Goal: Information Seeking & Learning: Learn about a topic

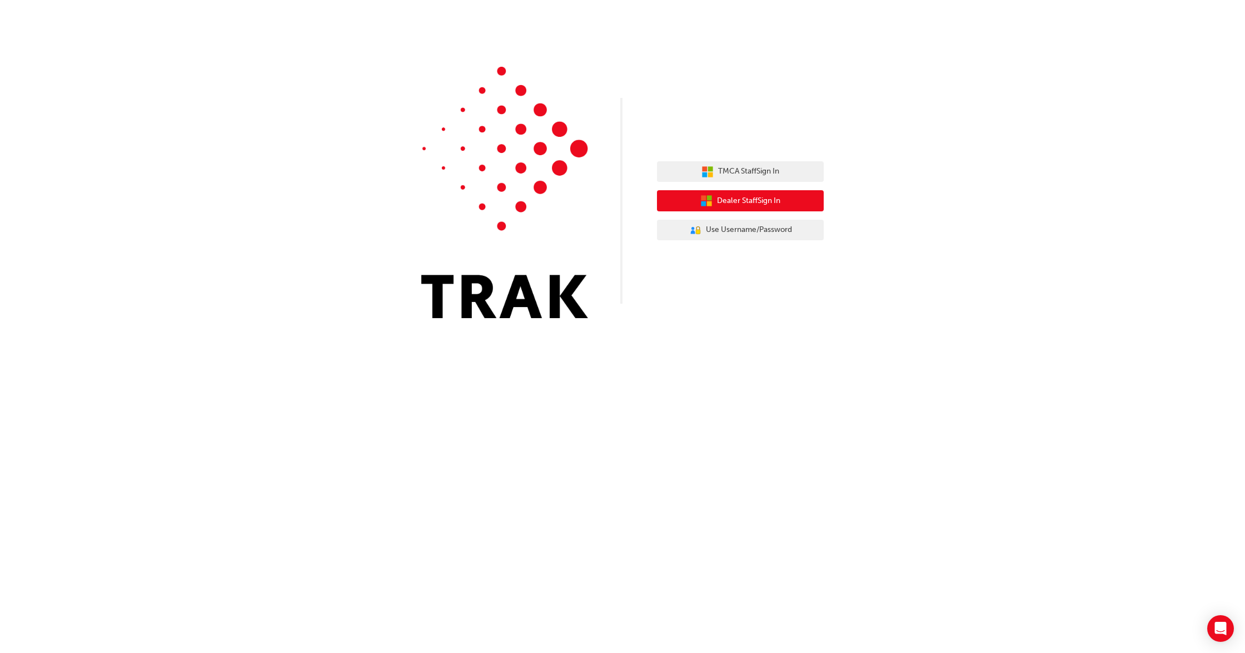
click at [748, 201] on span "Dealer Staff Sign In" at bounding box center [748, 201] width 63 height 13
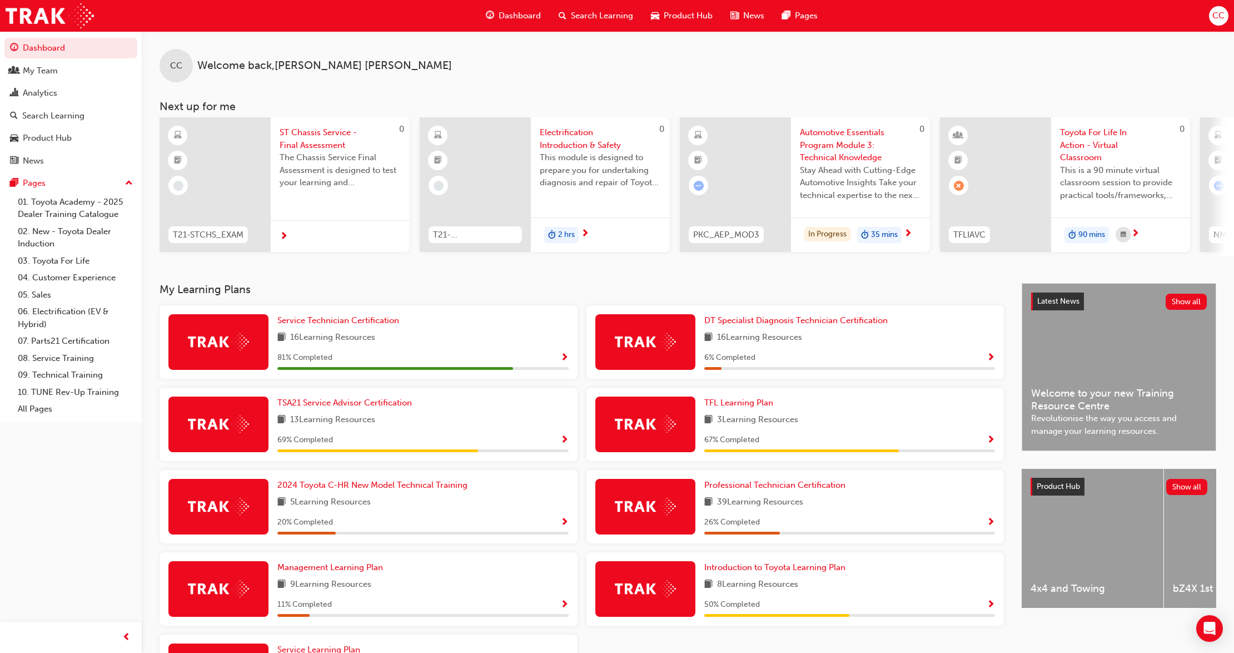
click at [246, 347] on img at bounding box center [218, 341] width 61 height 17
click at [332, 321] on span "Service Technician Certification" at bounding box center [338, 320] width 122 height 10
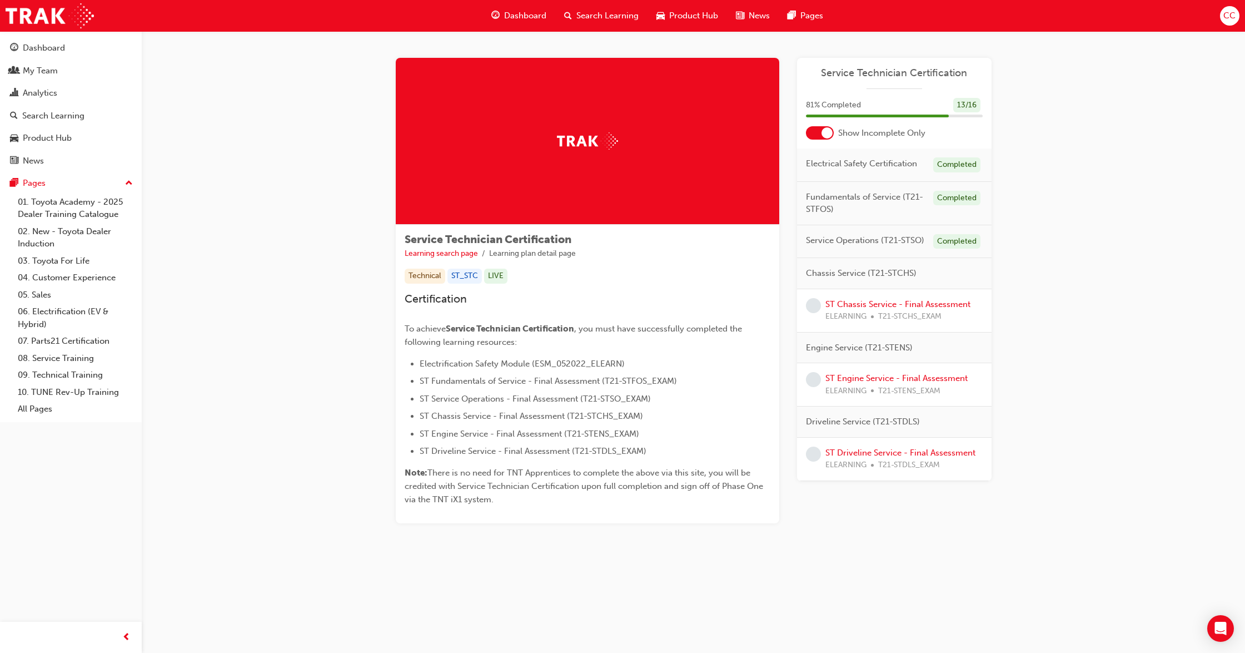
click at [830, 134] on div at bounding box center [827, 132] width 11 height 11
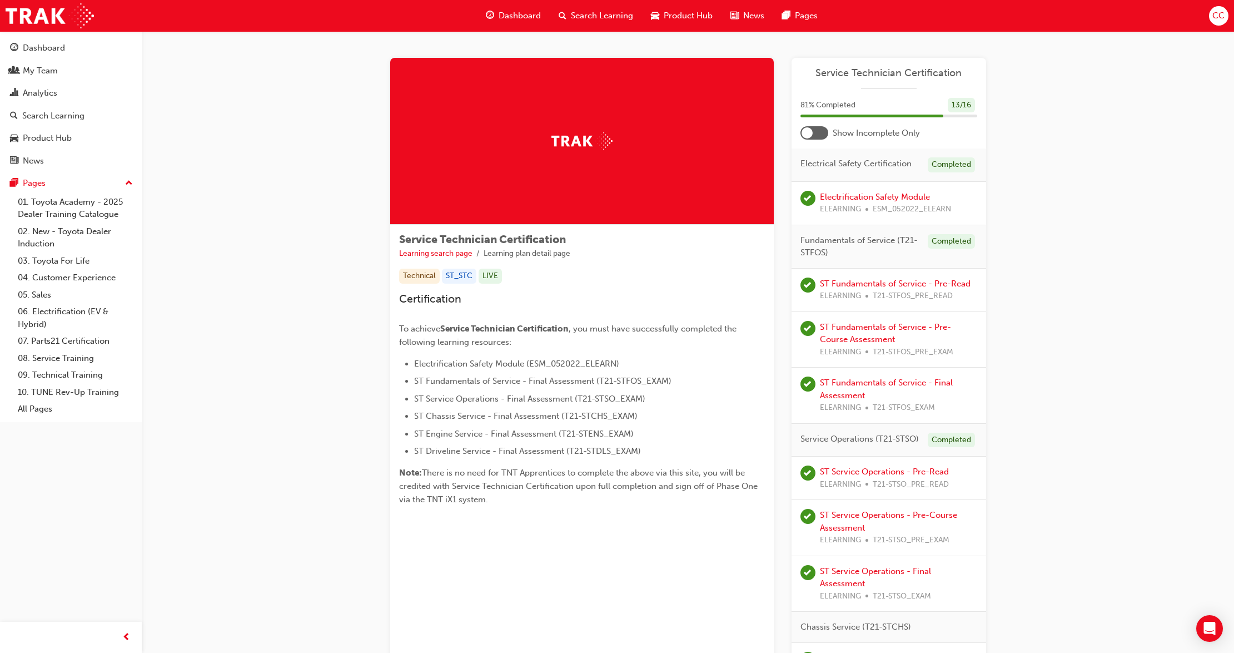
click at [815, 136] on div at bounding box center [815, 132] width 28 height 13
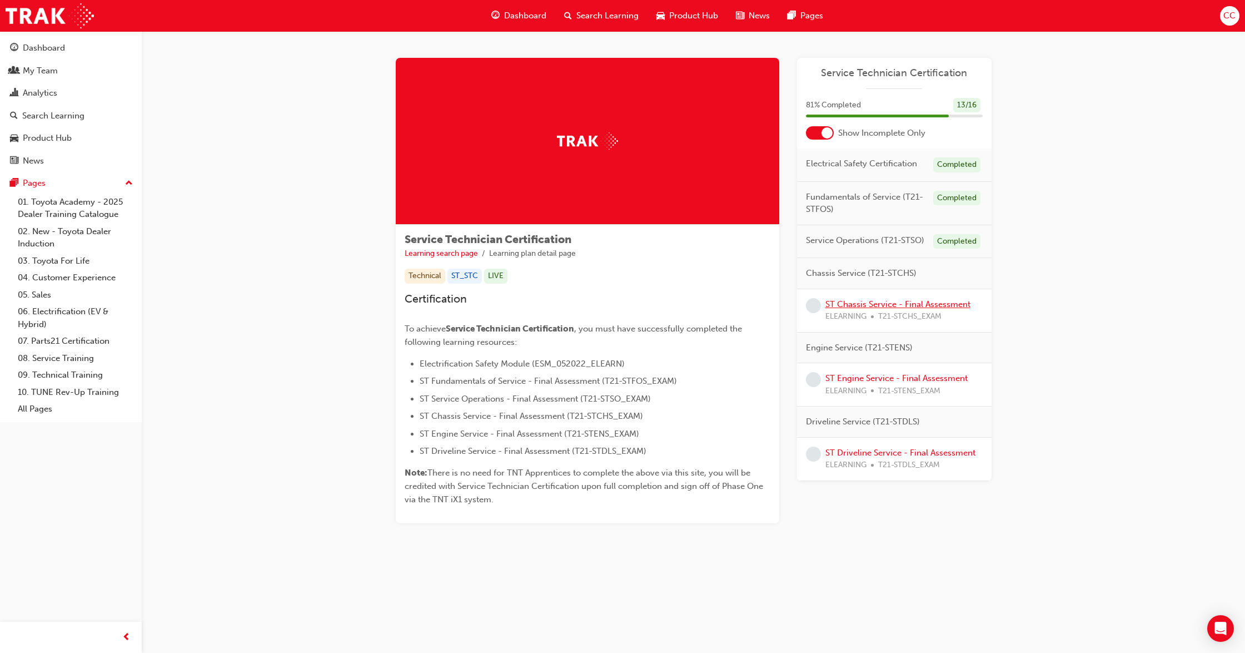
click at [912, 303] on link "ST Chassis Service - Final Assessment" at bounding box center [898, 304] width 145 height 10
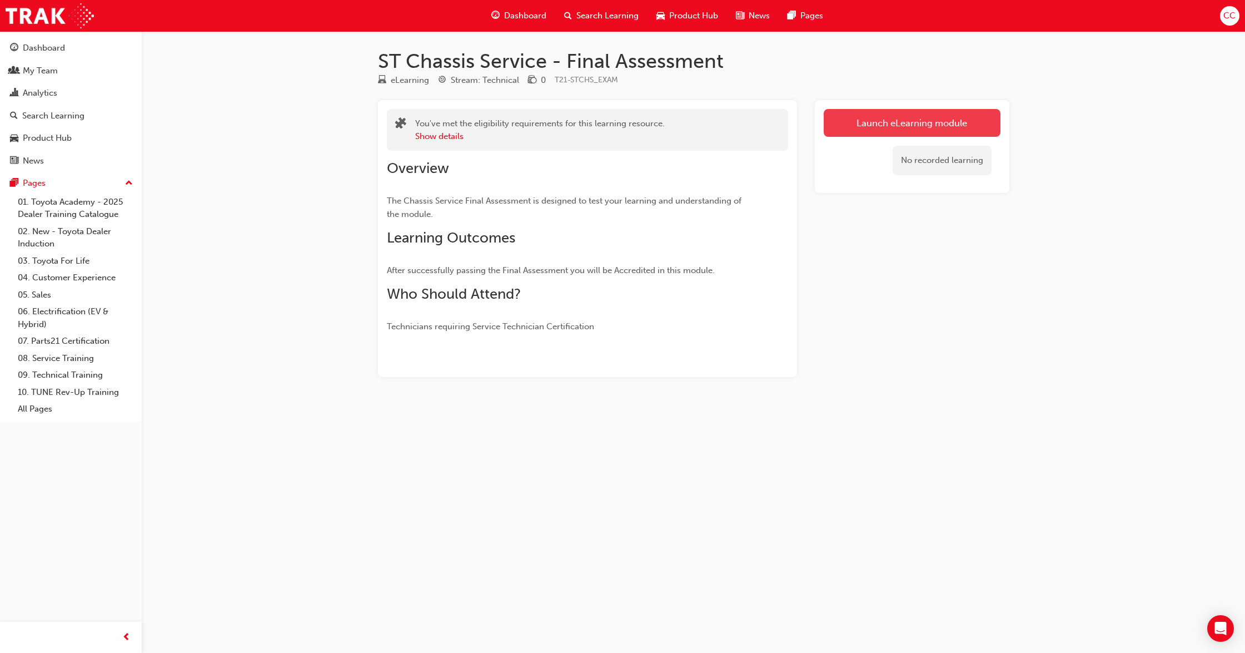
click at [890, 126] on link "Launch eLearning module" at bounding box center [912, 123] width 177 height 28
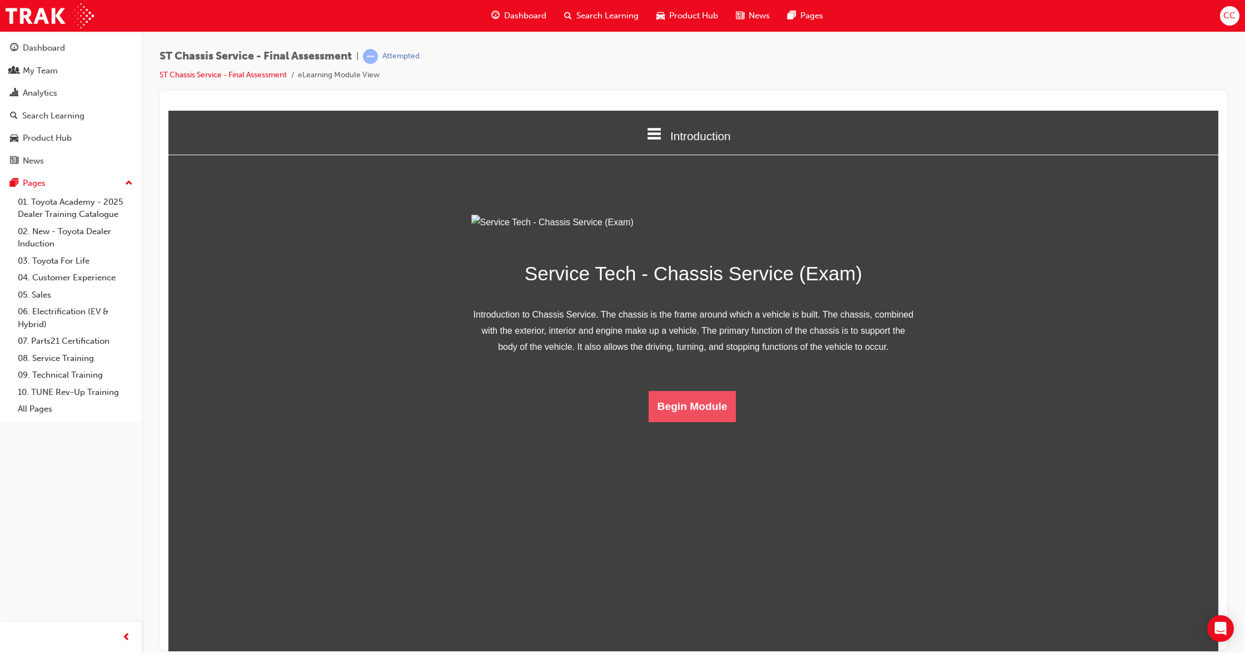
click at [721, 421] on button "Begin Module" at bounding box center [693, 405] width 88 height 31
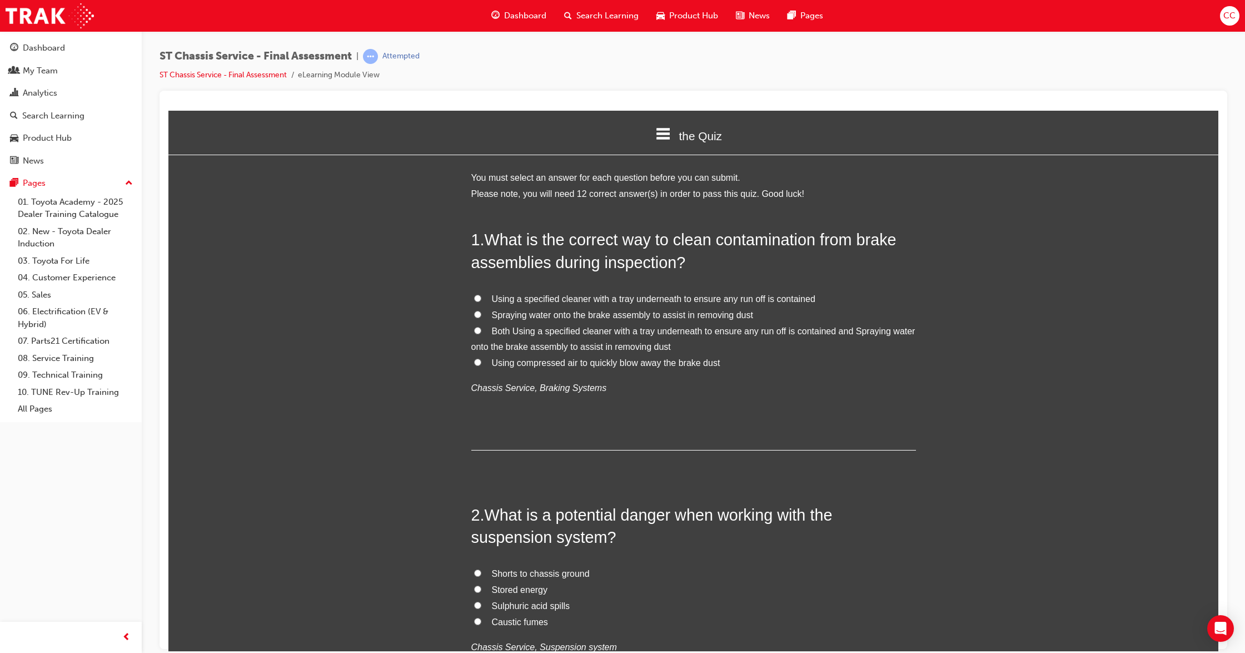
click at [474, 329] on input "Both Using a specified cleaner with a tray underneath to ensure any run off is …" at bounding box center [477, 329] width 7 height 7
radio input "true"
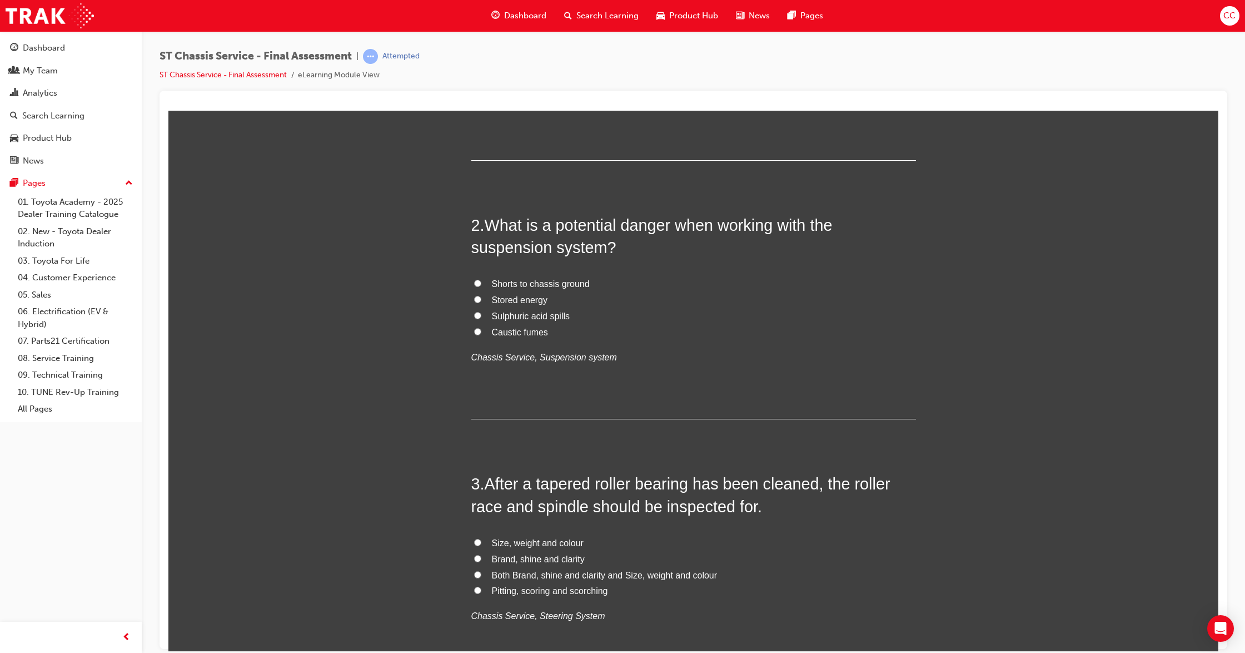
scroll to position [296, 0]
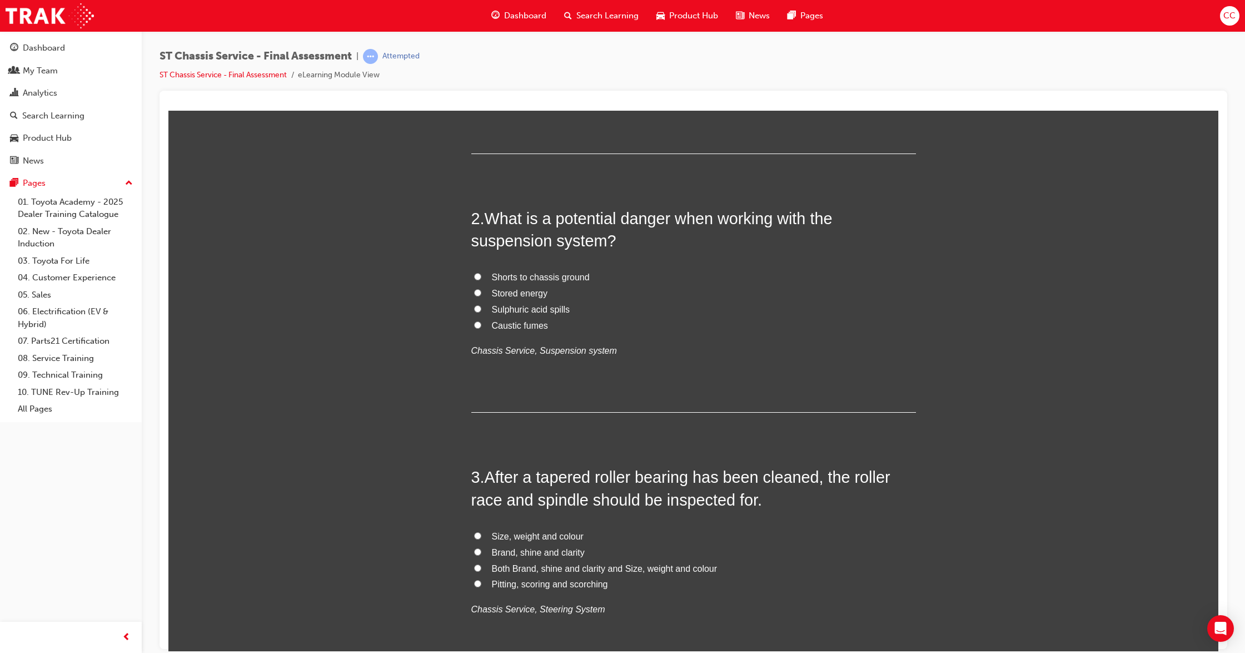
click at [474, 293] on input "Stored energy" at bounding box center [477, 292] width 7 height 7
radio input "true"
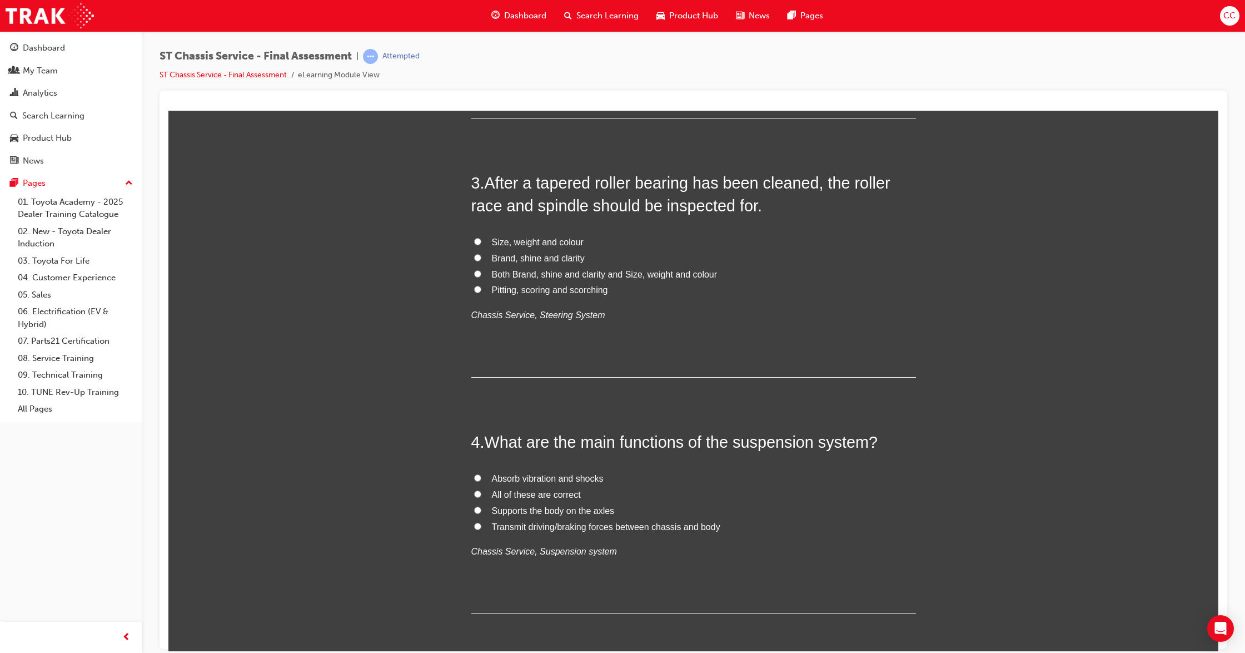
scroll to position [593, 0]
click at [474, 286] on input "Pitting, scoring and scorching" at bounding box center [477, 286] width 7 height 7
radio input "true"
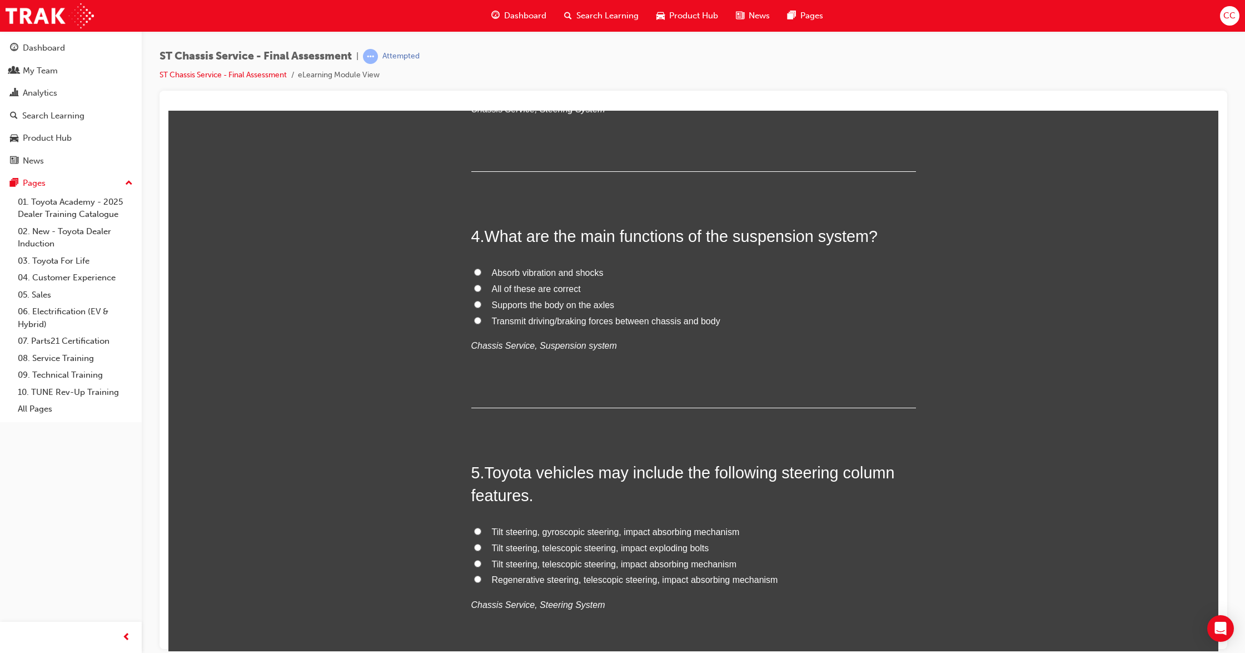
scroll to position [815, 0]
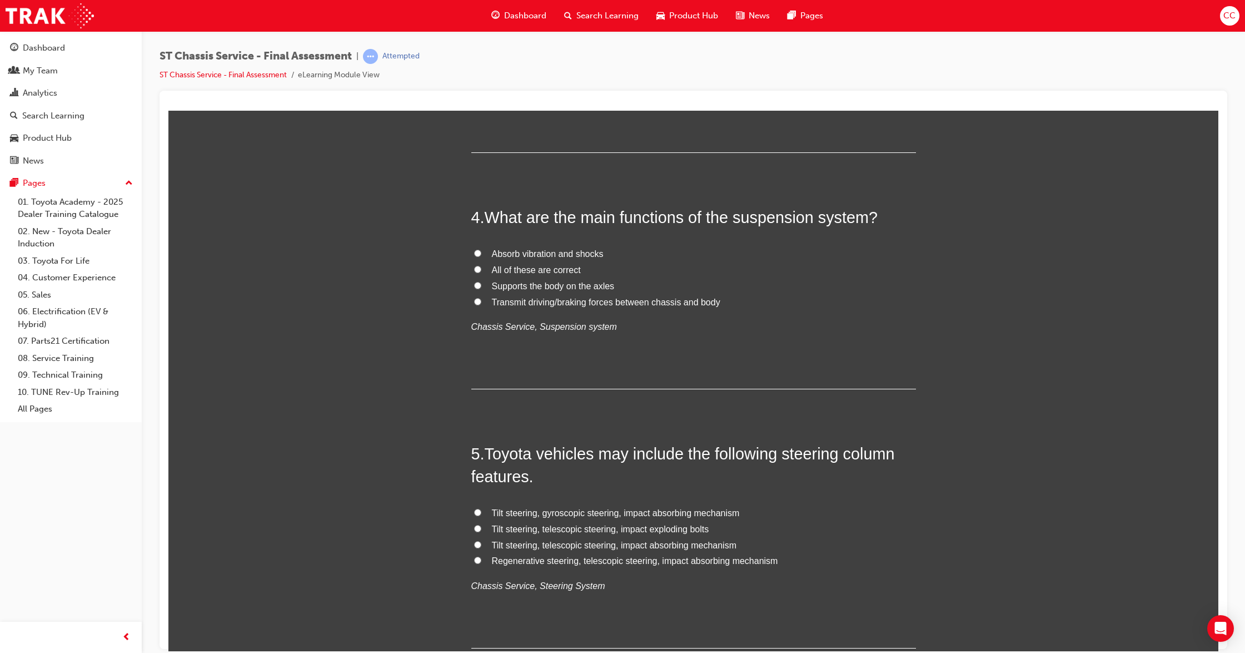
click at [474, 253] on input "Absorb vibration and shocks" at bounding box center [477, 252] width 7 height 7
radio input "true"
click at [474, 285] on input "Supports the body on the axles" at bounding box center [477, 284] width 7 height 7
radio input "true"
click at [474, 251] on input "Absorb vibration and shocks" at bounding box center [477, 252] width 7 height 7
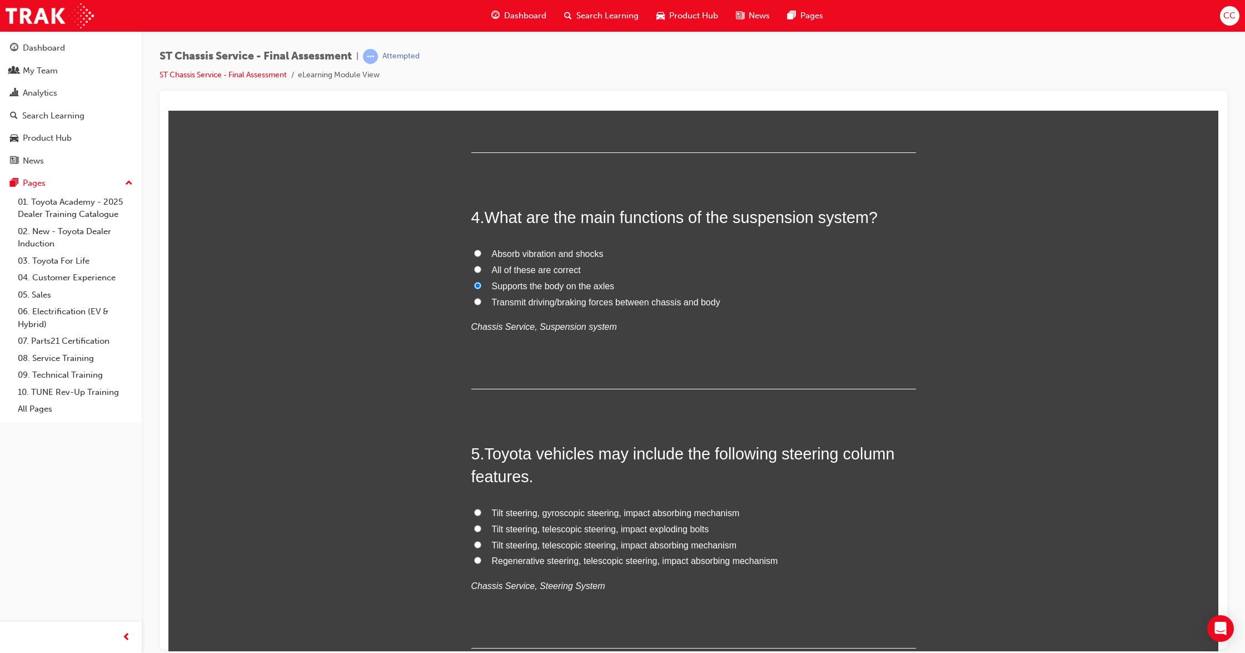
radio input "true"
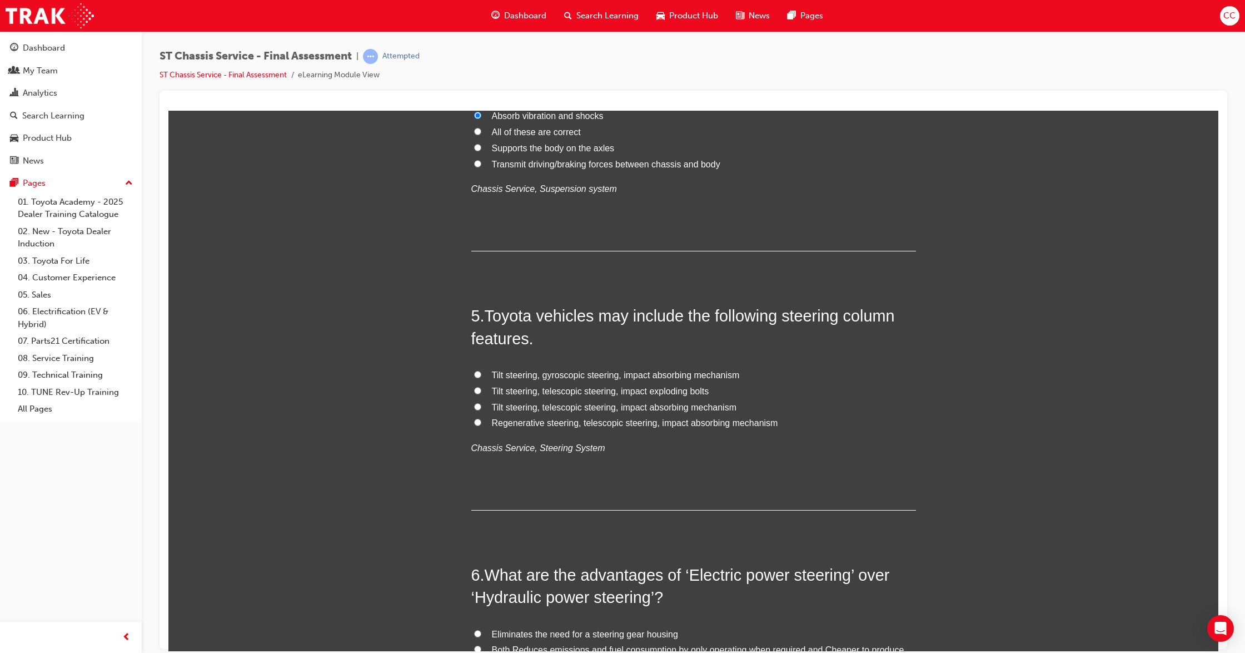
scroll to position [964, 0]
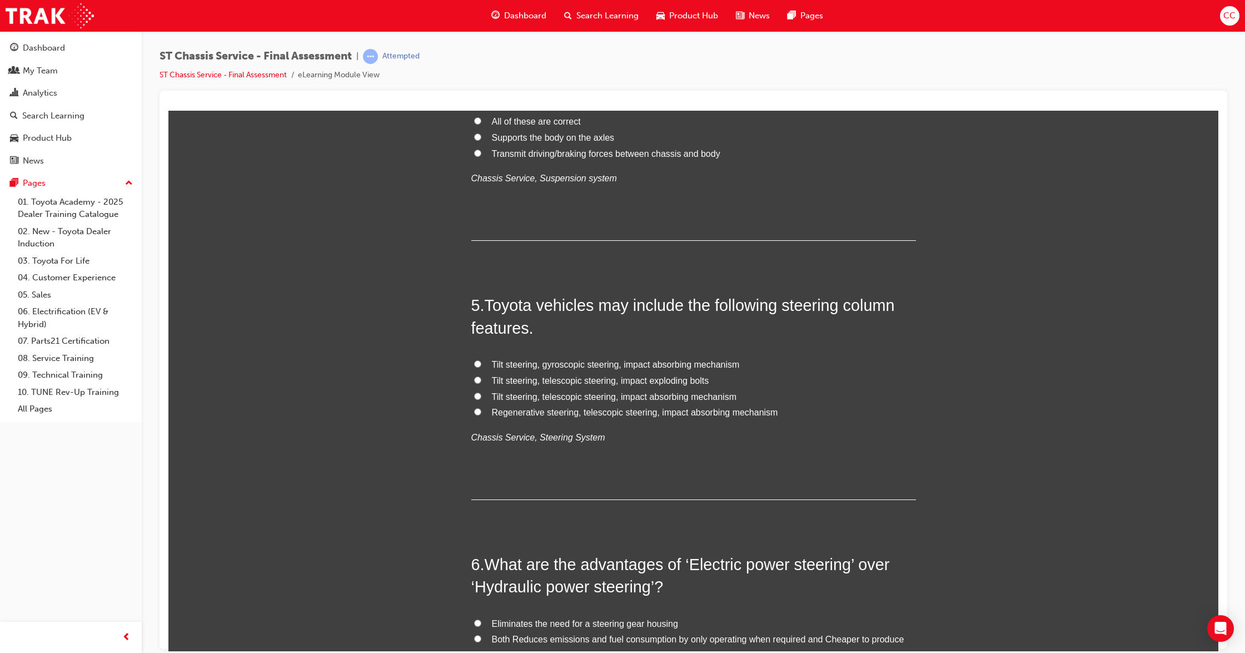
click at [474, 396] on input "Tilt steering, telescopic steering, impact absorbing mechanism" at bounding box center [477, 395] width 7 height 7
radio input "true"
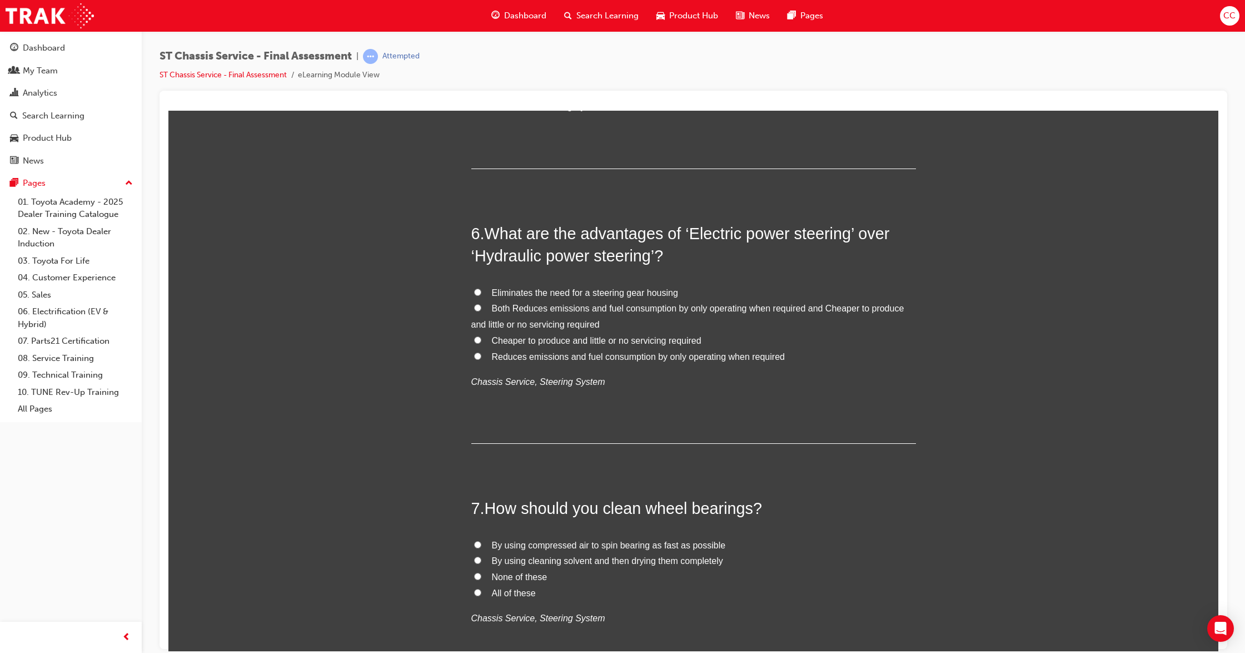
scroll to position [1334, 0]
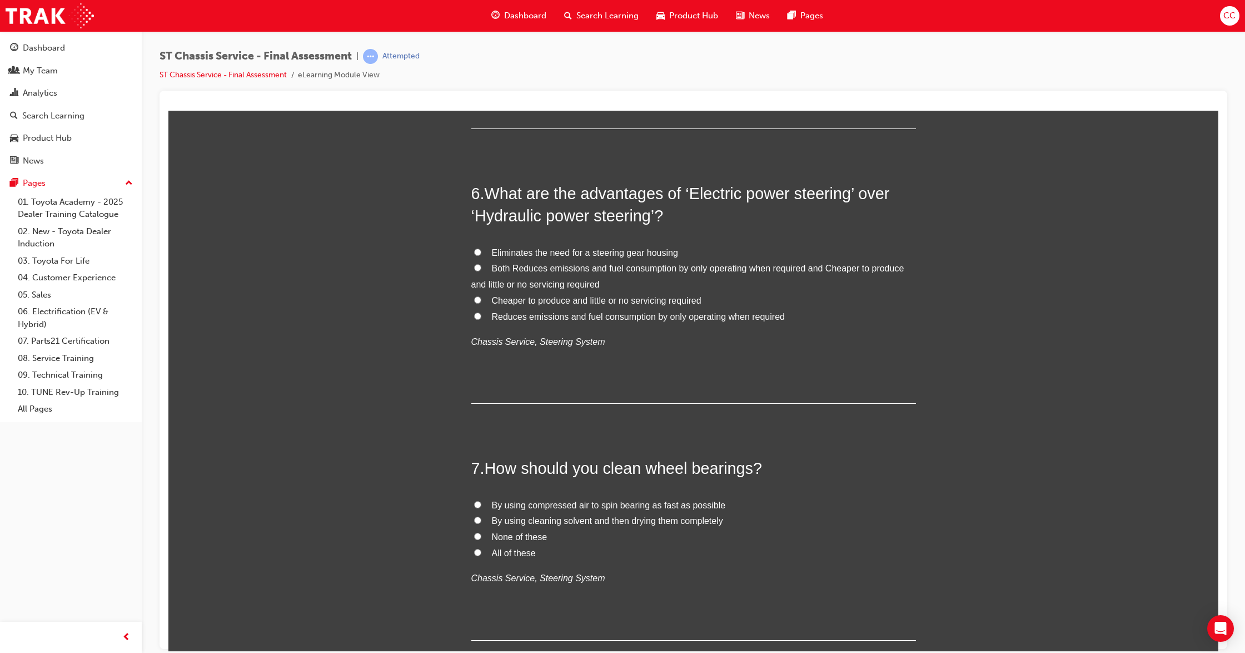
click at [474, 270] on input "Both Reduces emissions and fuel consumption by only operating when required and…" at bounding box center [477, 267] width 7 height 7
radio input "true"
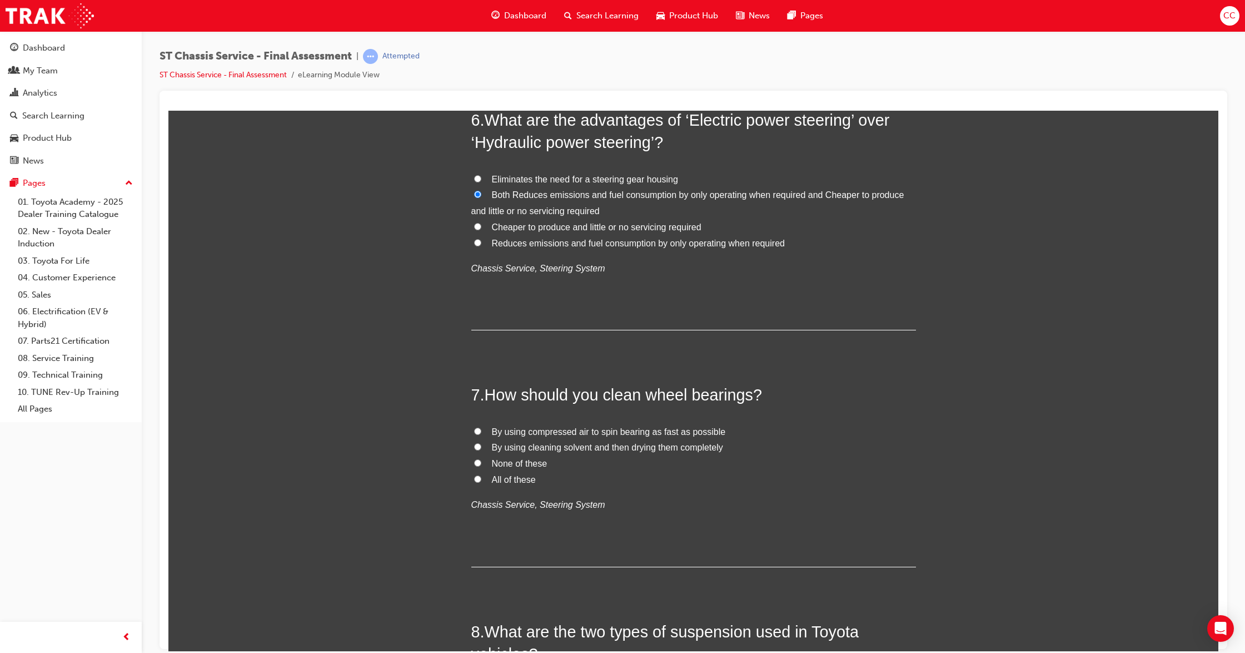
scroll to position [1408, 0]
click at [474, 444] on input "By using cleaning solvent and then drying them completely" at bounding box center [477, 445] width 7 height 7
radio input "true"
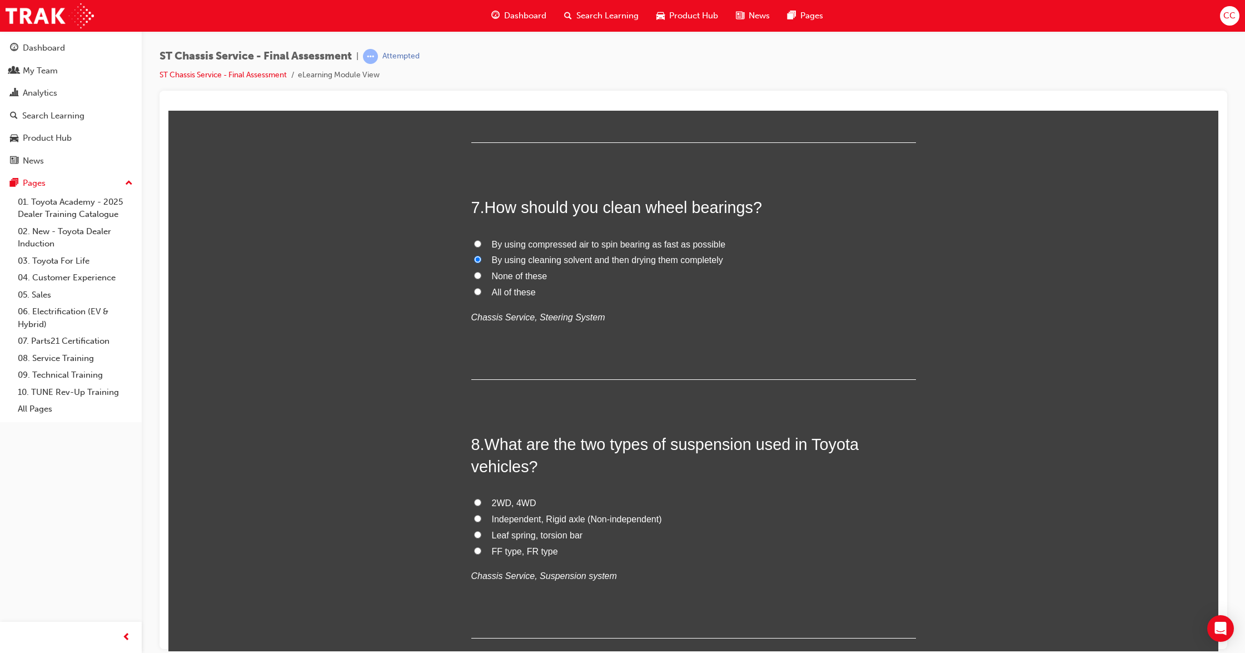
scroll to position [1631, 0]
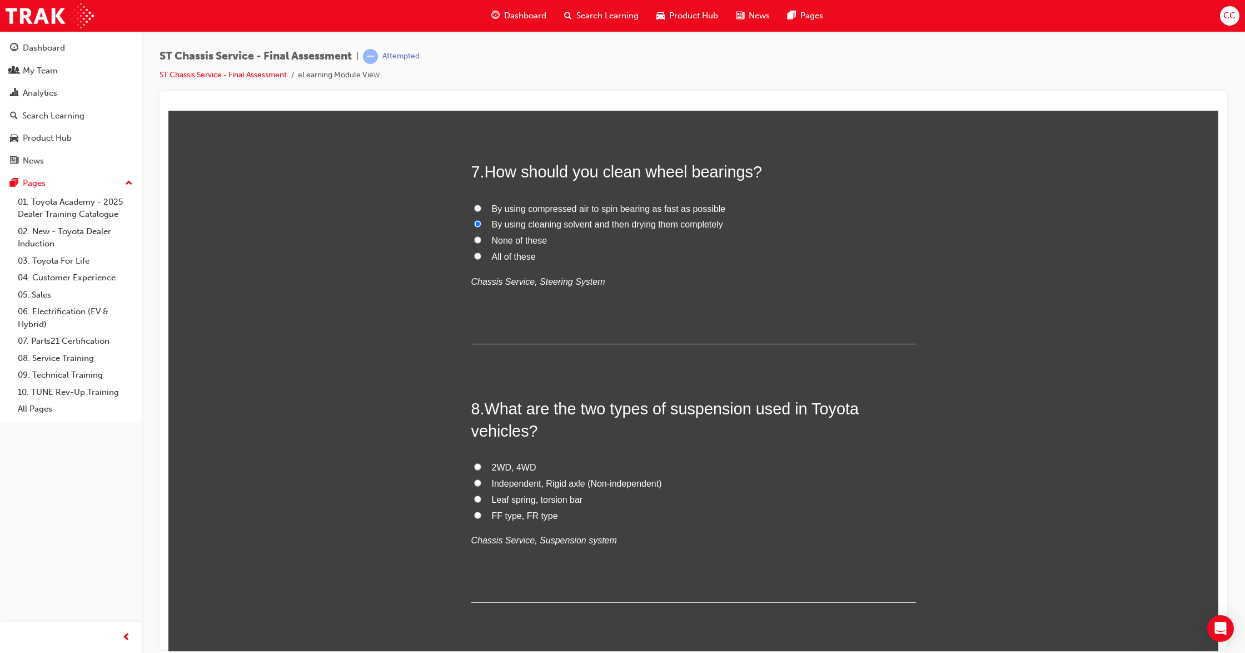
click at [474, 482] on input "Independent, Rigid axle (Non-independent)" at bounding box center [477, 482] width 7 height 7
radio input "true"
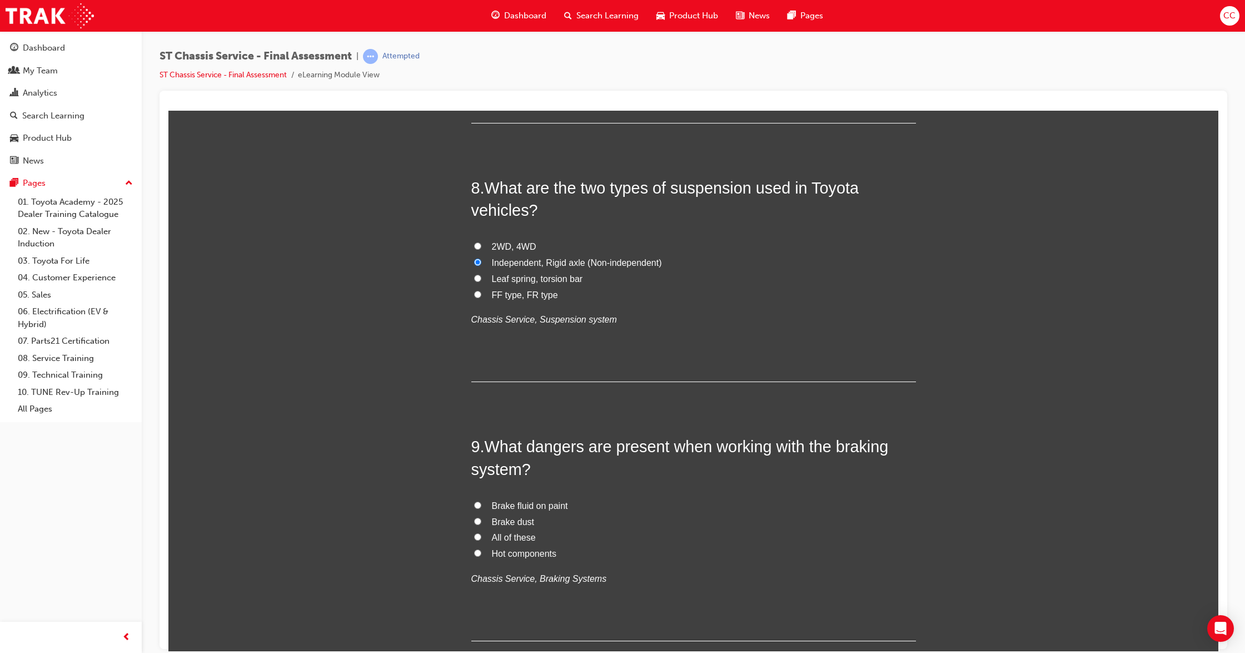
scroll to position [1853, 0]
click at [474, 536] on input "All of these" at bounding box center [477, 534] width 7 height 7
radio input "true"
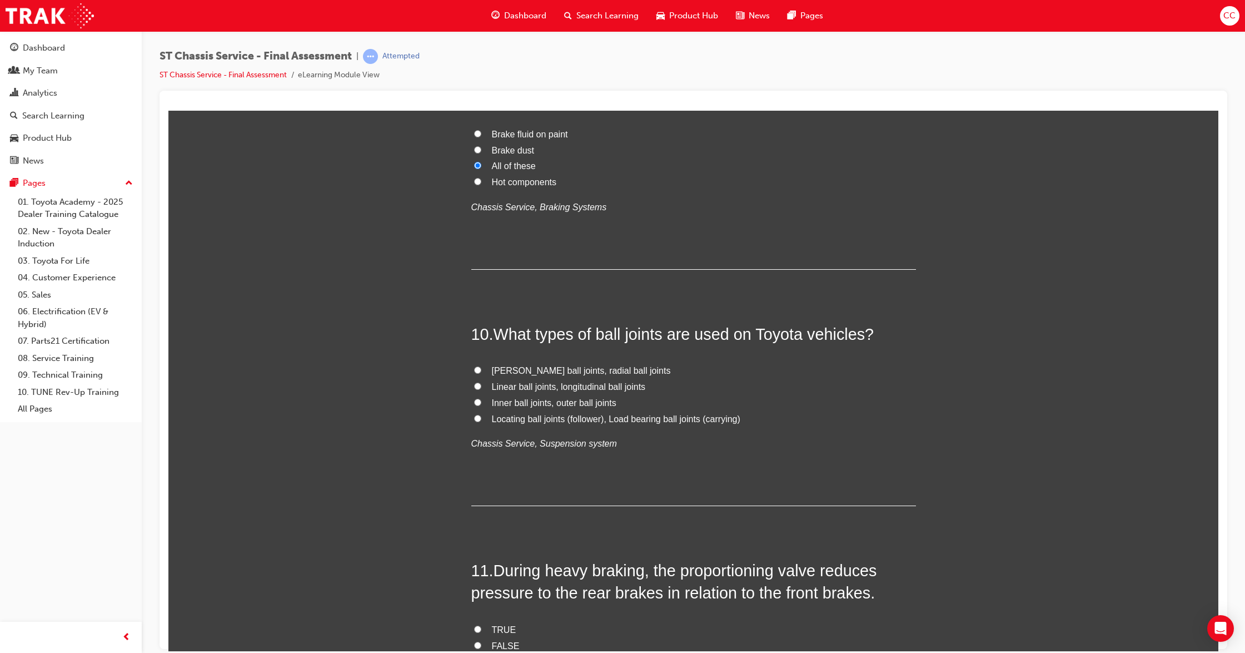
scroll to position [2224, 0]
click at [471, 414] on label "Locating ball joints (follower), Load bearing ball joints (carrying)" at bounding box center [693, 418] width 445 height 16
click at [474, 414] on input "Locating ball joints (follower), Load bearing ball joints (carrying)" at bounding box center [477, 416] width 7 height 7
radio input "true"
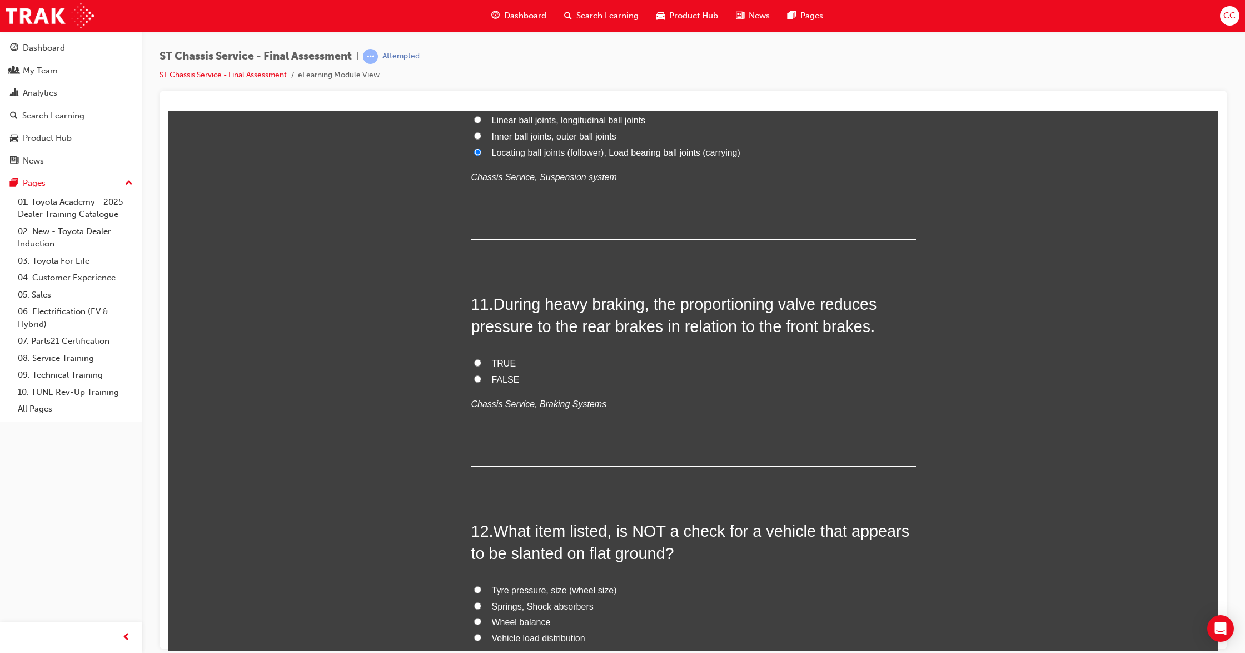
scroll to position [2520, 0]
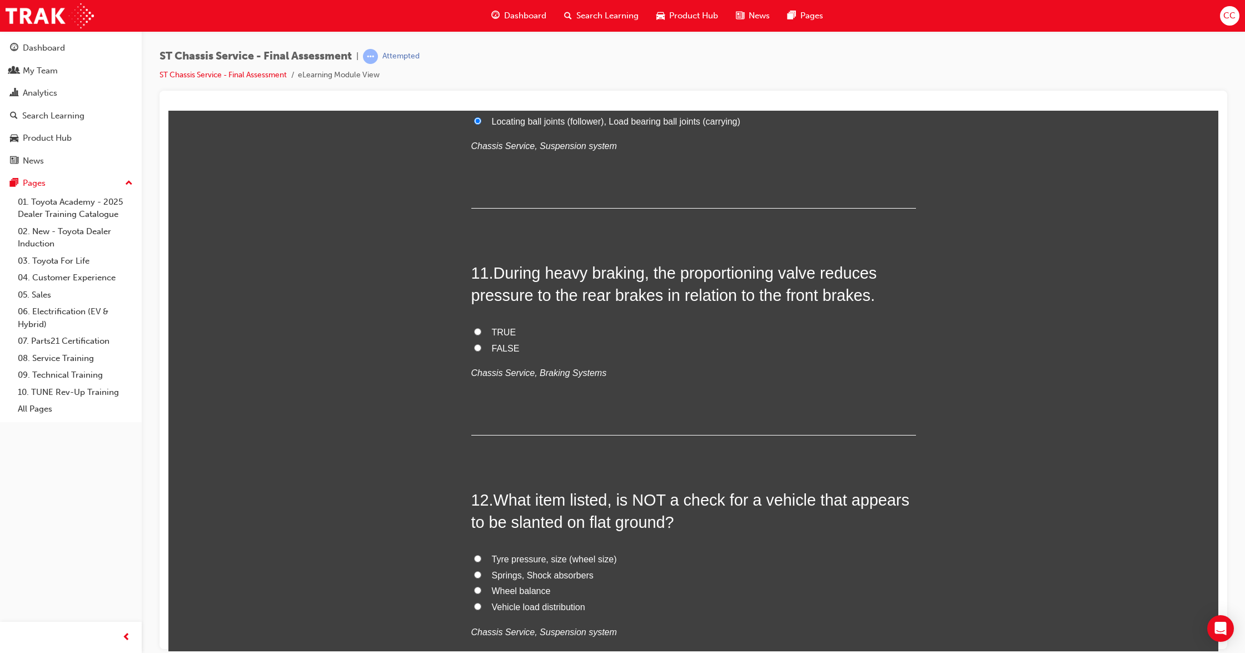
click at [474, 333] on input "TRUE" at bounding box center [477, 330] width 7 height 7
radio input "true"
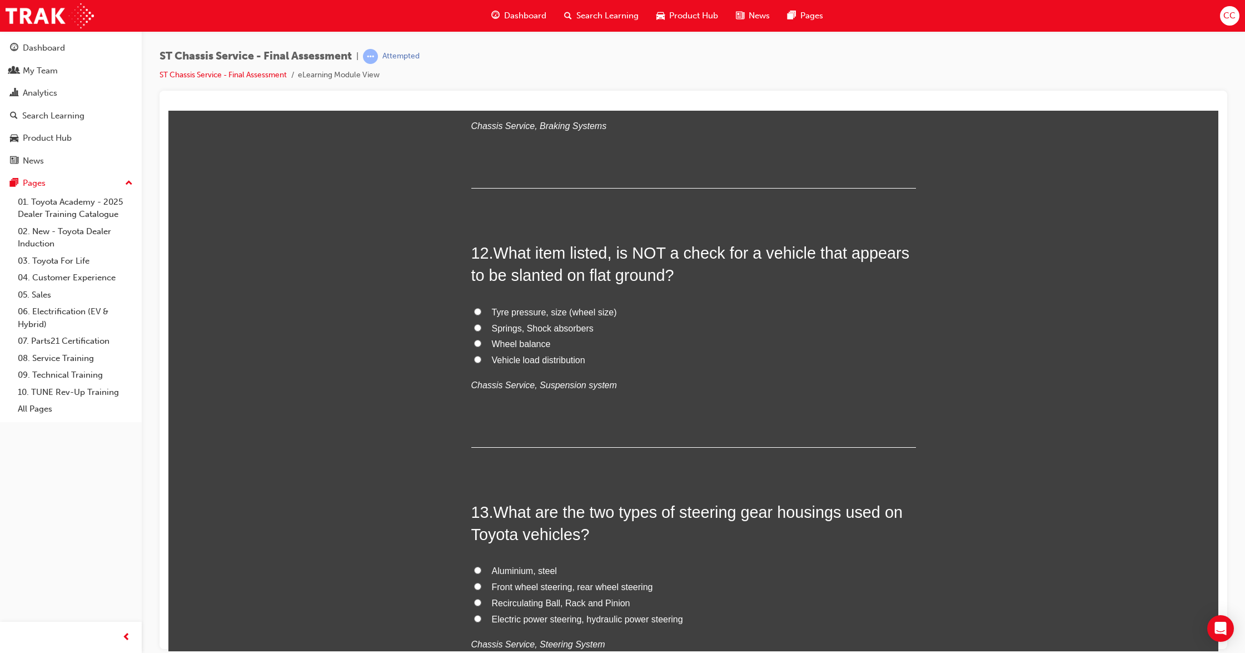
scroll to position [2817, 0]
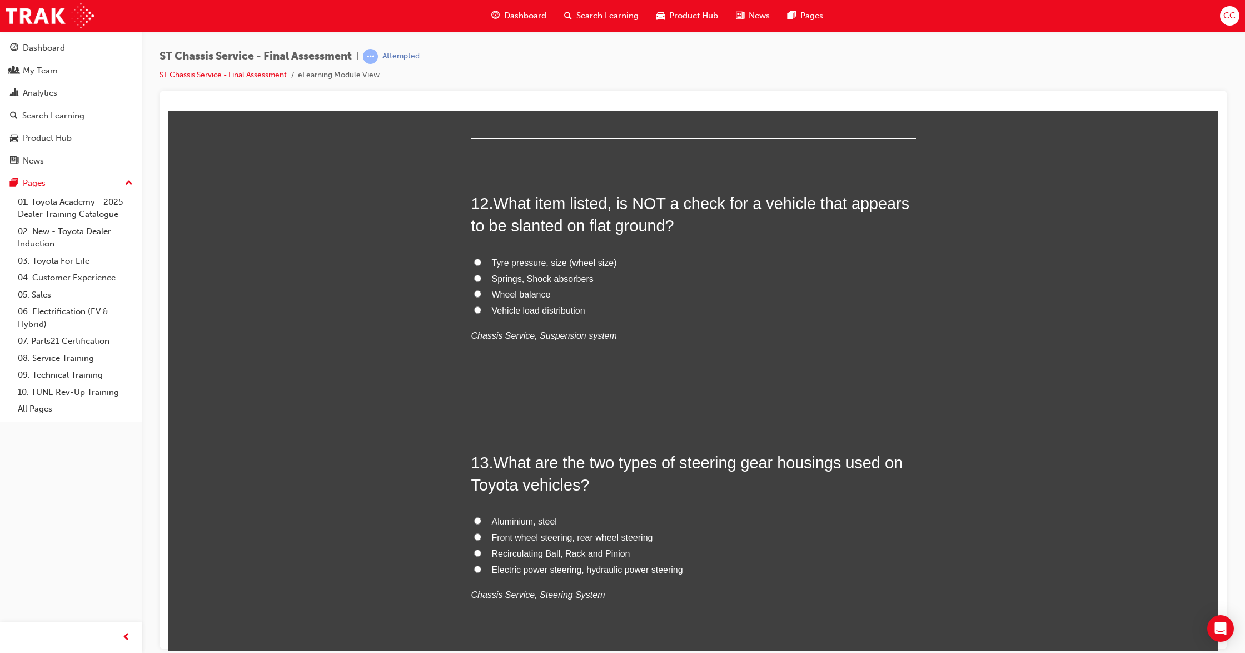
click at [474, 293] on input "Wheel balance" at bounding box center [477, 293] width 7 height 7
radio input "true"
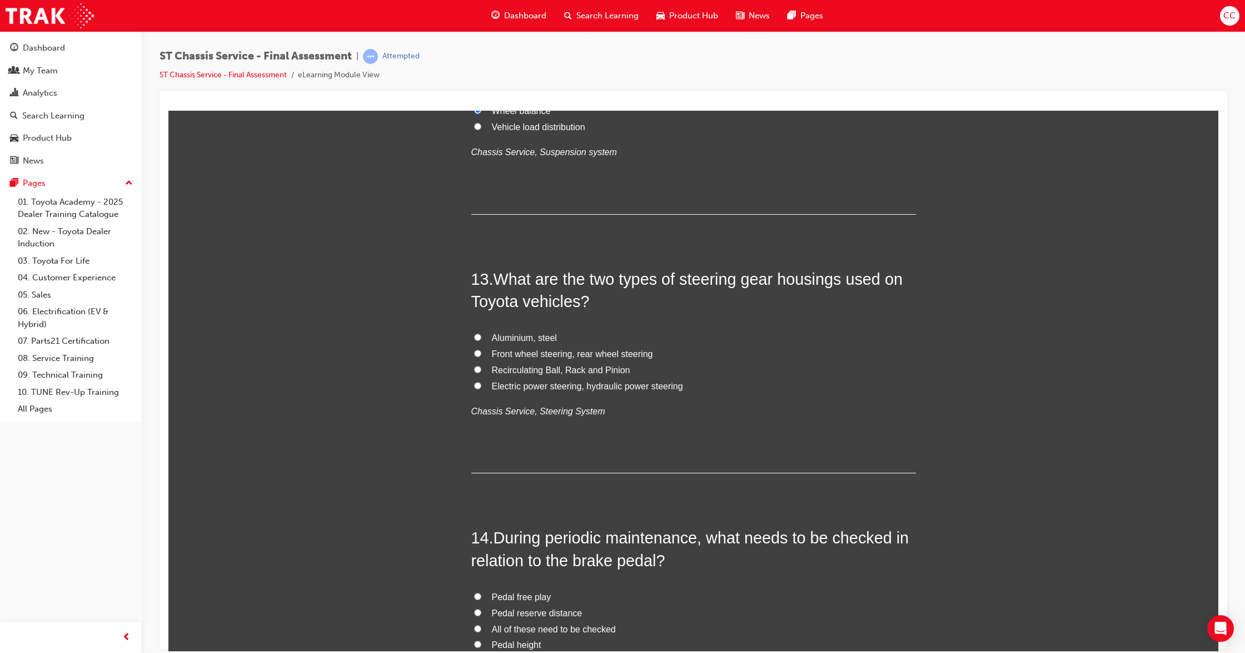
scroll to position [3039, 0]
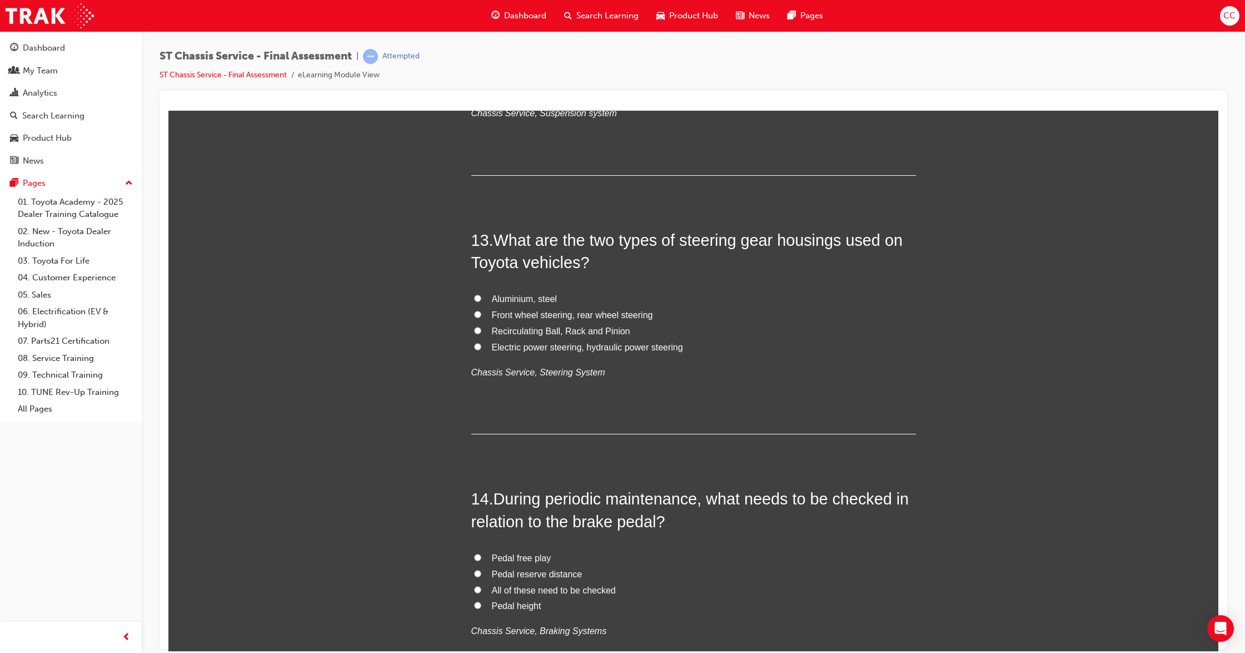
click at [474, 333] on input "Recirculating Ball, Rack and Pinion" at bounding box center [477, 329] width 7 height 7
radio input "true"
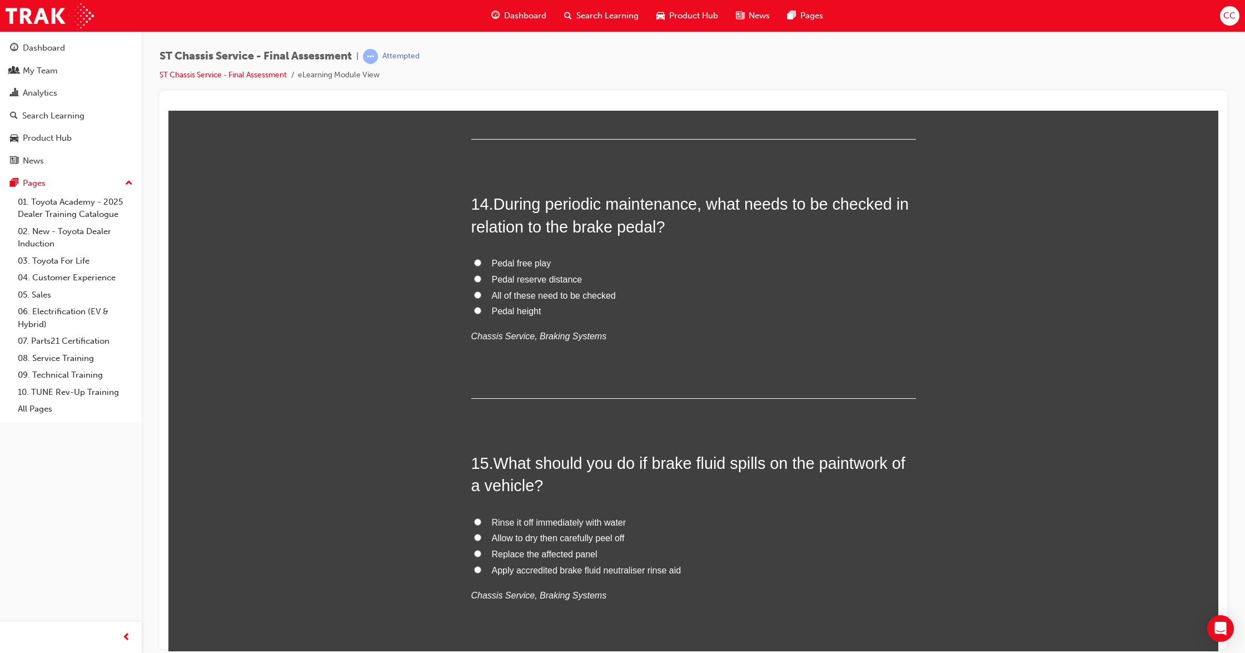
scroll to position [3336, 0]
click at [476, 259] on label "Pedal free play" at bounding box center [693, 261] width 445 height 16
click at [476, 259] on input "Pedal free play" at bounding box center [477, 259] width 7 height 7
radio input "true"
click at [474, 309] on input "Pedal height" at bounding box center [477, 307] width 7 height 7
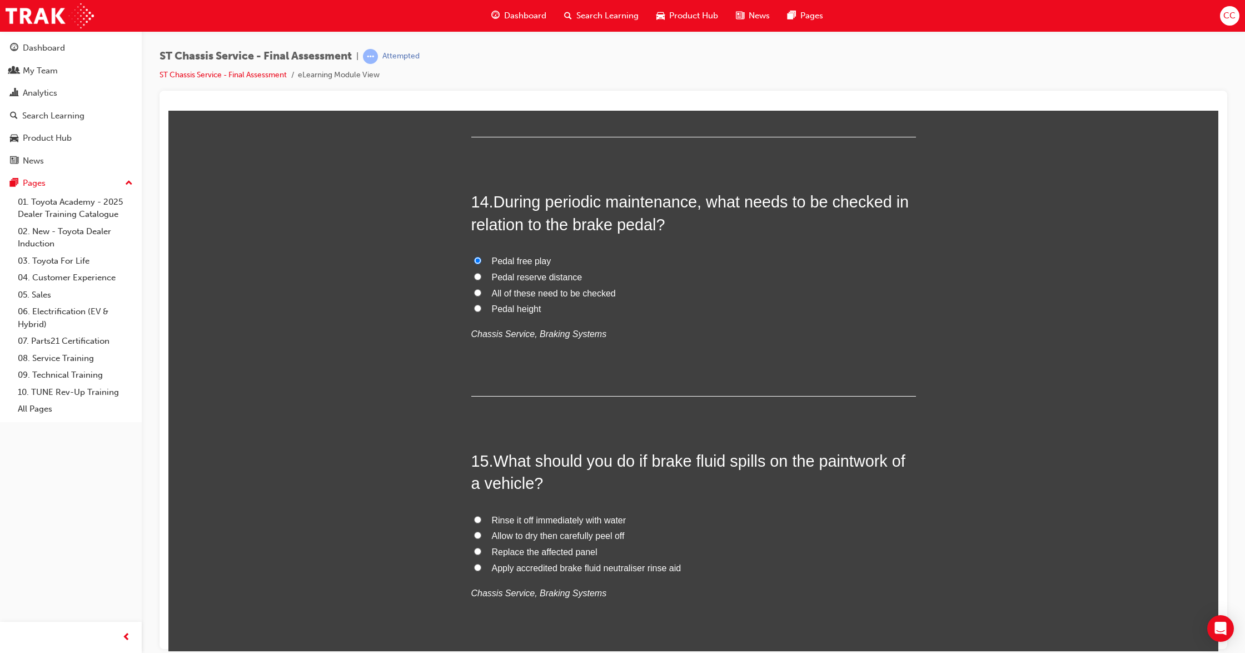
radio input "true"
click at [474, 292] on input "All of these need to be checked" at bounding box center [477, 292] width 7 height 7
radio input "true"
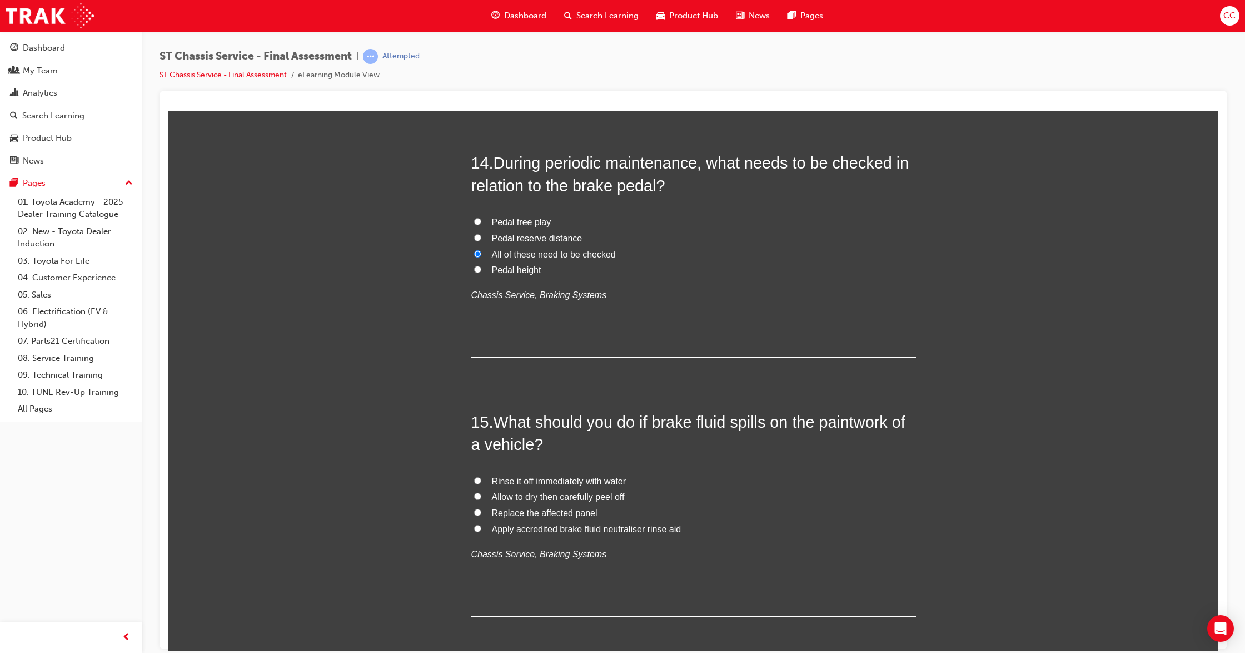
scroll to position [3426, 0]
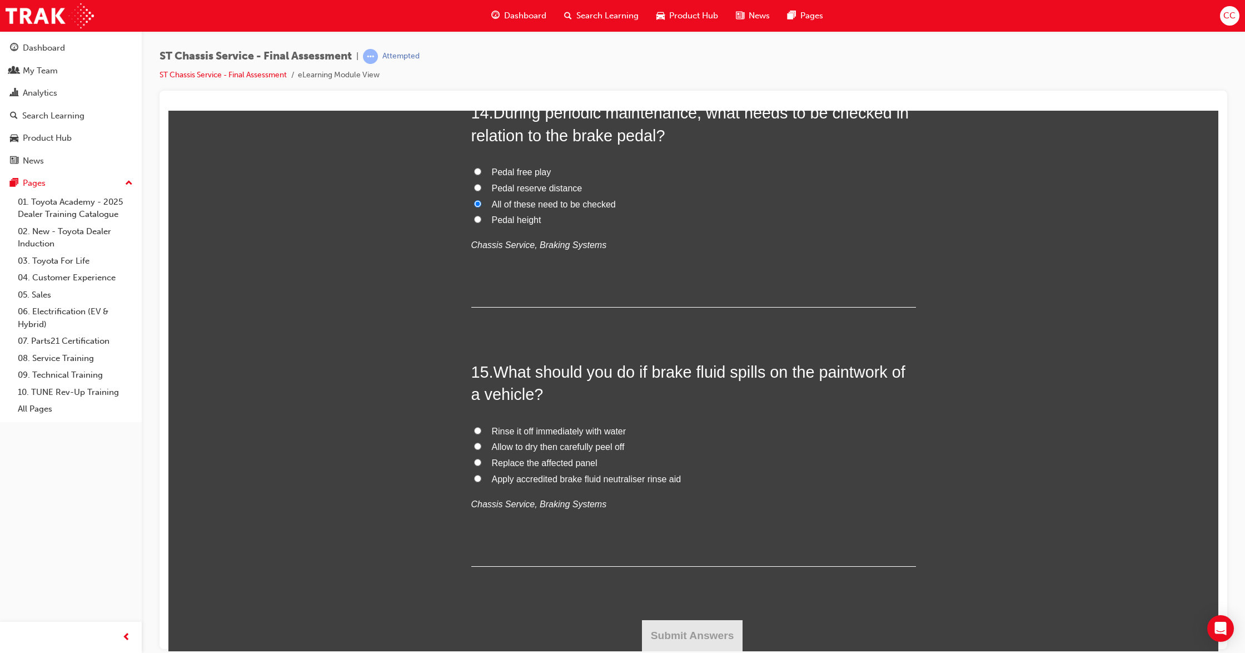
click at [474, 429] on input "Rinse it off immediately with water" at bounding box center [477, 429] width 7 height 7
radio input "true"
click at [723, 631] on button "Submit Answers" at bounding box center [692, 634] width 101 height 31
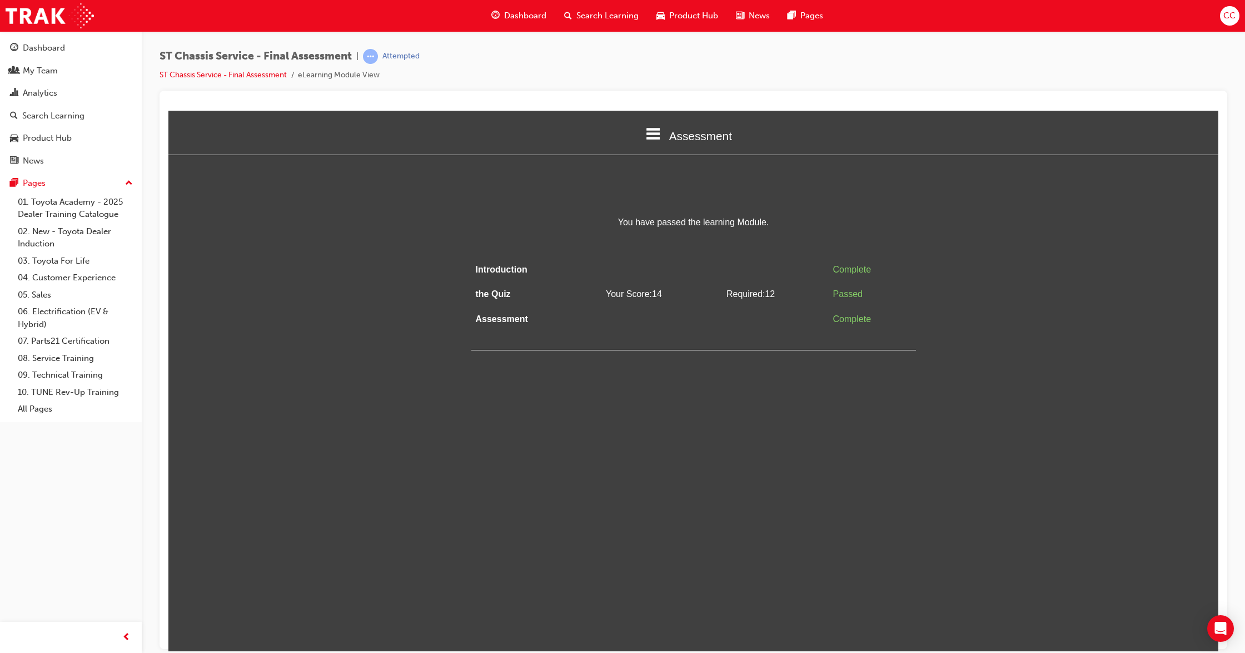
scroll to position [0, 0]
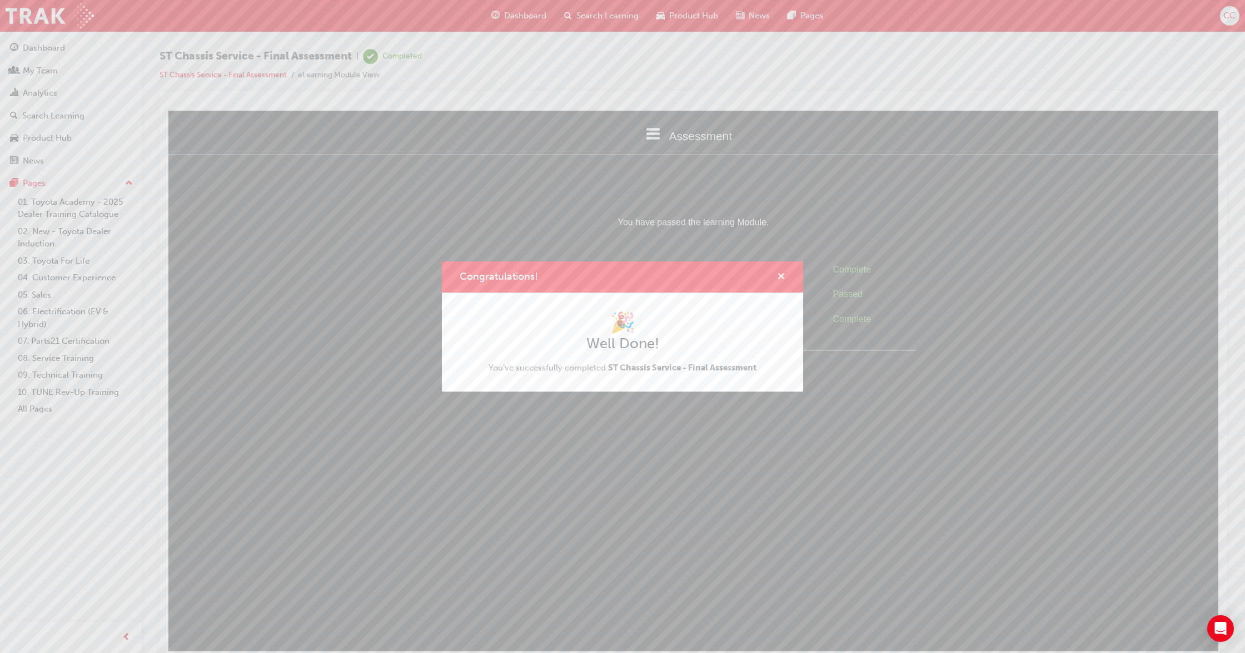
click at [783, 278] on span "cross-icon" at bounding box center [781, 277] width 8 height 10
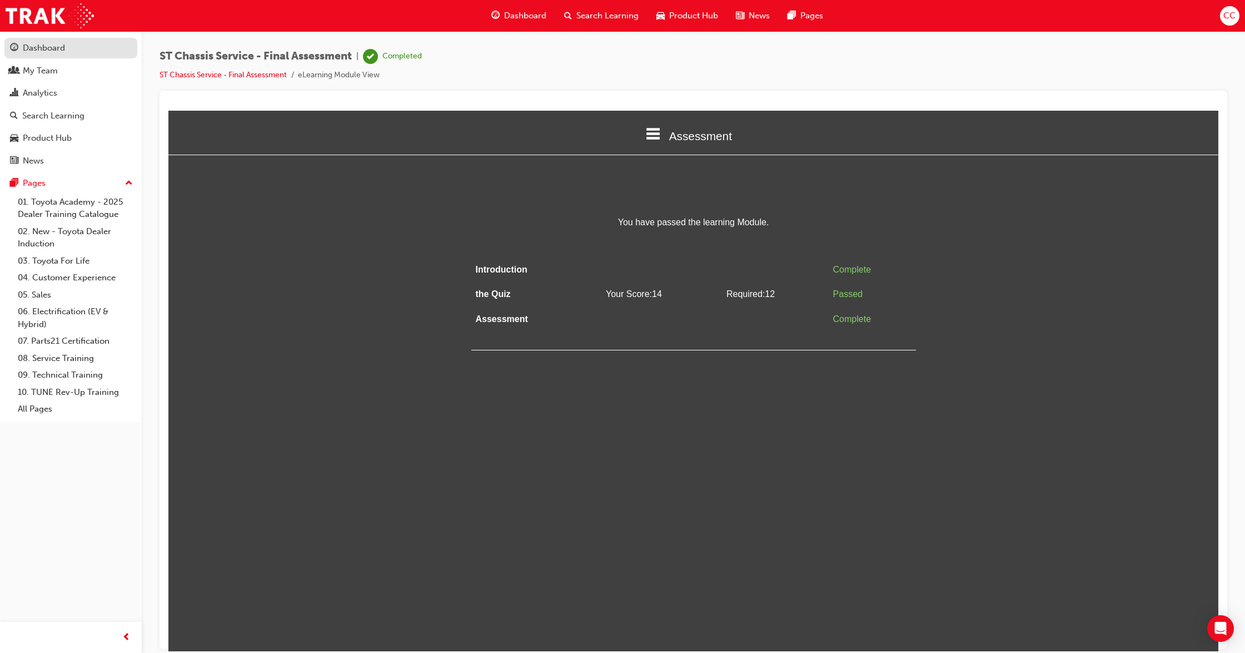
click at [43, 47] on div "Dashboard" at bounding box center [44, 48] width 42 height 13
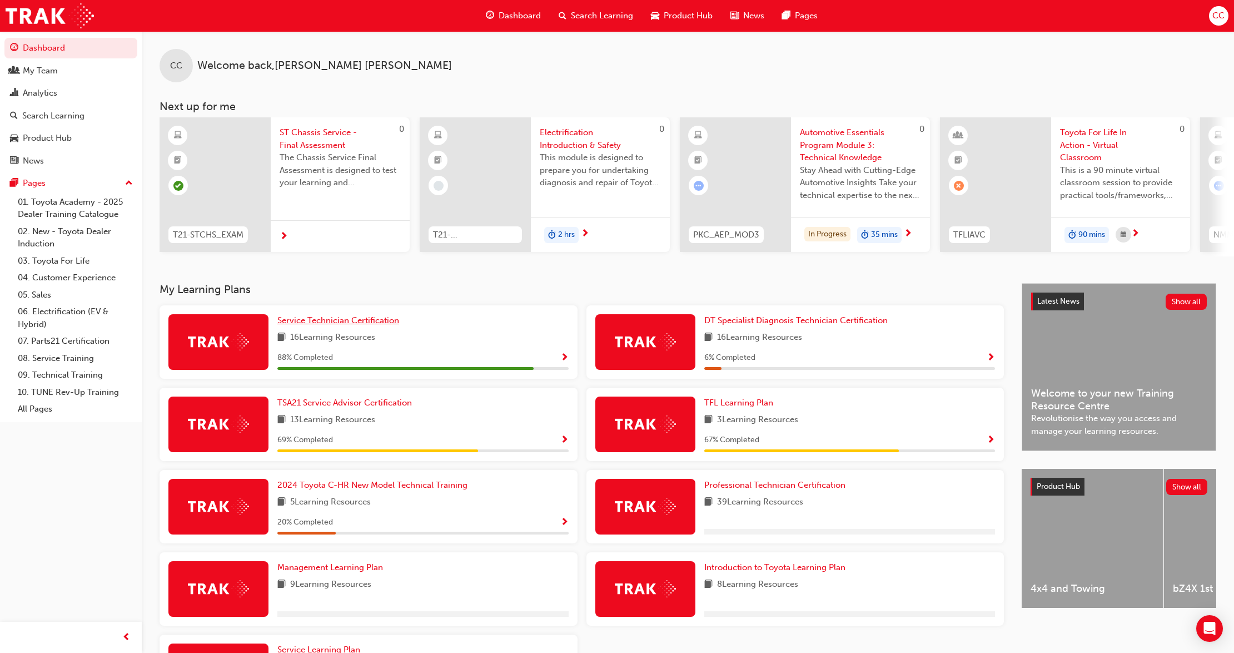
click at [345, 322] on span "Service Technician Certification" at bounding box center [338, 320] width 122 height 10
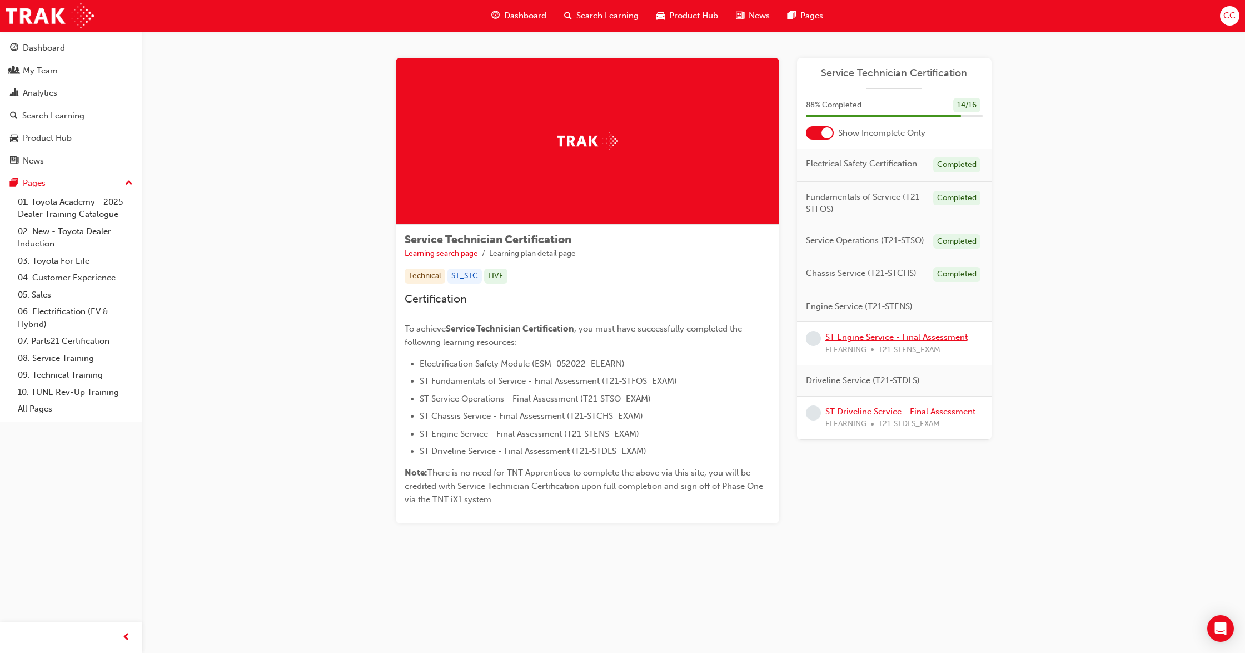
click at [877, 339] on link "ST Engine Service - Final Assessment" at bounding box center [897, 337] width 142 height 10
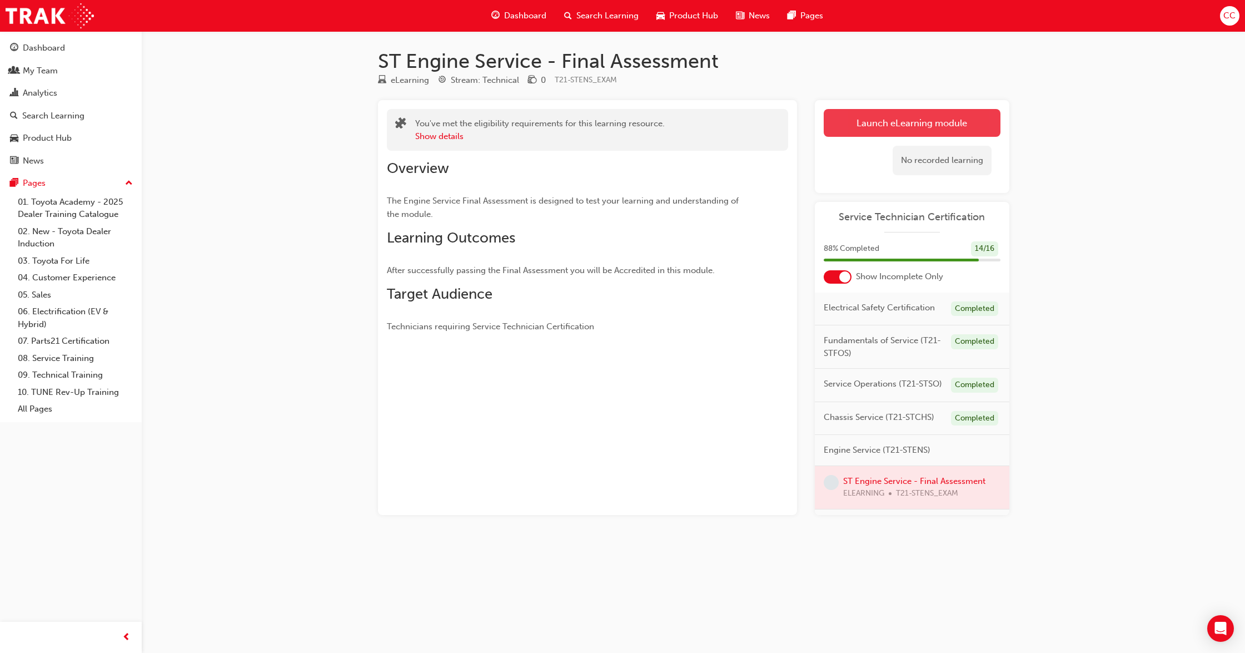
click at [864, 116] on link "Launch eLearning module" at bounding box center [912, 123] width 177 height 28
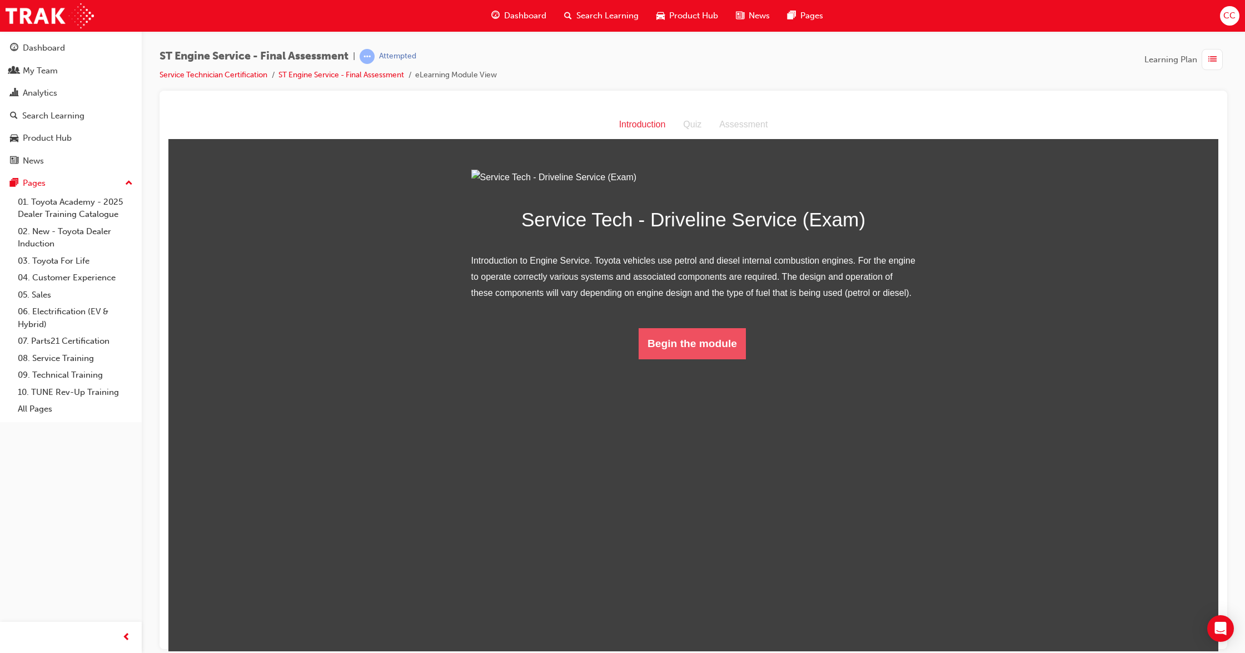
click at [686, 359] on button "Begin the module" at bounding box center [692, 342] width 107 height 31
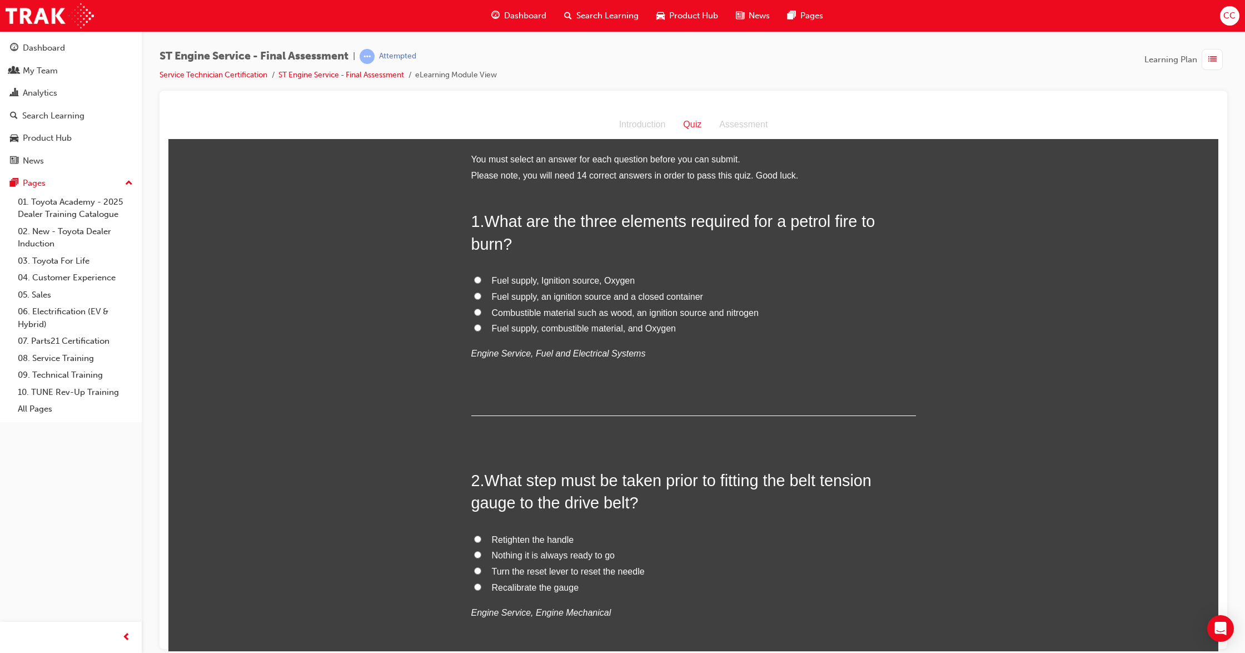
click at [474, 277] on input "Fuel supply, Ignition source, Oxygen" at bounding box center [477, 279] width 7 height 7
radio input "true"
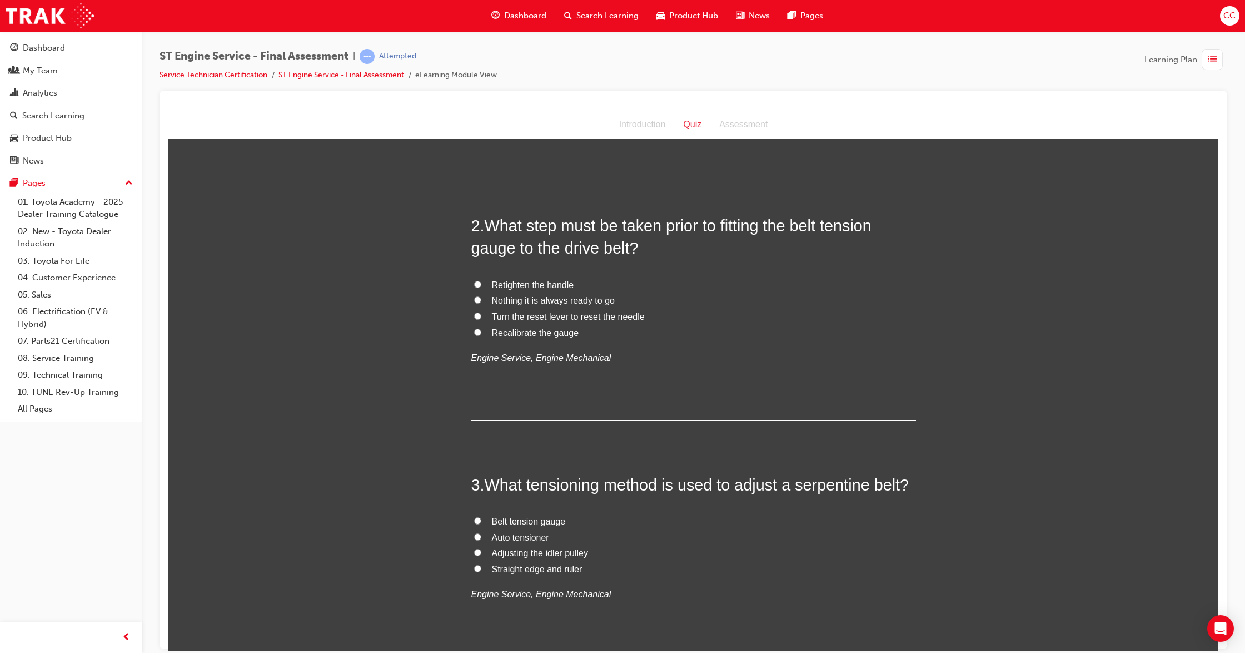
scroll to position [148, 0]
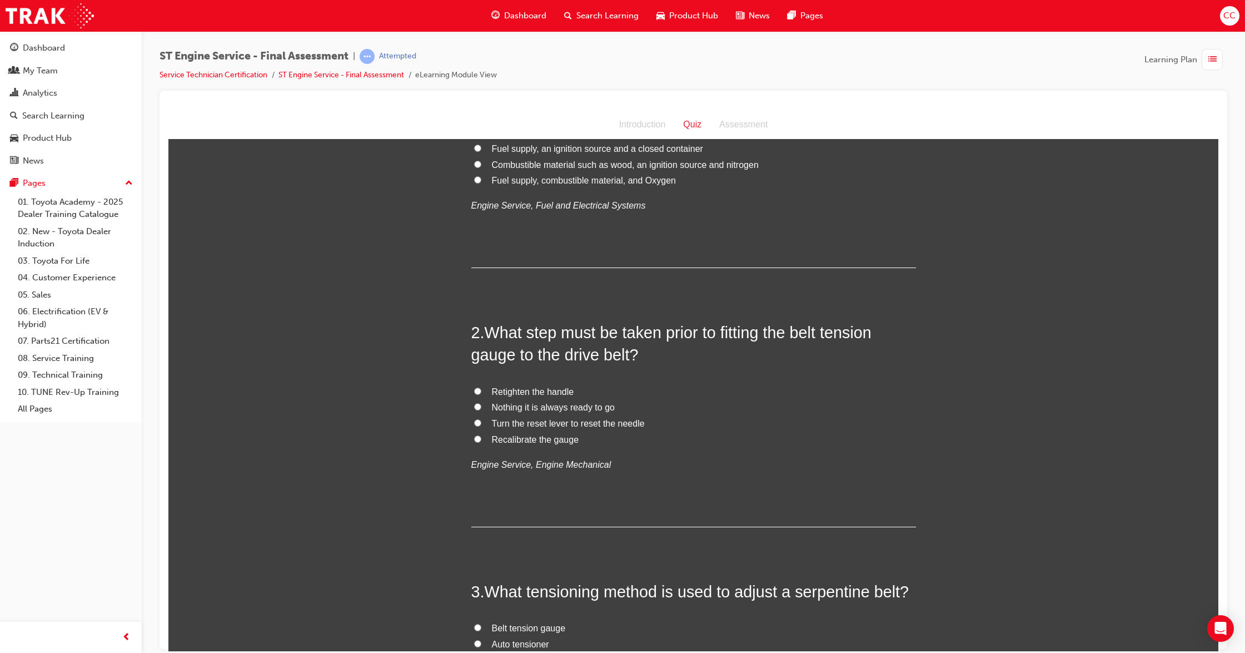
click at [474, 438] on input "Recalibrate the gauge" at bounding box center [477, 438] width 7 height 7
radio input "true"
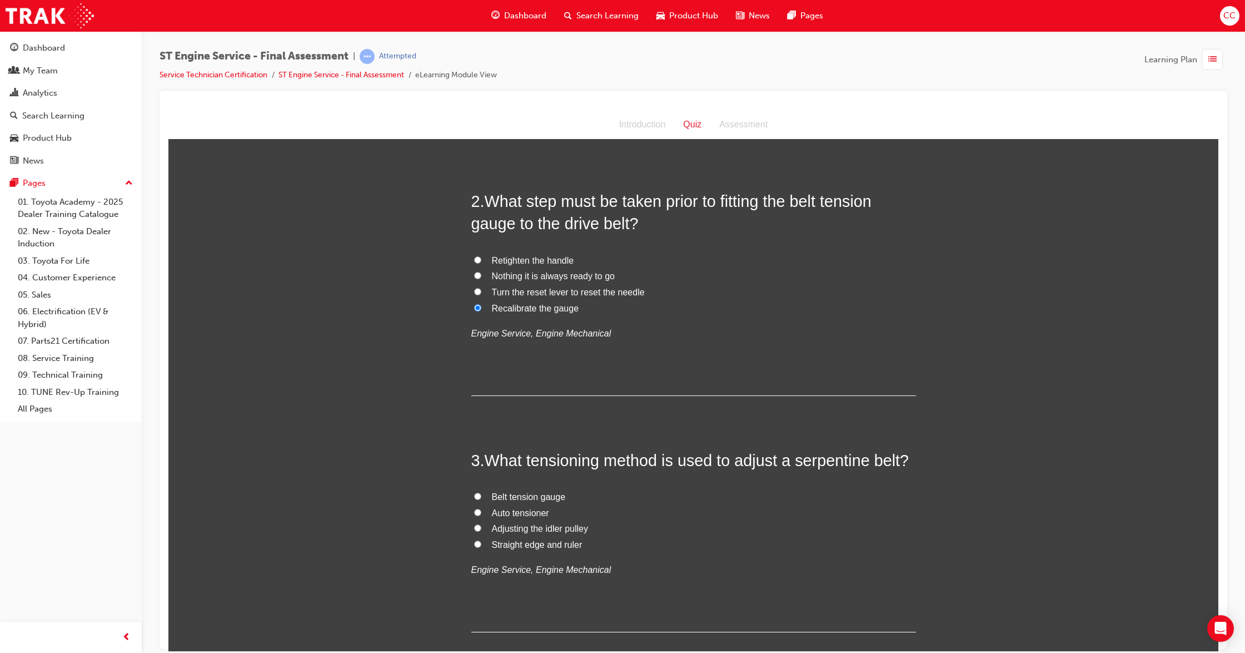
scroll to position [296, 0]
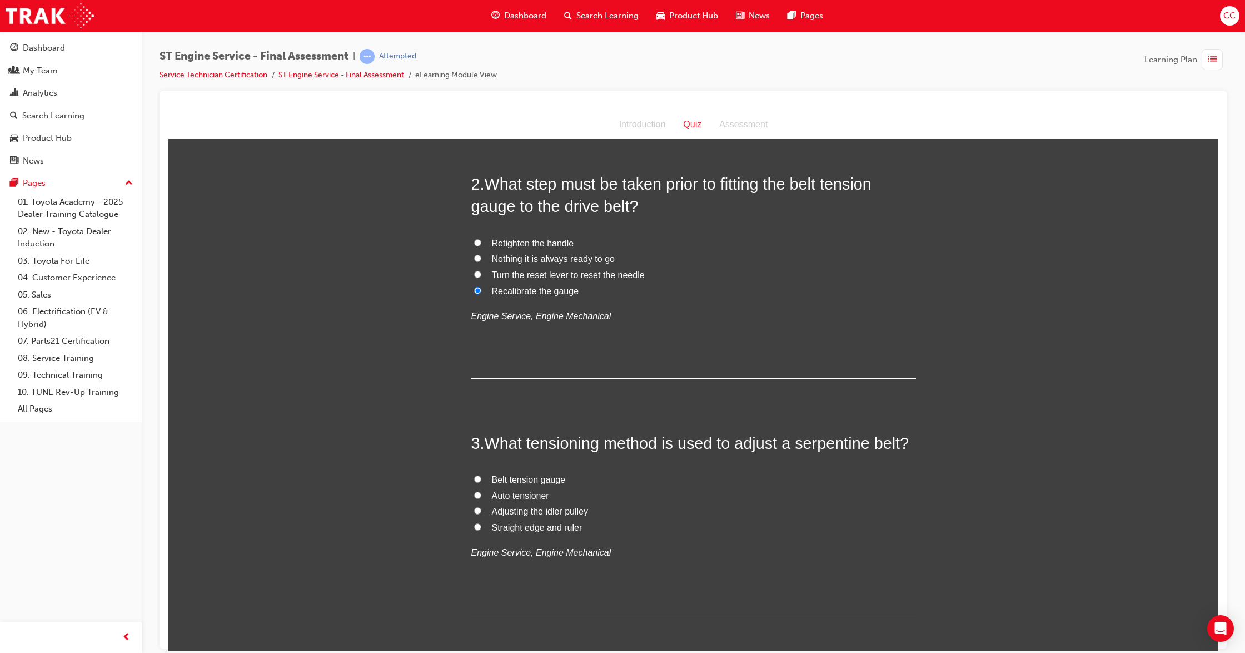
click at [474, 494] on input "Auto tensioner" at bounding box center [477, 494] width 7 height 7
radio input "true"
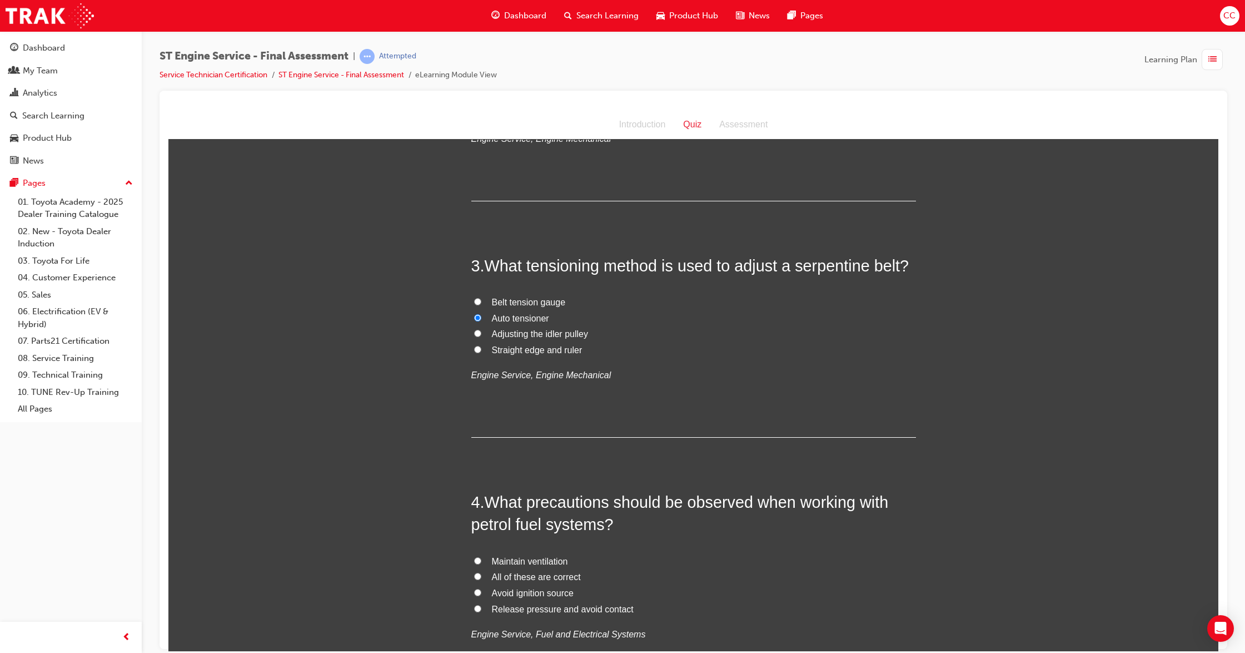
scroll to position [593, 0]
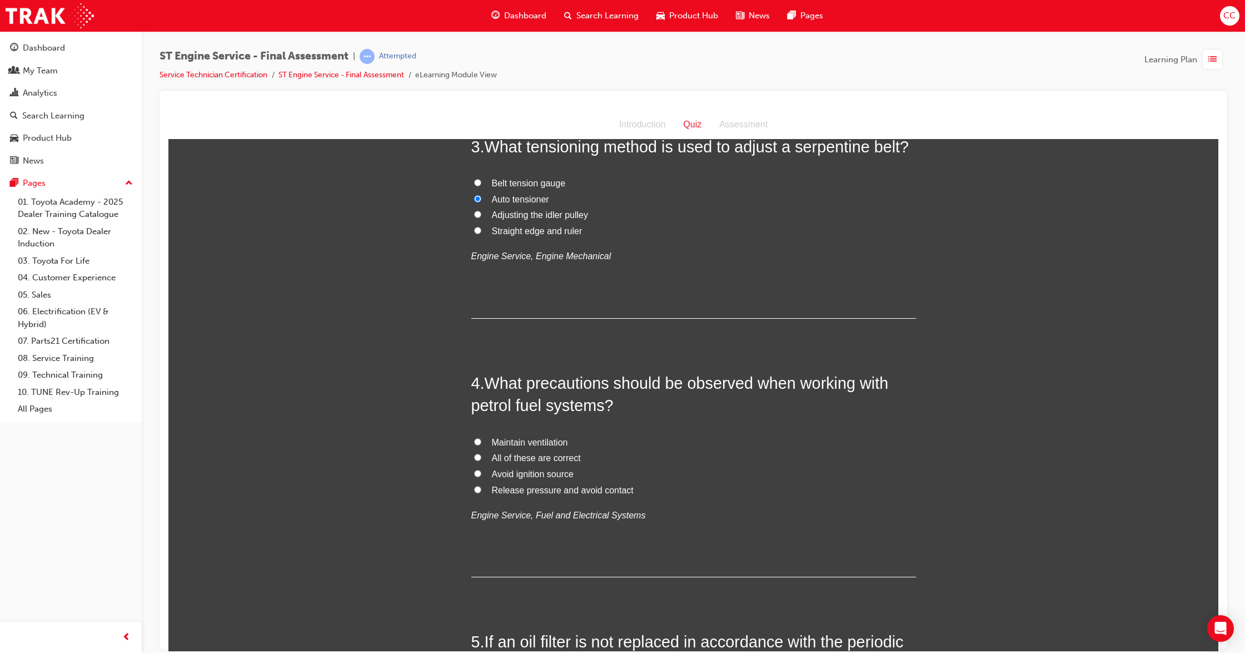
click at [474, 458] on input "All of these are correct" at bounding box center [477, 456] width 7 height 7
radio input "true"
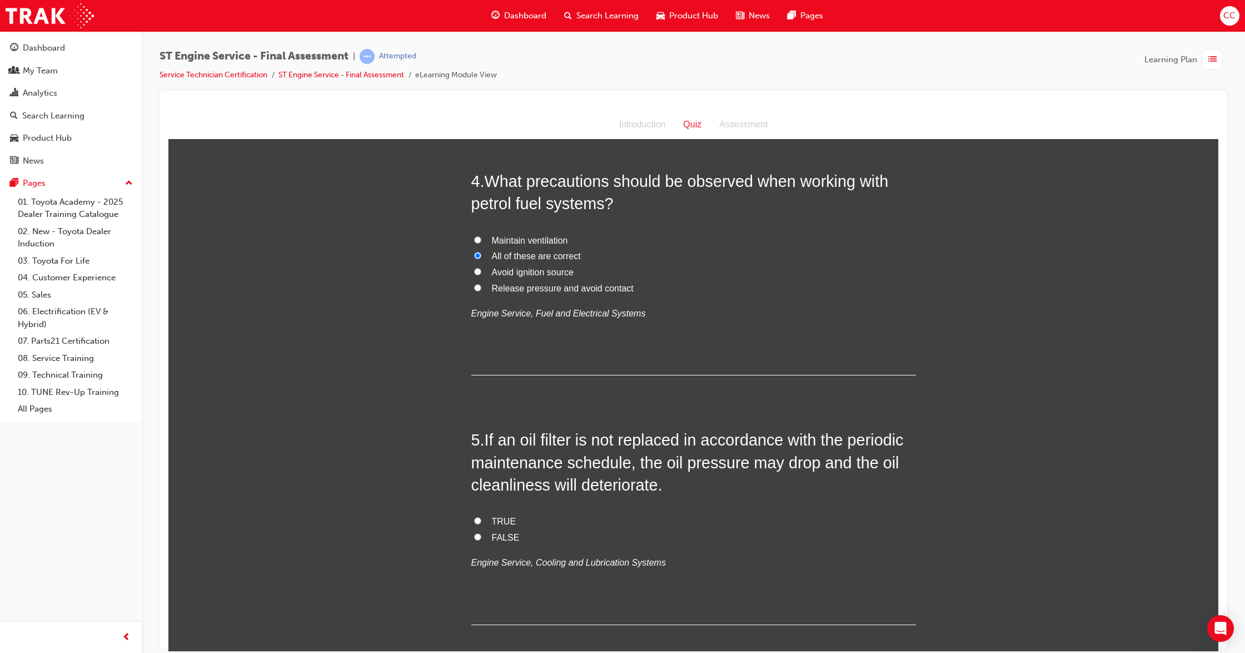
scroll to position [815, 0]
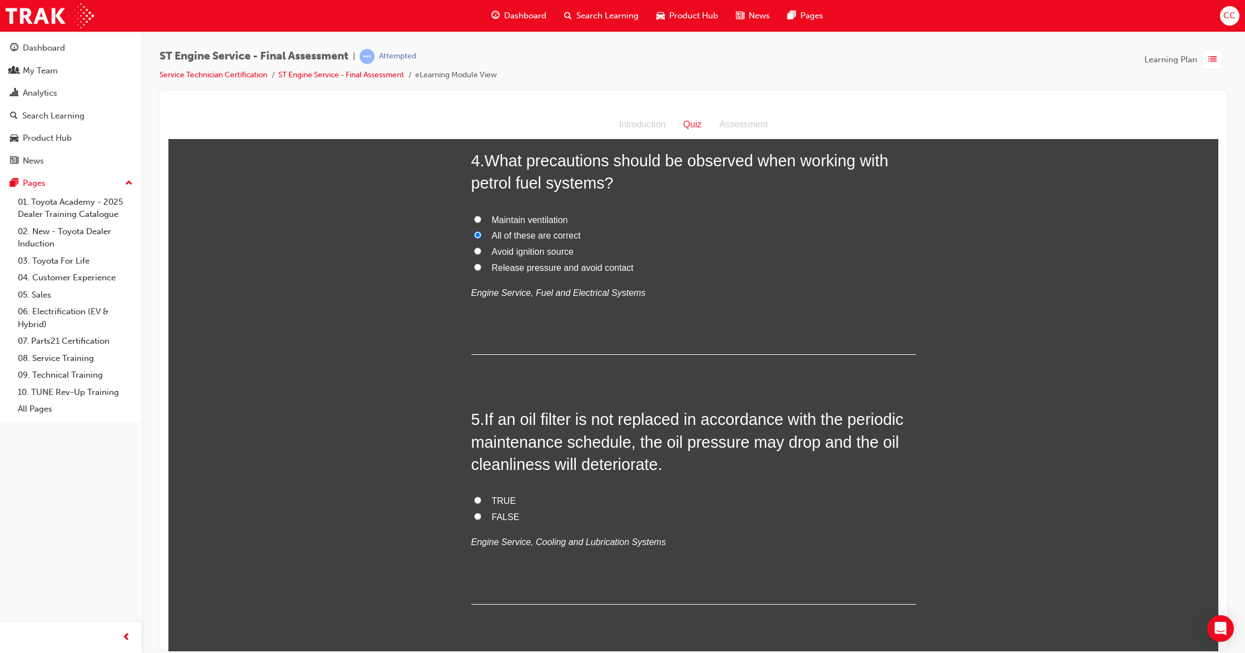
click at [471, 503] on label "TRUE" at bounding box center [693, 501] width 445 height 16
click at [474, 503] on input "TRUE" at bounding box center [477, 499] width 7 height 7
radio input "true"
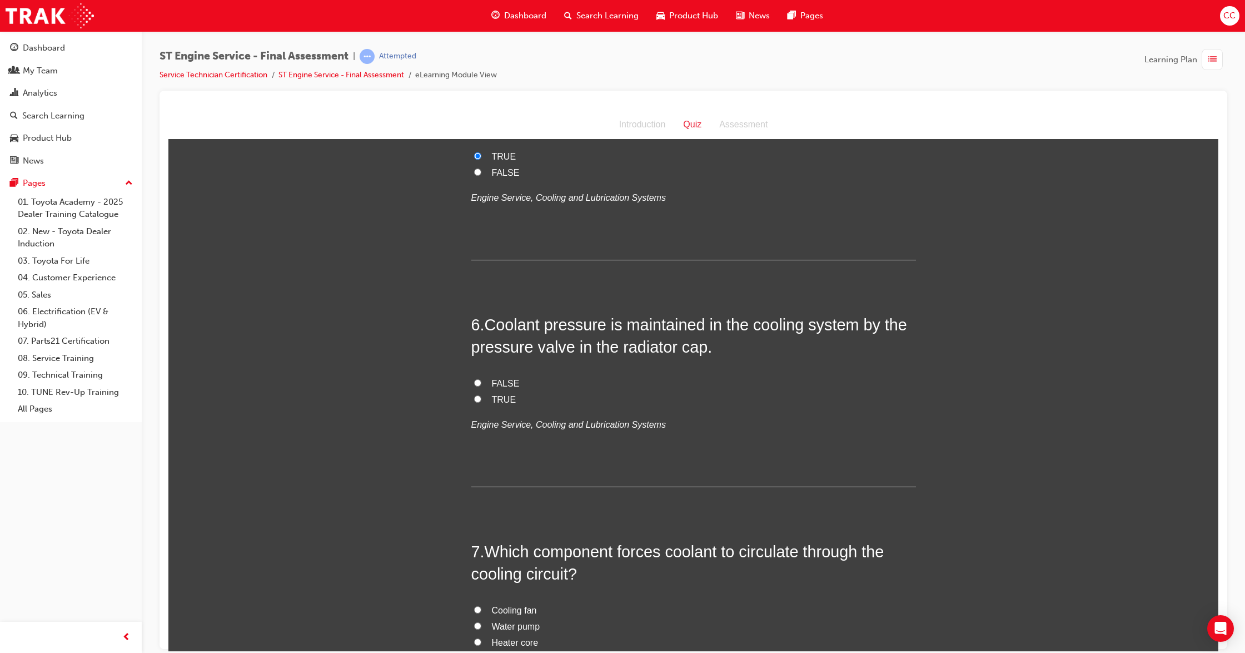
scroll to position [1186, 0]
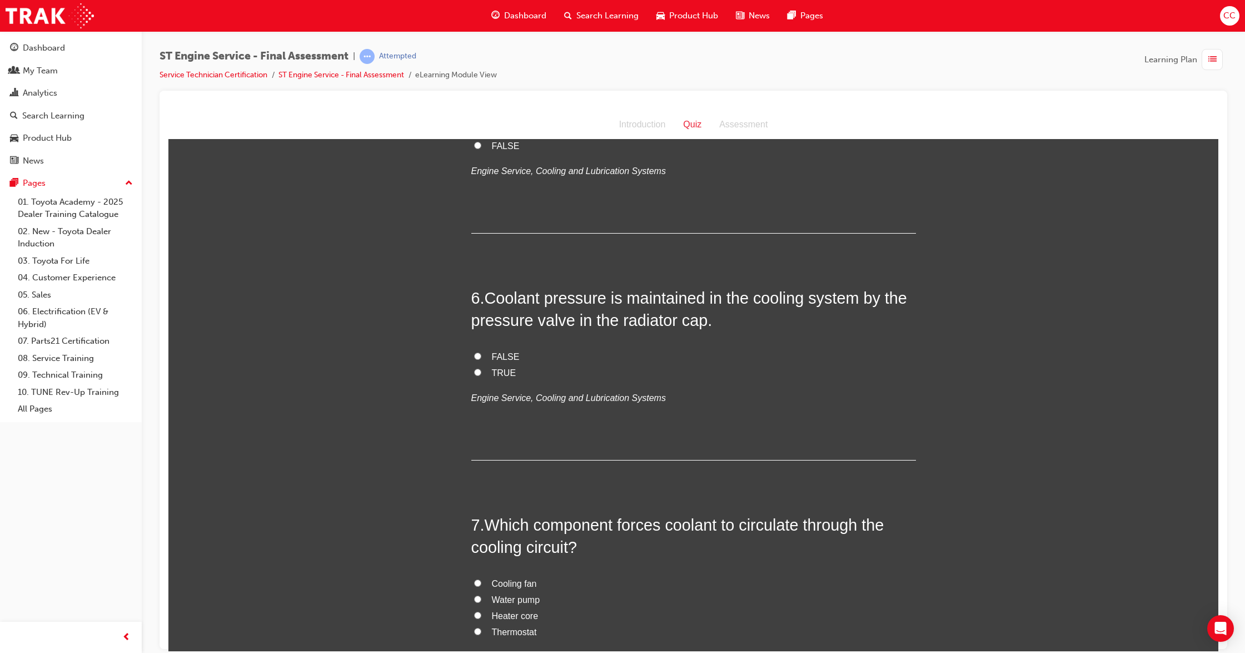
click at [474, 372] on input "TRUE" at bounding box center [477, 371] width 7 height 7
radio input "true"
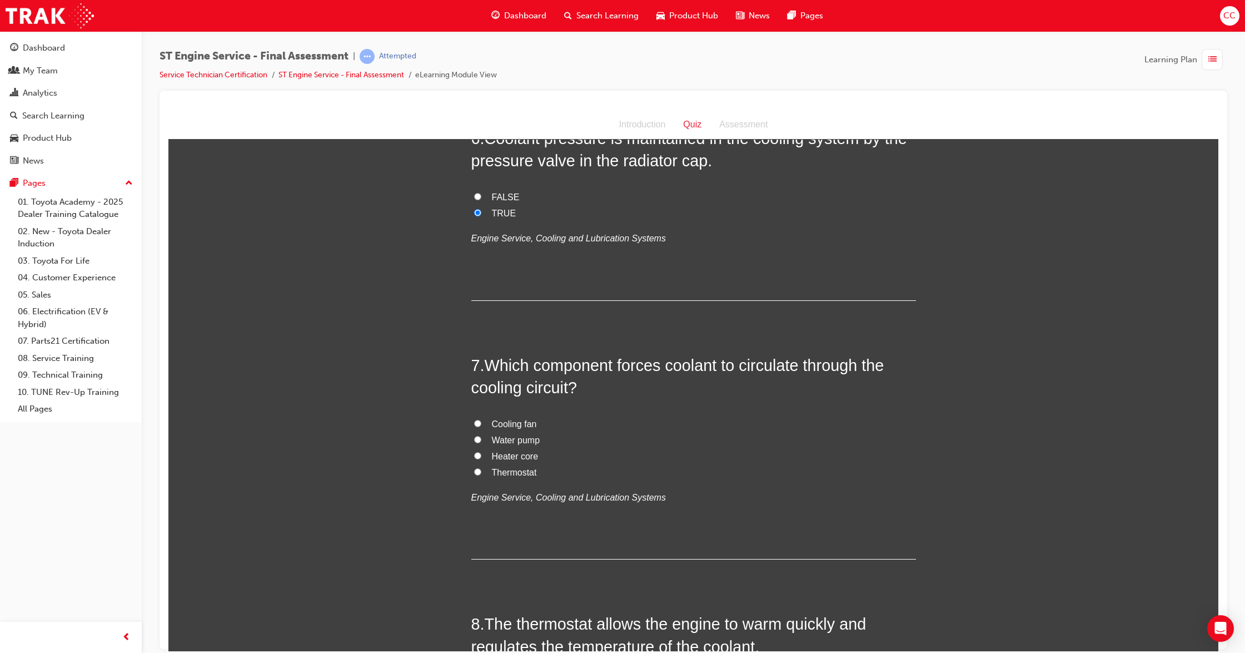
scroll to position [1408, 0]
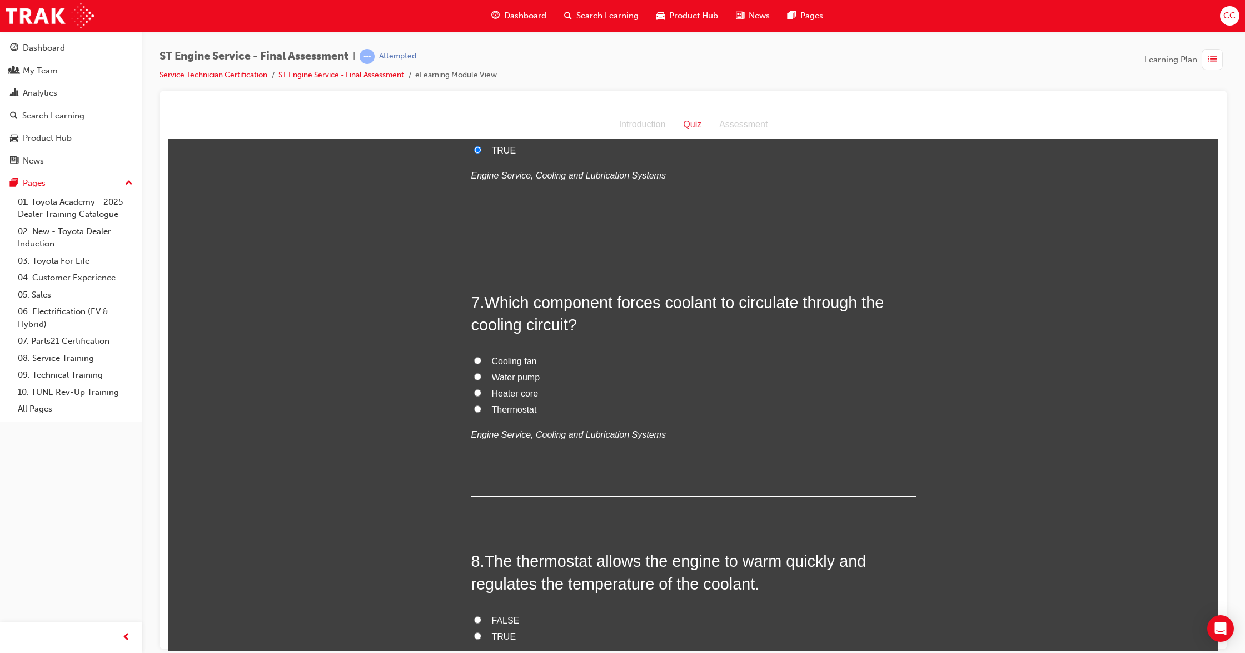
click at [472, 381] on label "Water pump" at bounding box center [693, 377] width 445 height 16
click at [474, 380] on input "Water pump" at bounding box center [477, 376] width 7 height 7
radio input "true"
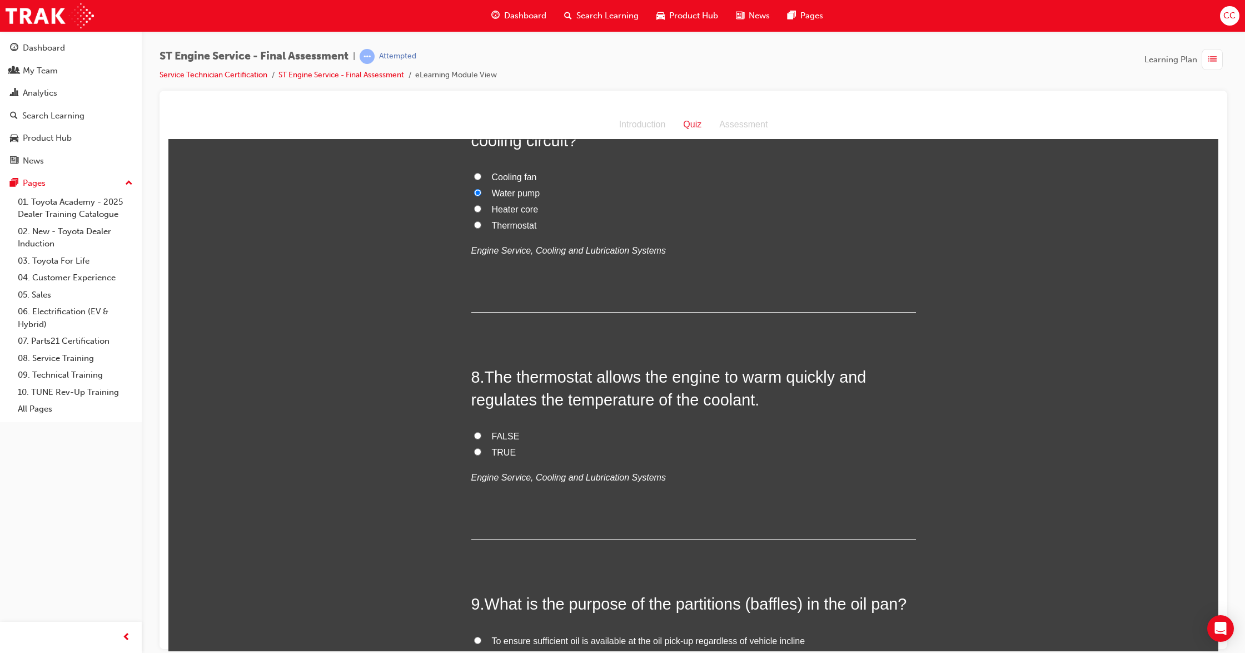
scroll to position [1631, 0]
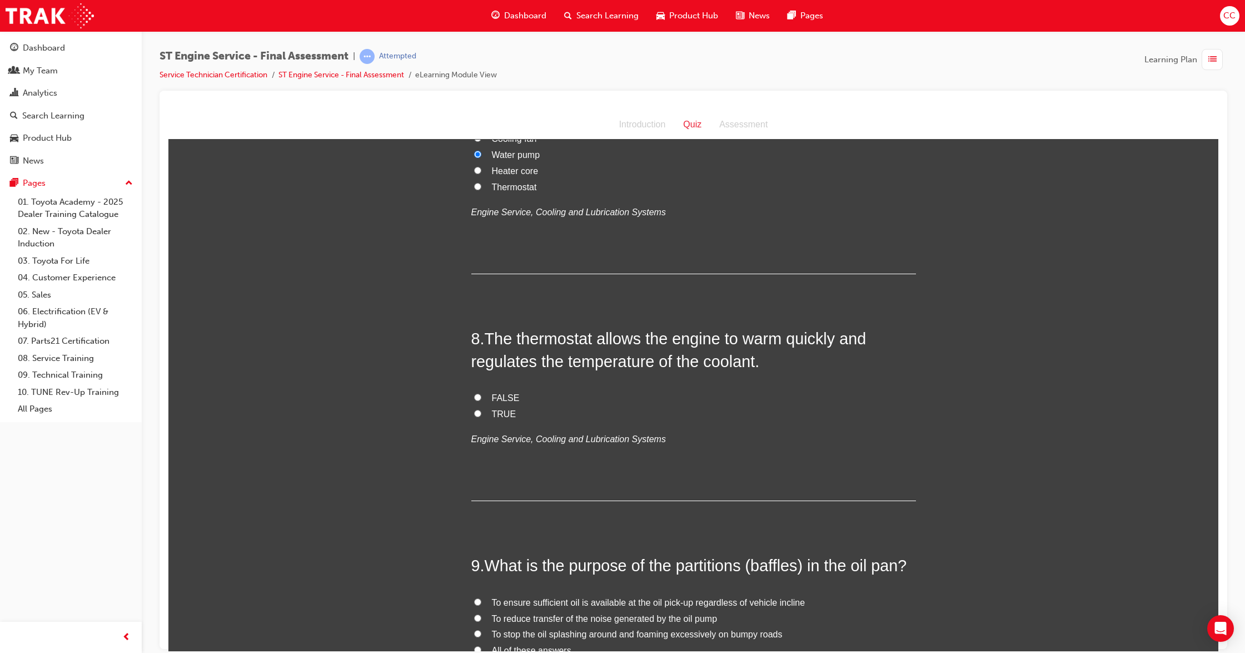
click at [474, 410] on input "TRUE" at bounding box center [477, 412] width 7 height 7
radio input "true"
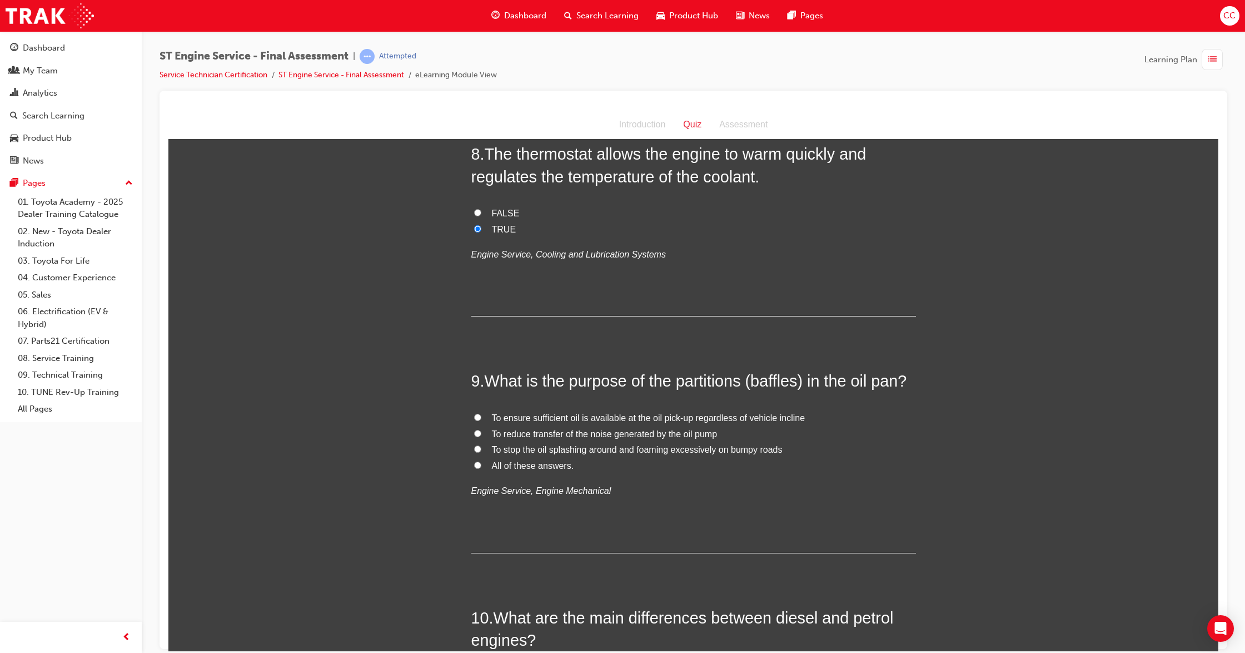
scroll to position [1853, 0]
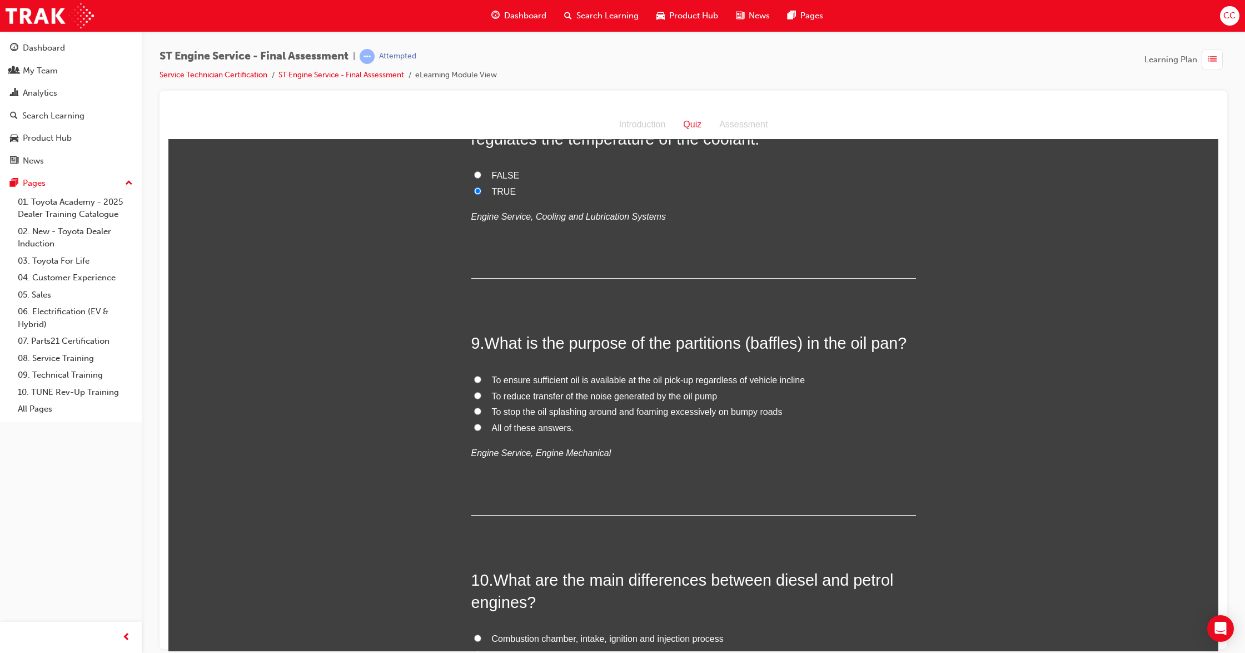
click at [474, 429] on input "All of these answers." at bounding box center [477, 426] width 7 height 7
radio input "true"
click at [476, 412] on label "To stop the oil splashing around and foaming excessively on bumpy roads" at bounding box center [693, 412] width 445 height 16
click at [476, 412] on input "To stop the oil splashing around and foaming excessively on bumpy roads" at bounding box center [477, 410] width 7 height 7
radio input "true"
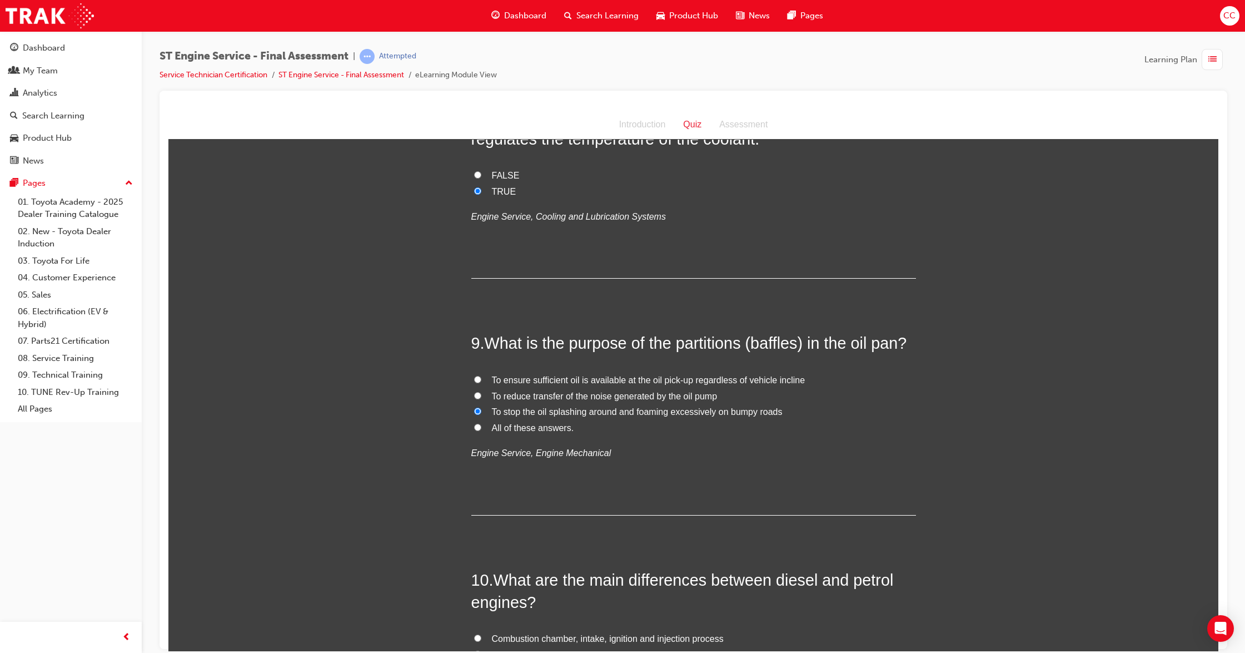
click at [474, 428] on input "All of these answers." at bounding box center [477, 426] width 7 height 7
radio input "true"
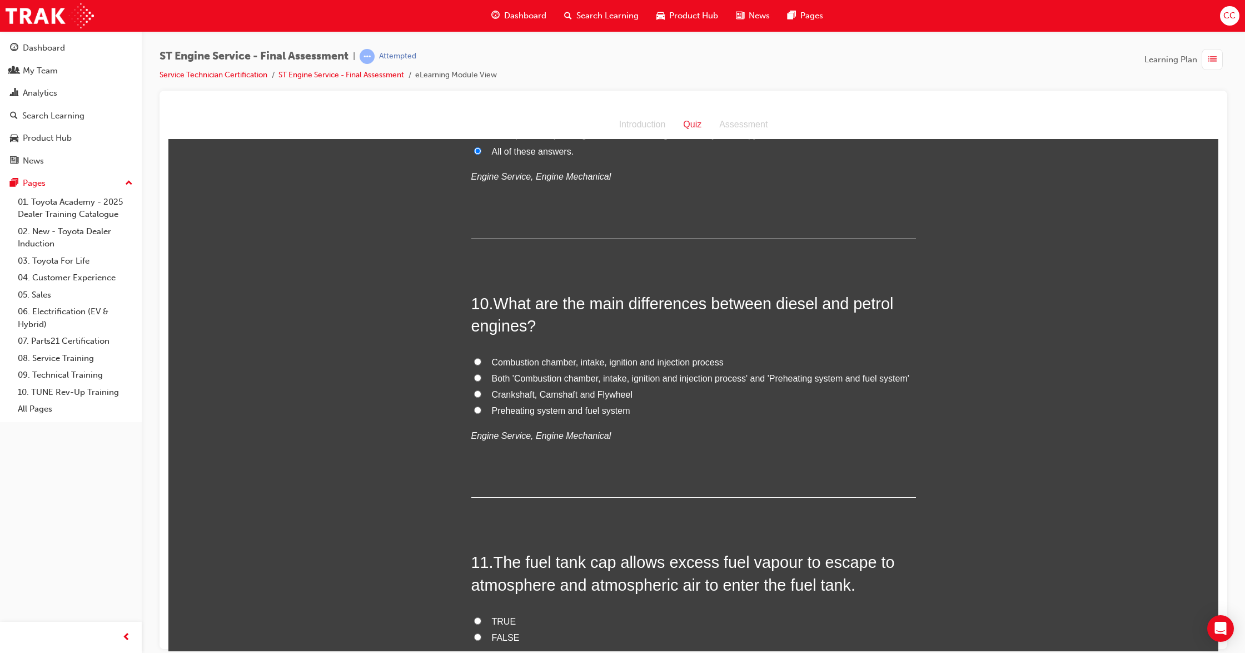
scroll to position [2149, 0]
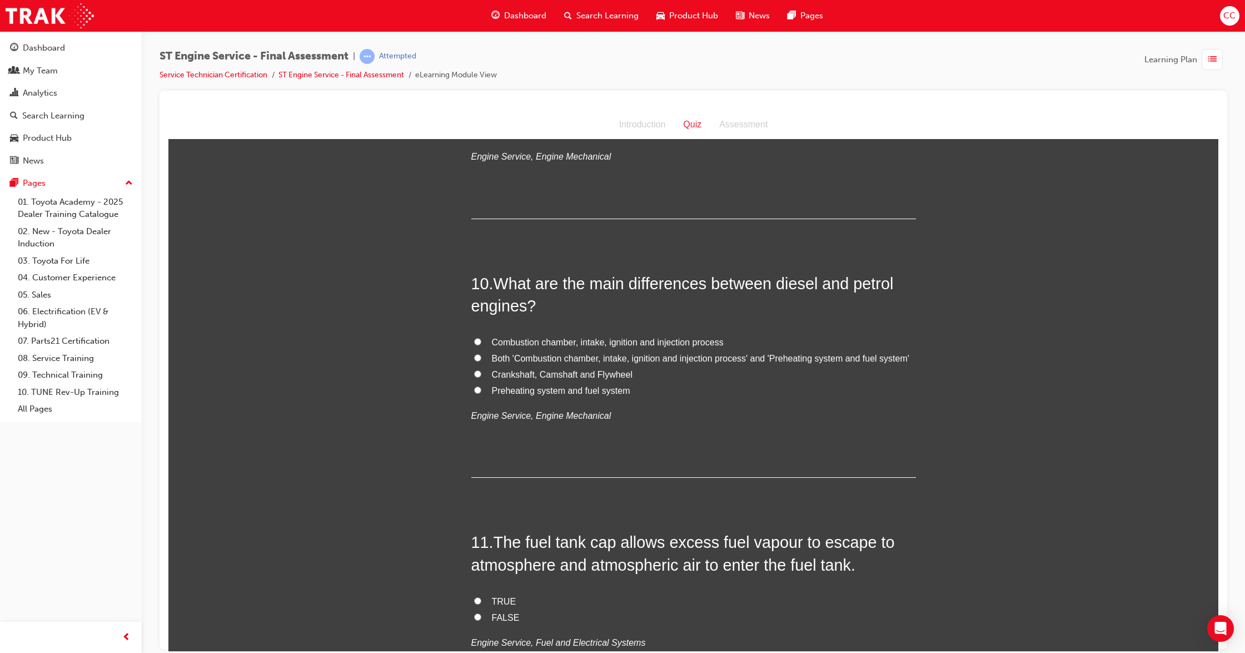
click at [476, 358] on label "Both 'Combustion chamber, intake, ignition and injection process' and 'Preheati…" at bounding box center [693, 358] width 445 height 16
click at [476, 358] on input "Both 'Combustion chamber, intake, ignition and injection process' and 'Preheati…" at bounding box center [477, 357] width 7 height 7
radio input "true"
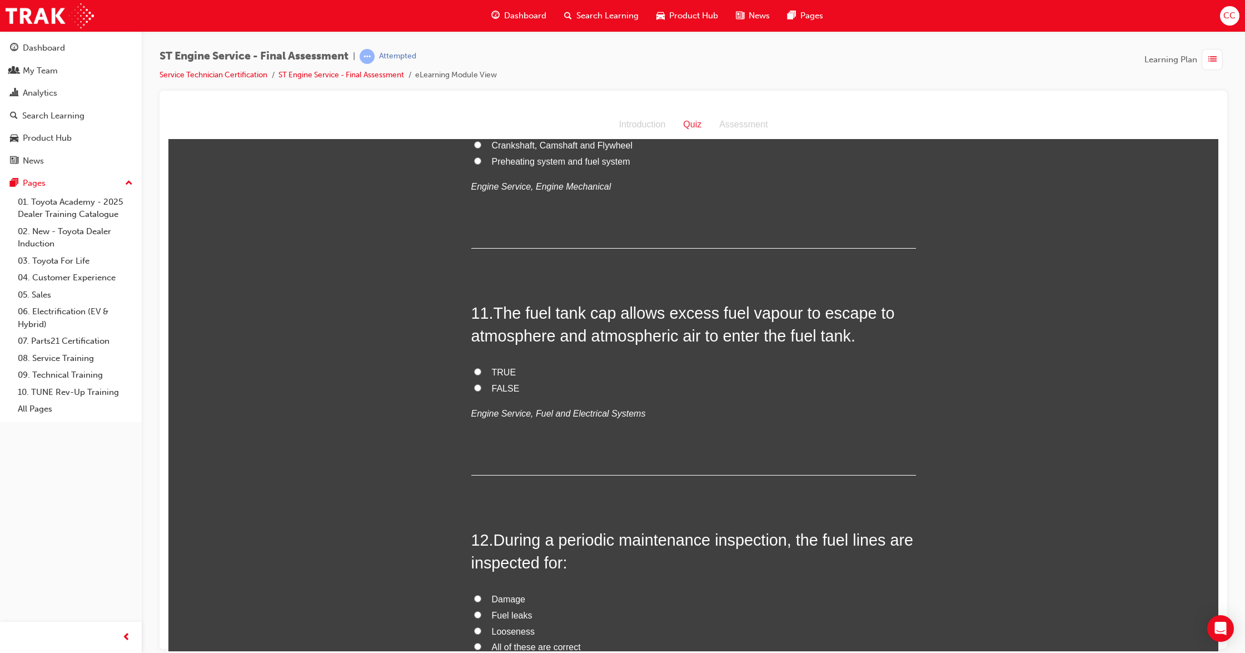
scroll to position [2446, 0]
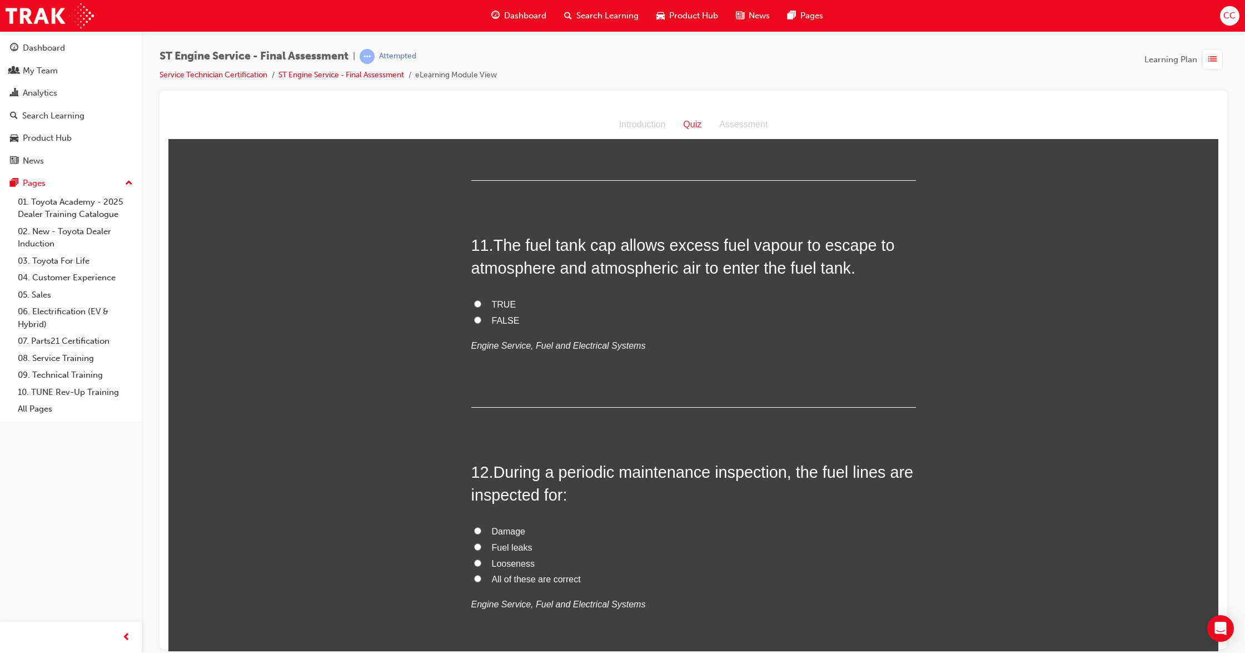
click at [474, 320] on input "FALSE" at bounding box center [477, 319] width 7 height 7
radio input "true"
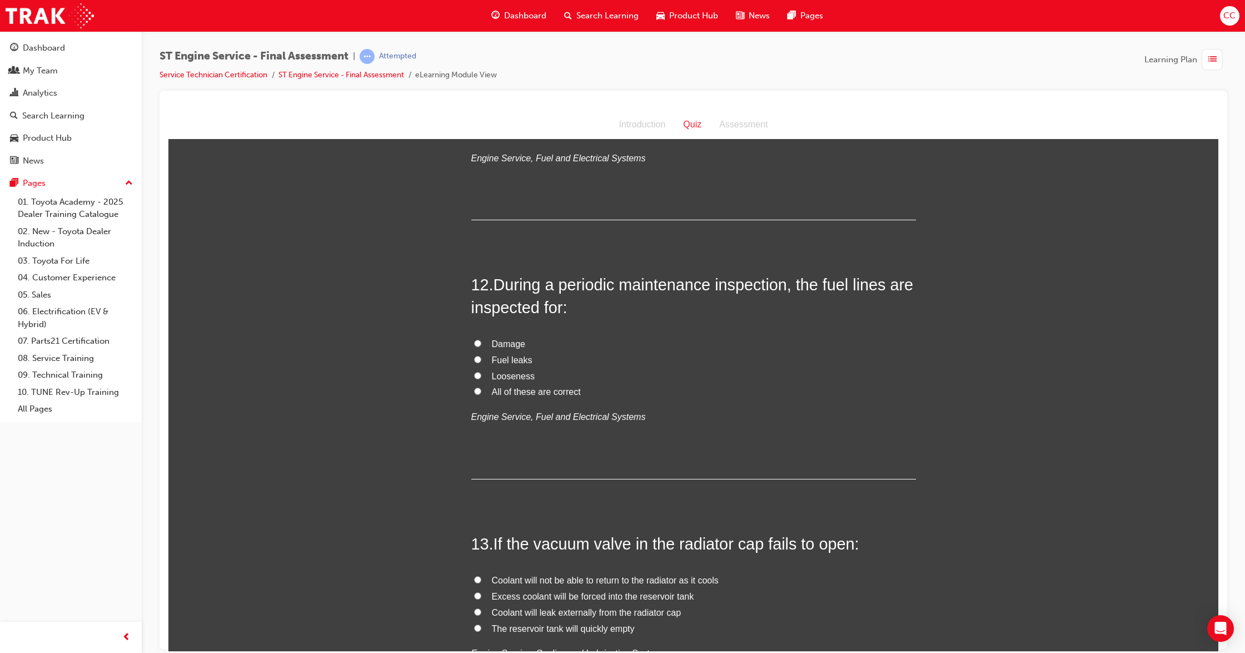
scroll to position [2669, 0]
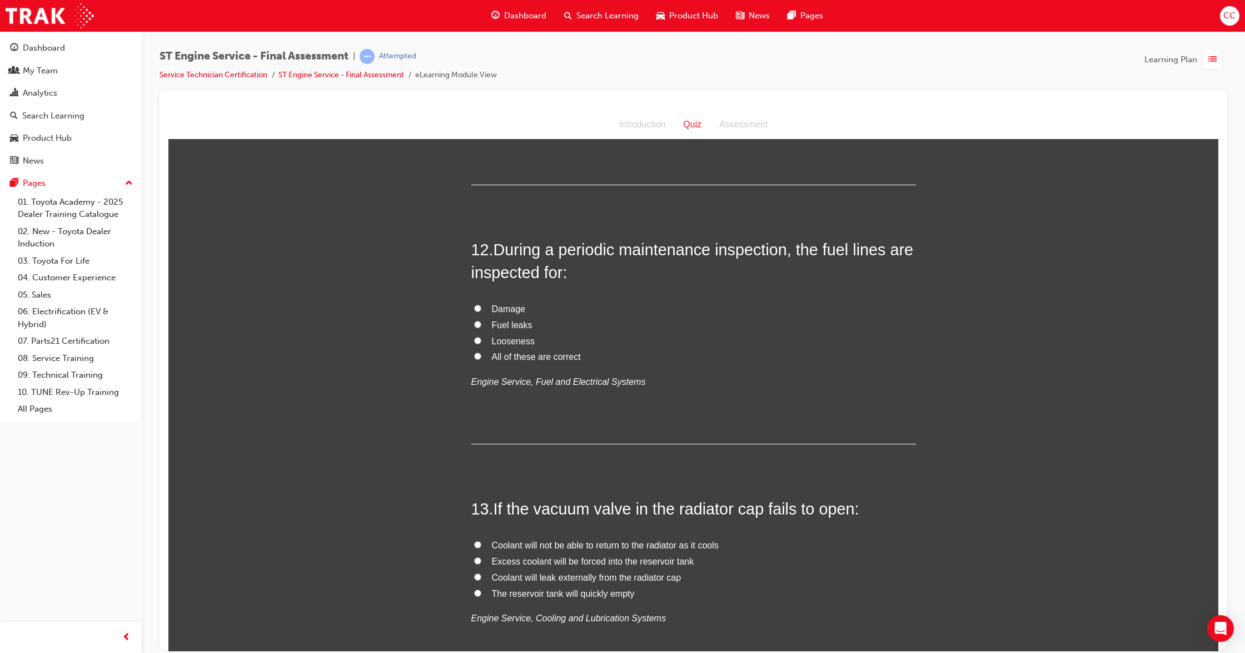
click at [474, 356] on input "All of these are correct" at bounding box center [477, 355] width 7 height 7
radio input "true"
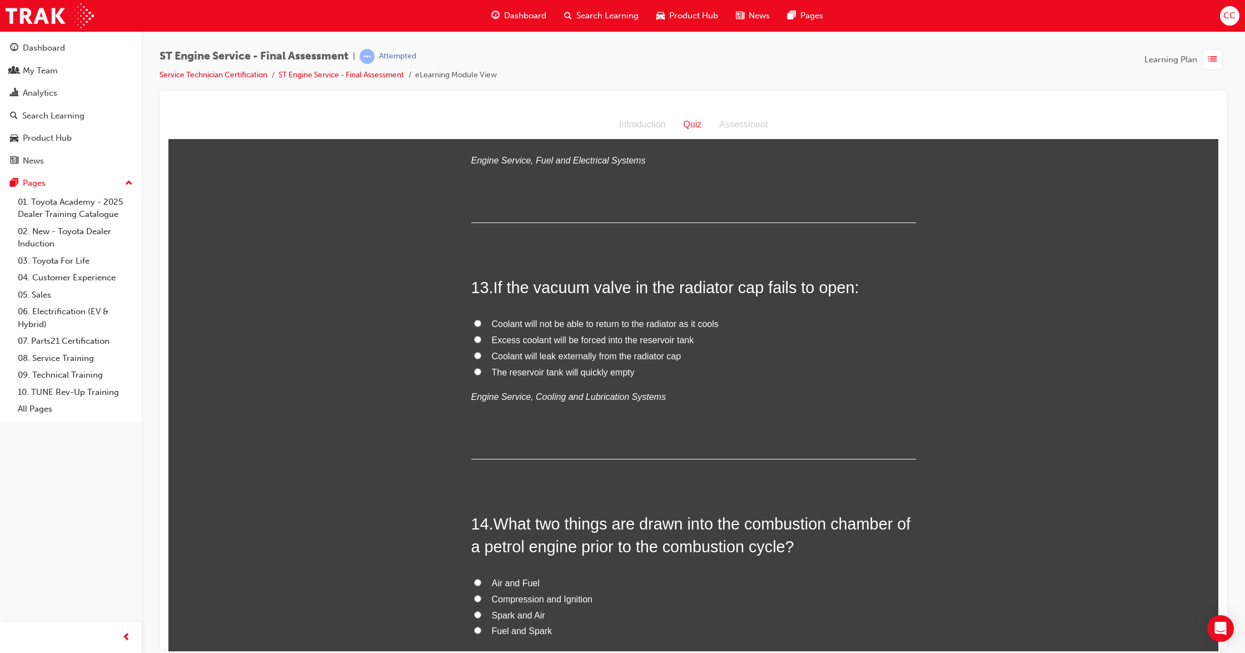
scroll to position [2891, 0]
click at [474, 322] on input "Coolant will not be able to return to the radiator as it cools" at bounding box center [477, 321] width 7 height 7
radio input "true"
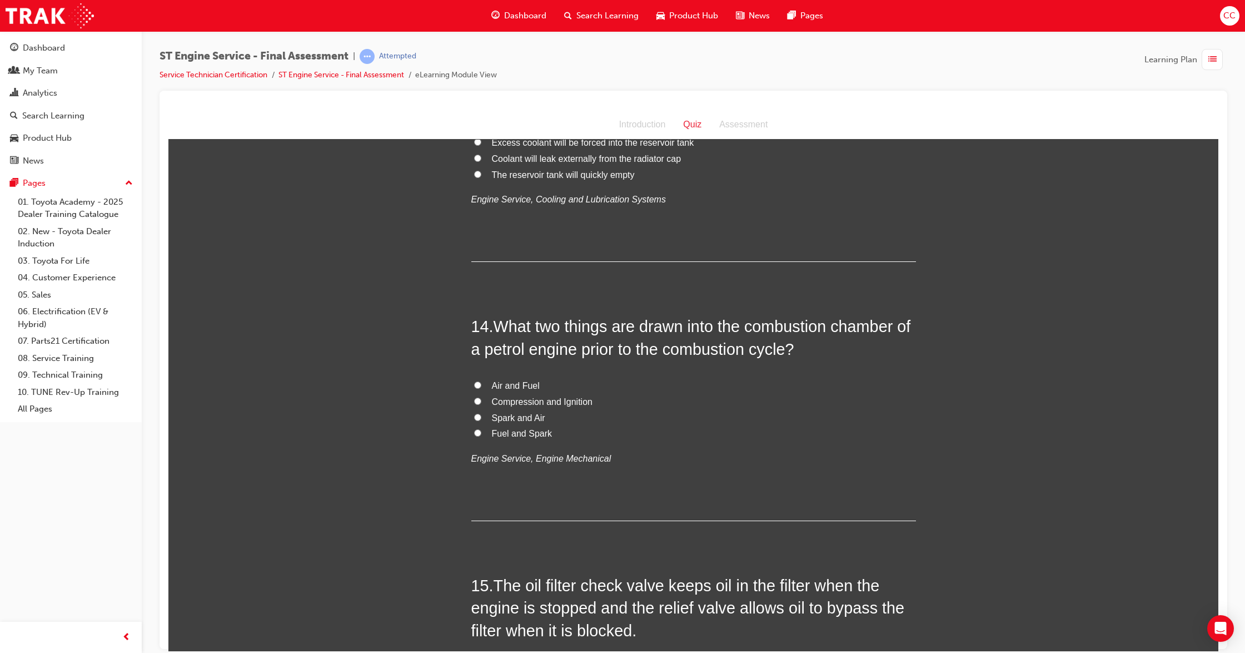
scroll to position [3114, 0]
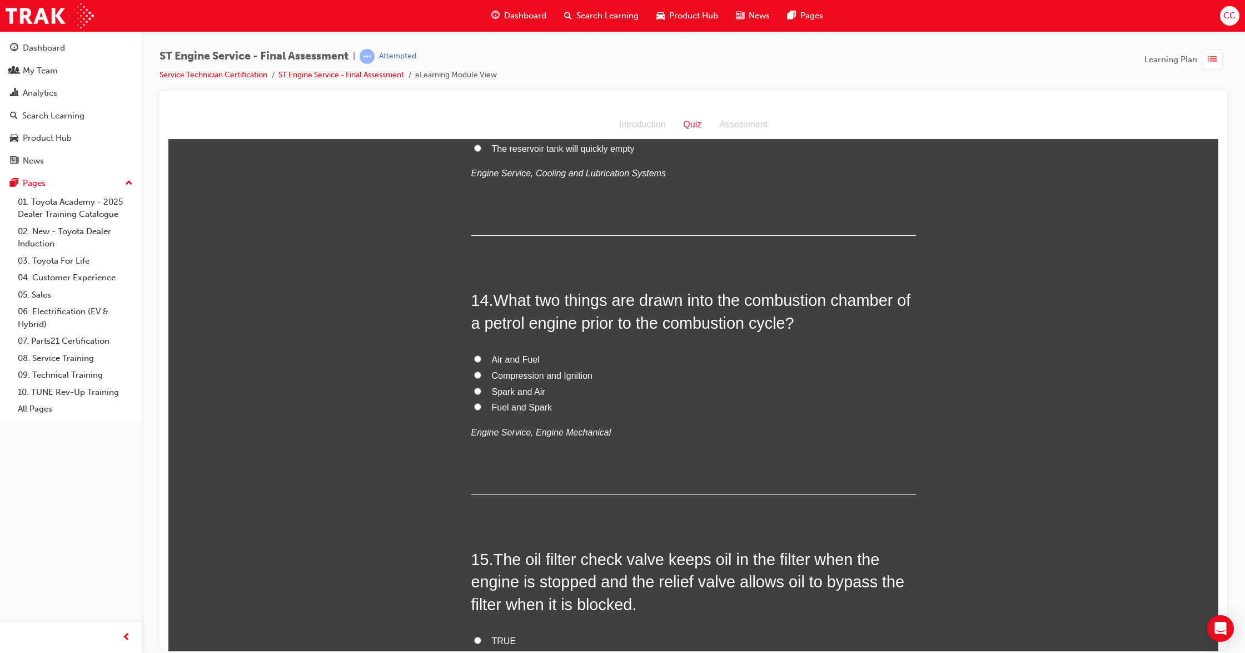
click at [474, 361] on input "Air and Fuel" at bounding box center [477, 358] width 7 height 7
radio input "true"
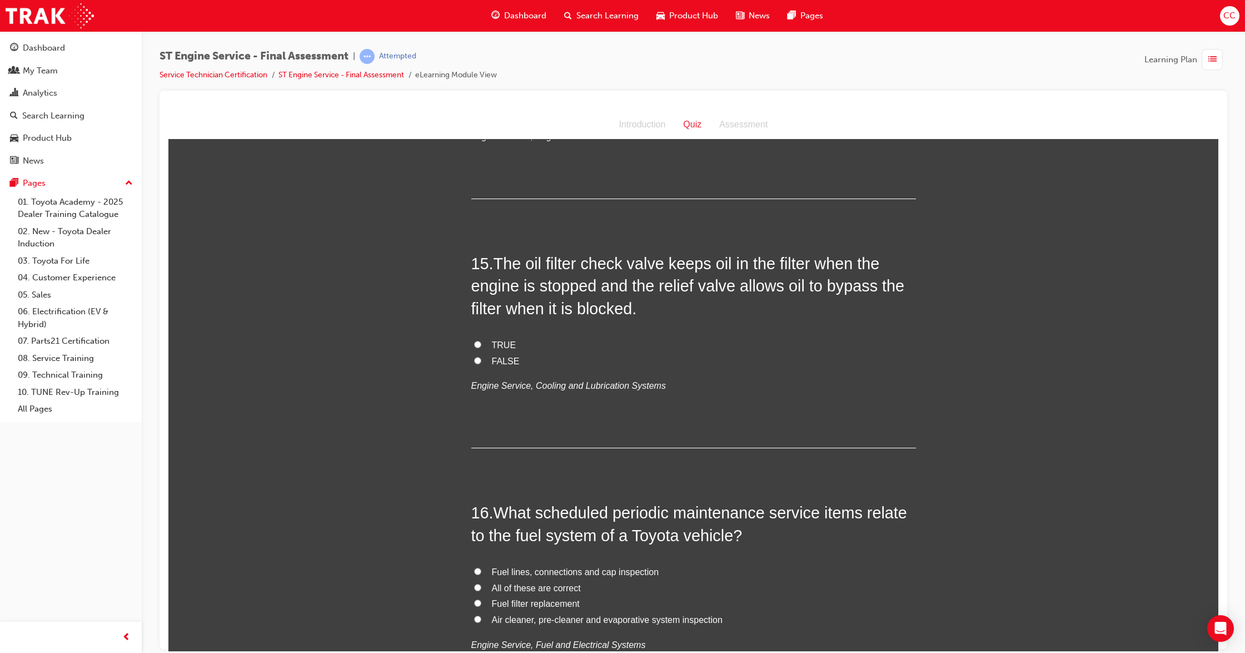
scroll to position [3410, 0]
click at [474, 346] on input "TRUE" at bounding box center [477, 343] width 7 height 7
radio input "true"
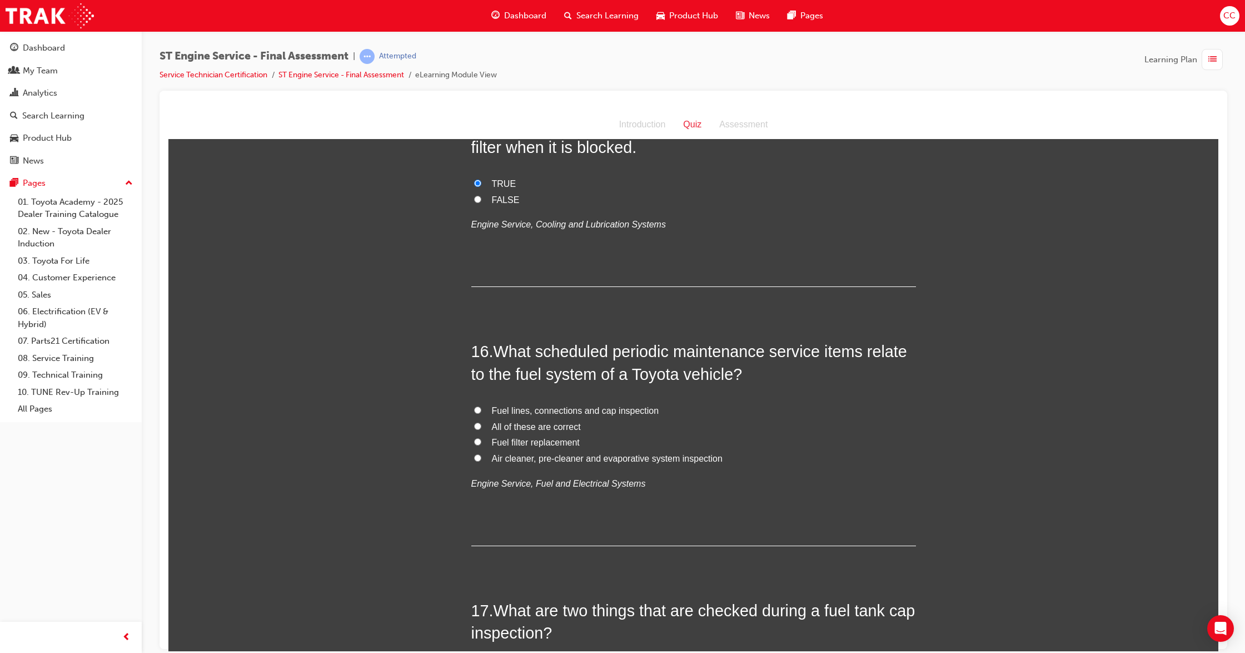
scroll to position [3632, 0]
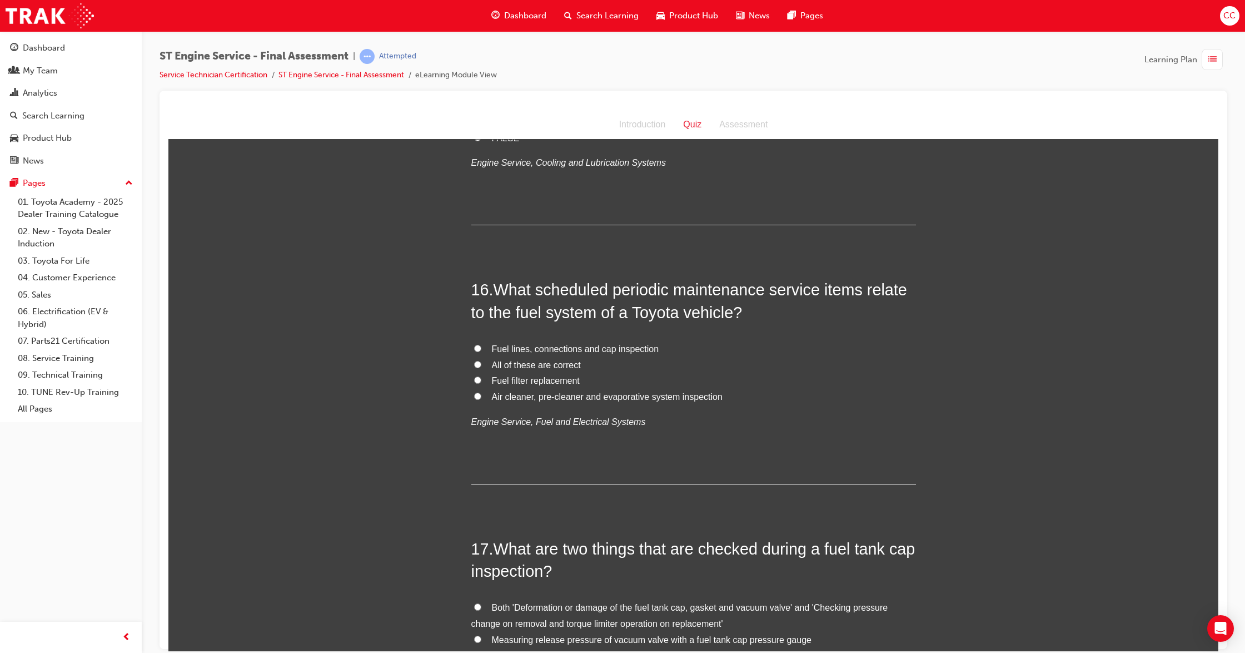
click at [474, 365] on input "All of these are correct" at bounding box center [477, 363] width 7 height 7
radio input "true"
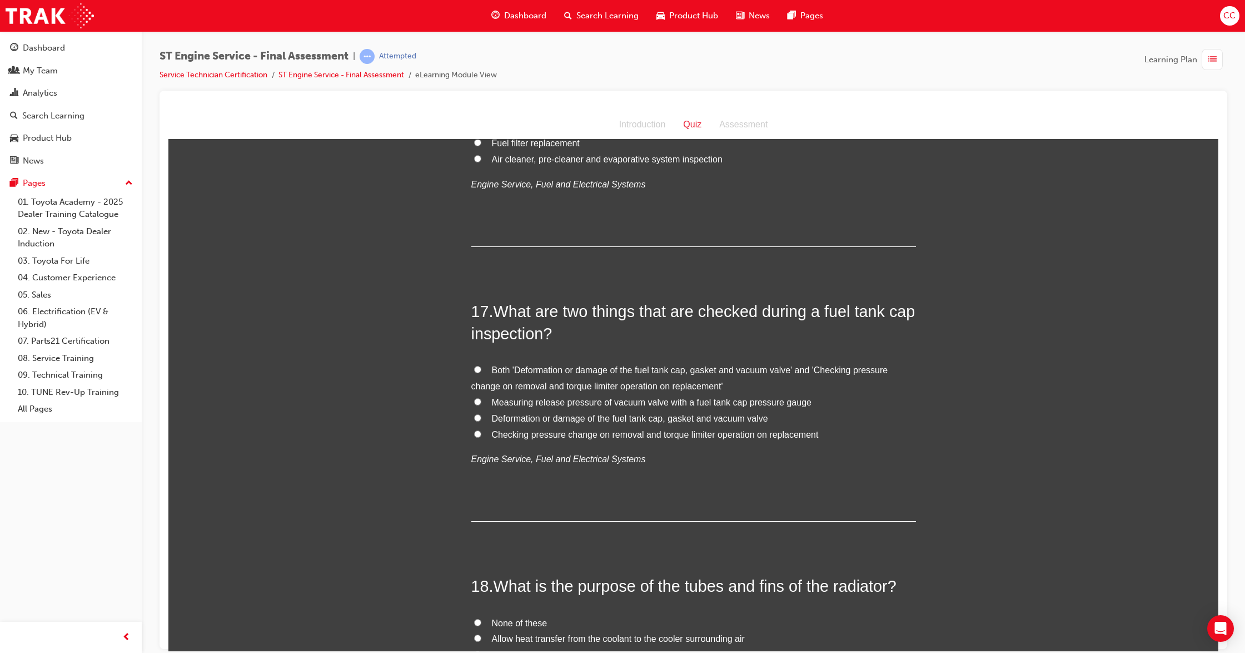
scroll to position [3929, 0]
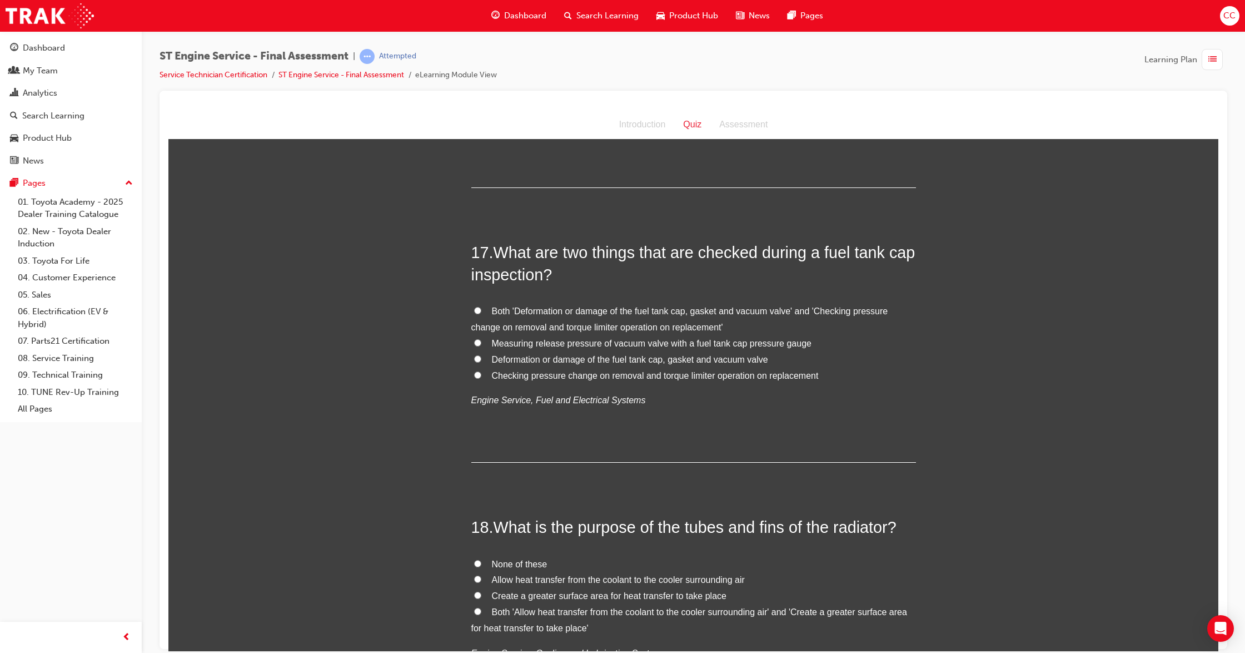
click at [474, 312] on input "Both 'Deformation or damage of the fuel tank cap, gasket and vacuum valve' and …" at bounding box center [477, 309] width 7 height 7
radio input "true"
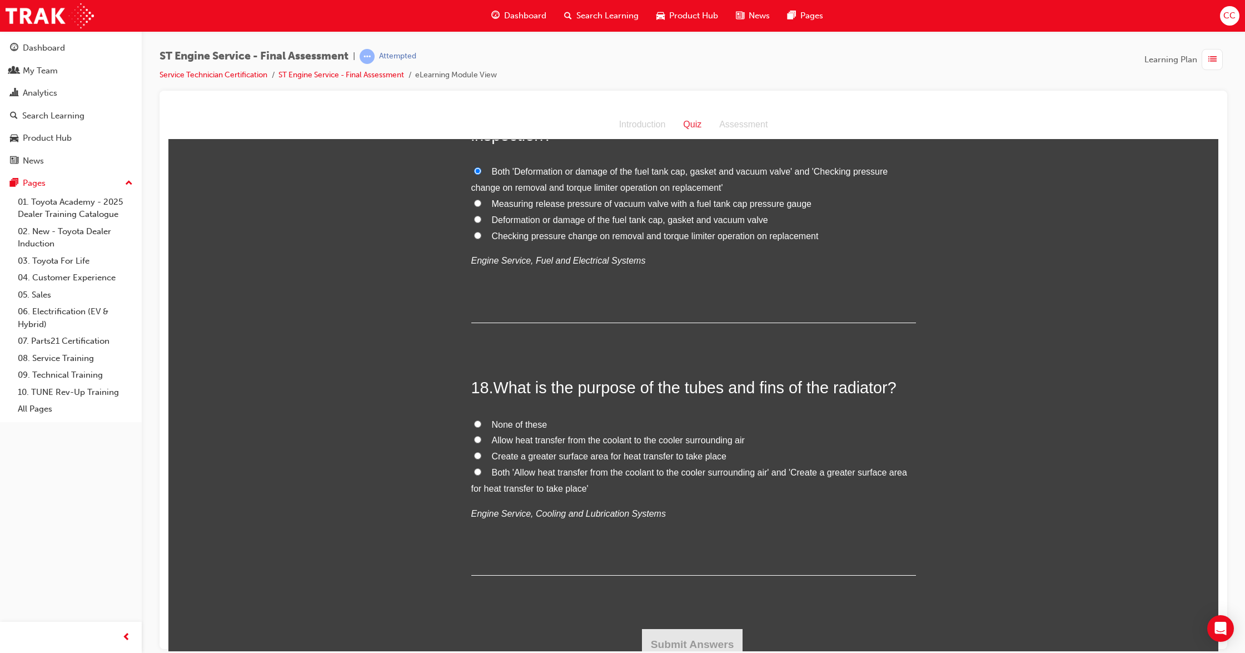
scroll to position [4079, 0]
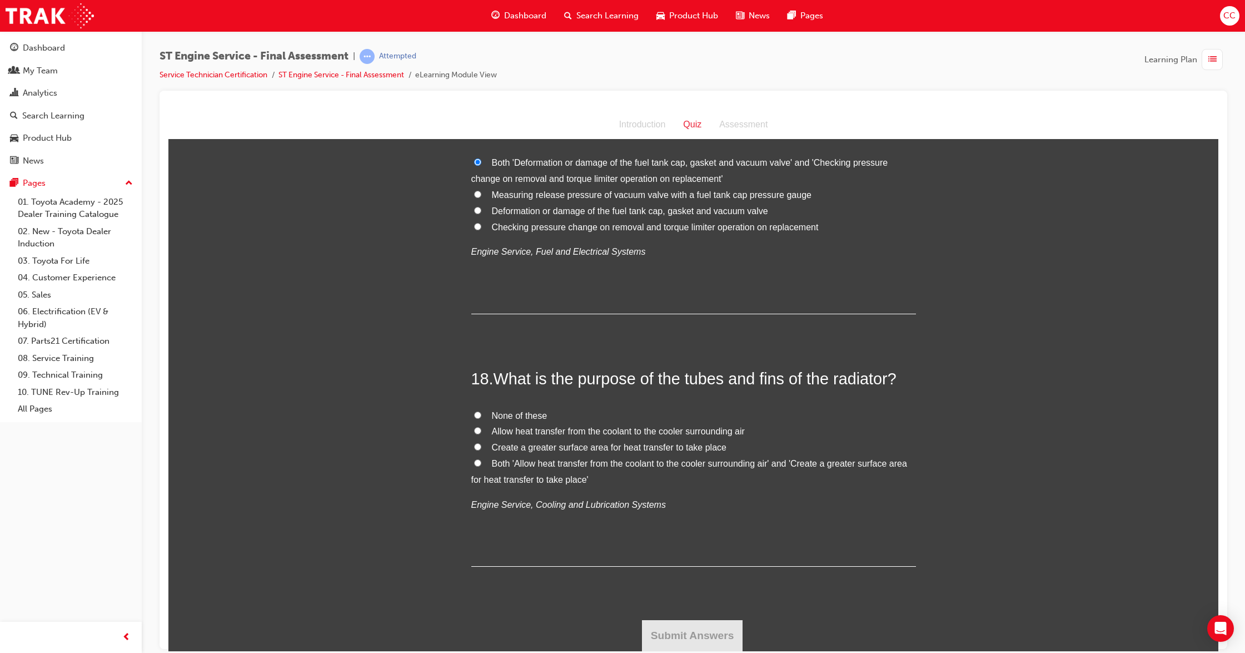
click at [474, 463] on input "Both 'Allow heat transfer from the coolant to the cooler surrounding air' and '…" at bounding box center [477, 462] width 7 height 7
radio input "true"
click at [666, 630] on button "Submit Answers" at bounding box center [692, 634] width 101 height 31
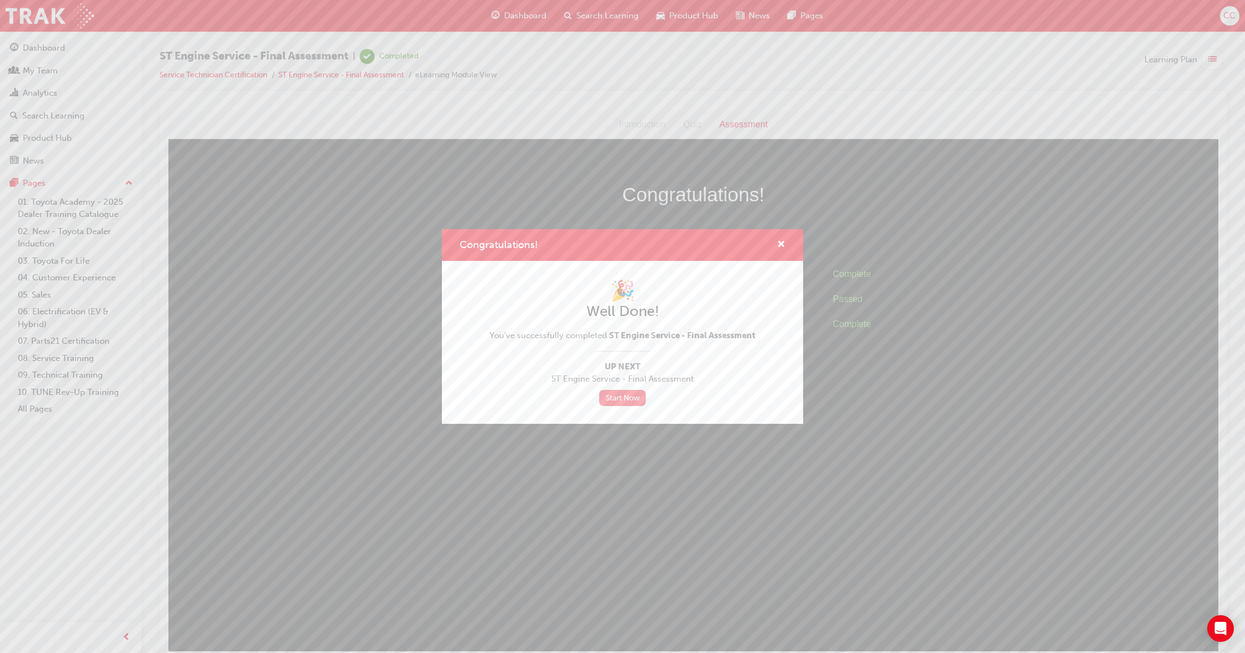
click at [610, 394] on link "Start Now" at bounding box center [622, 398] width 47 height 16
click at [625, 398] on link "Start Now" at bounding box center [622, 398] width 47 height 16
click at [786, 248] on div "Congratulations!" at bounding box center [622, 245] width 361 height 32
click at [783, 241] on span "cross-icon" at bounding box center [781, 245] width 8 height 10
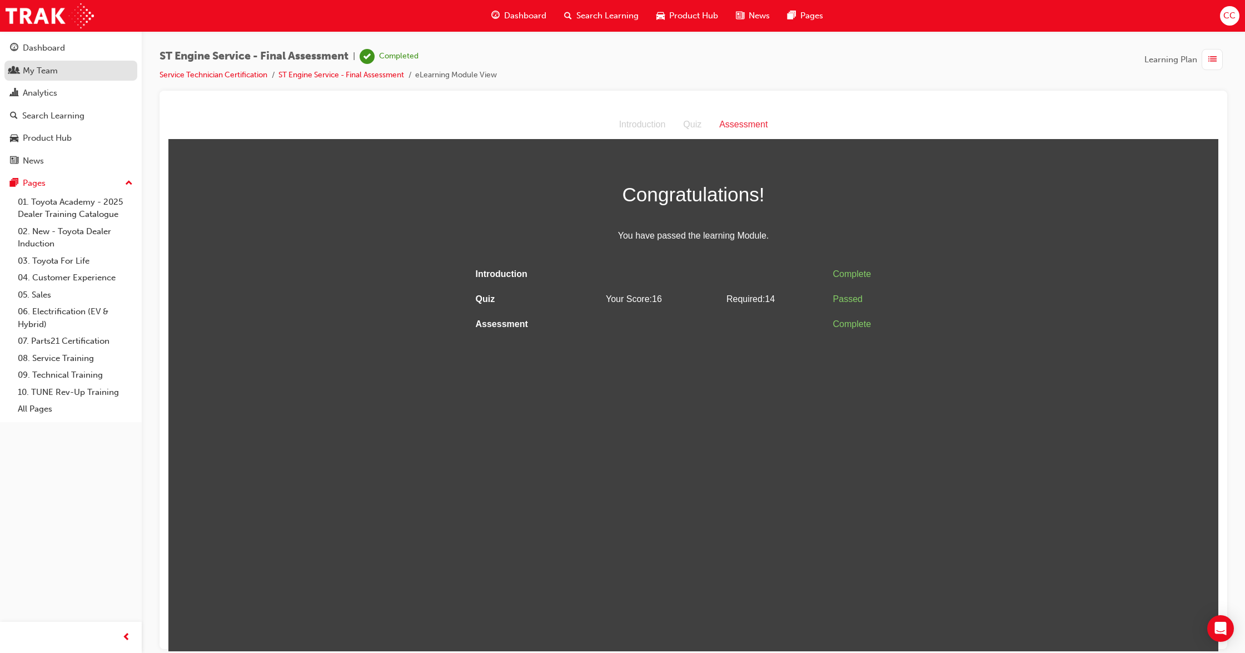
click at [47, 72] on div "My Team" at bounding box center [40, 70] width 35 height 13
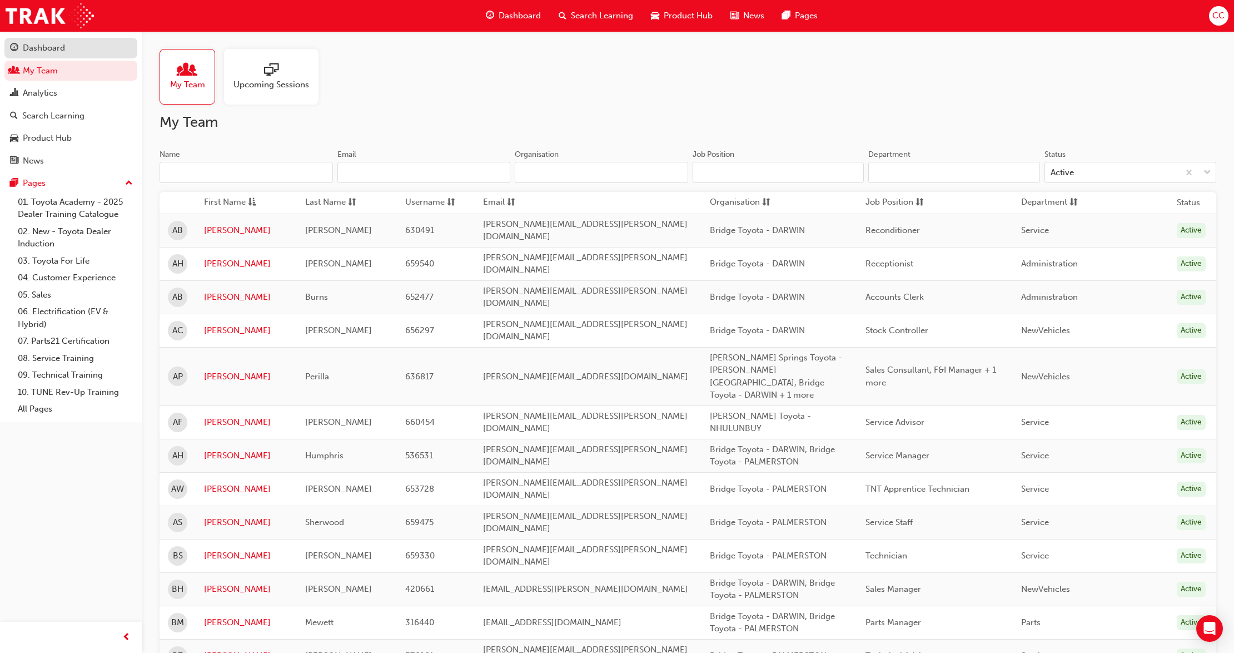
click at [46, 47] on div "Dashboard" at bounding box center [44, 48] width 42 height 13
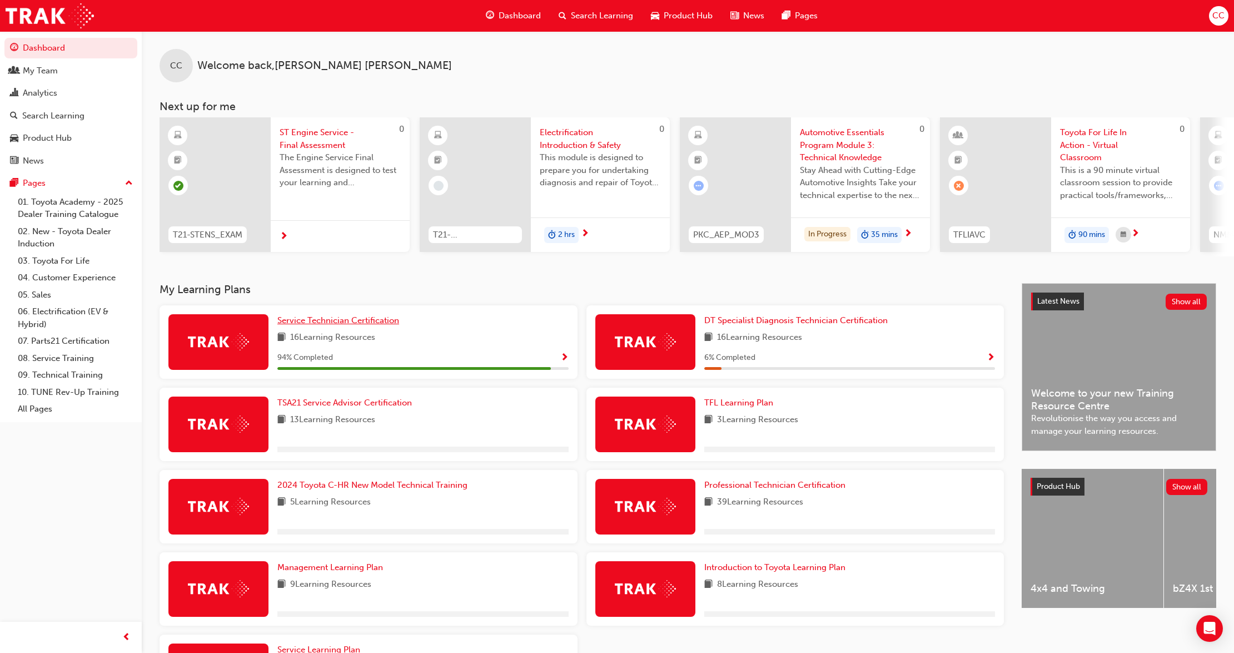
click at [328, 325] on span "Service Technician Certification" at bounding box center [338, 320] width 122 height 10
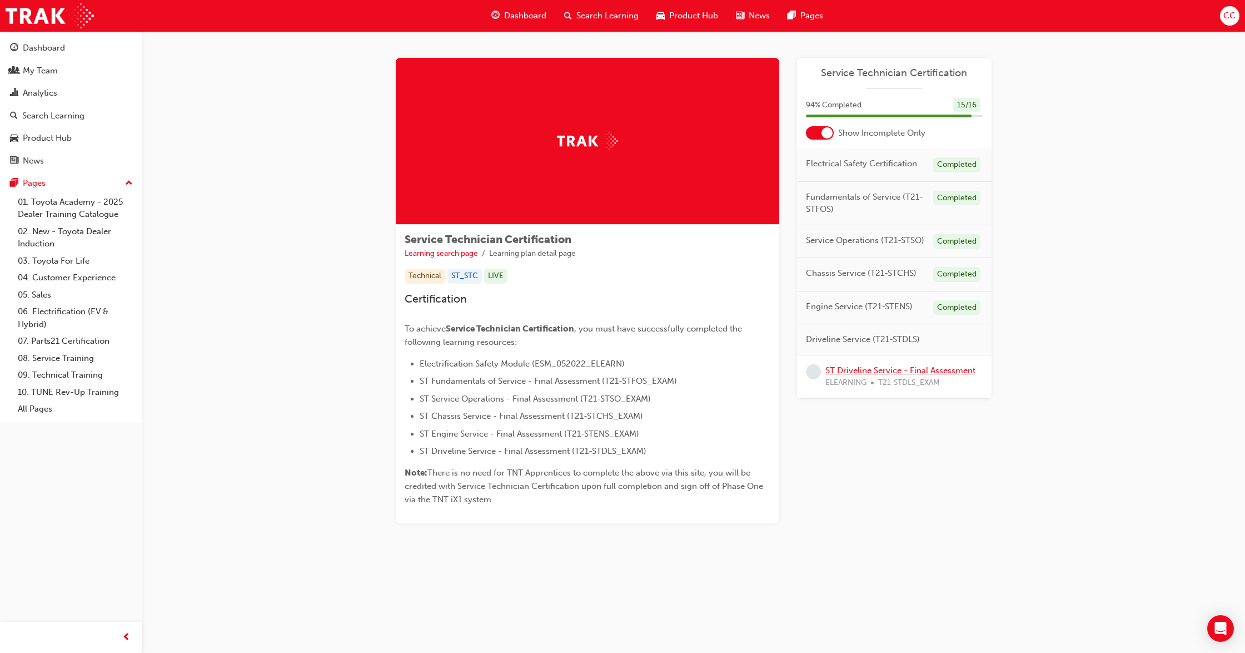
click at [876, 370] on link "ST Driveline Service - Final Assessment" at bounding box center [901, 370] width 150 height 10
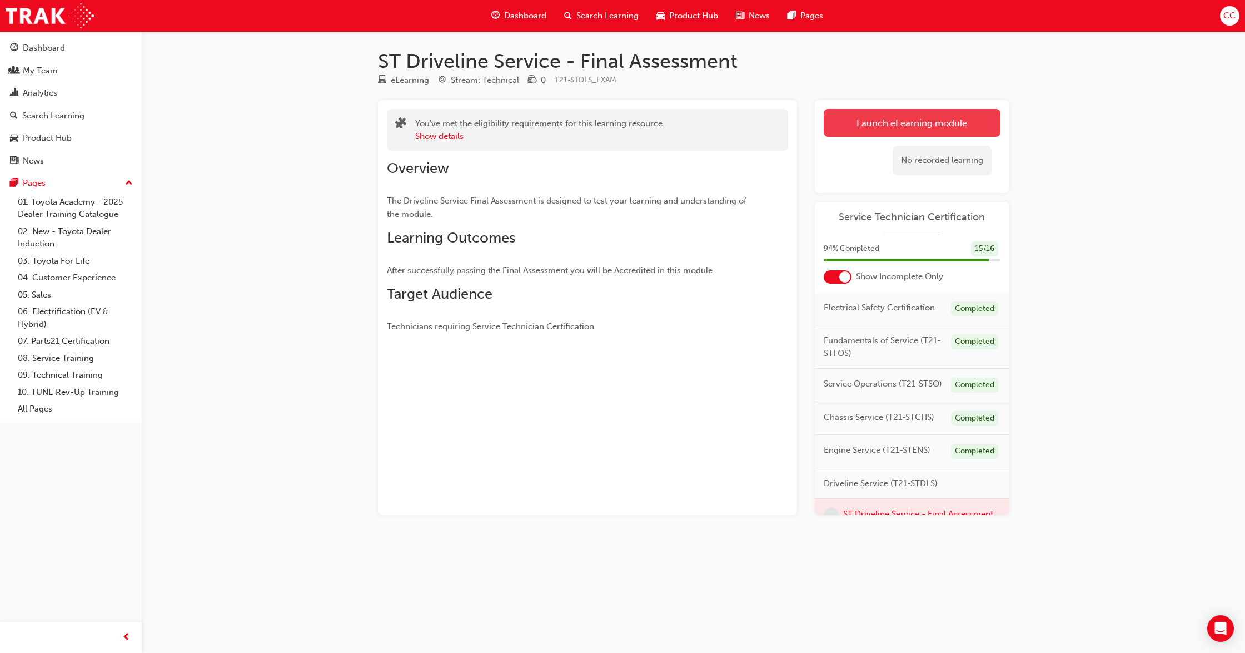
click at [895, 122] on link "Launch eLearning module" at bounding box center [912, 123] width 177 height 28
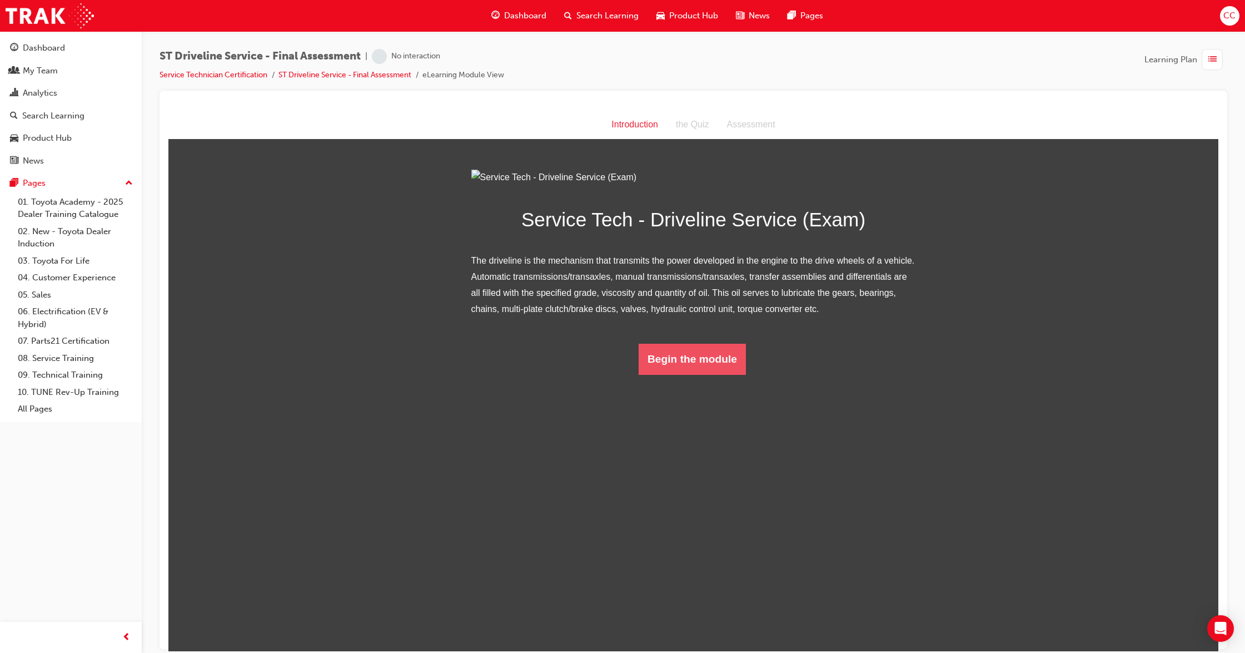
click at [708, 374] on button "Begin the module" at bounding box center [692, 358] width 107 height 31
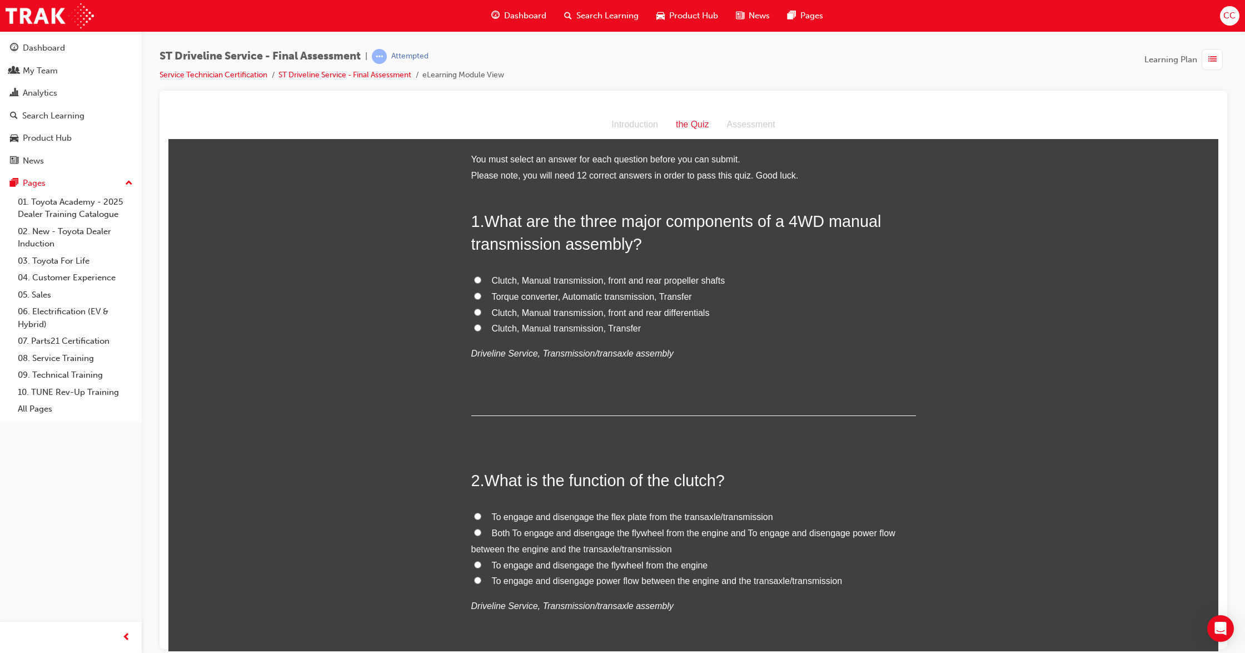
click at [474, 325] on input "Clutch, Manual transmission, Transfer" at bounding box center [477, 327] width 7 height 7
radio input "true"
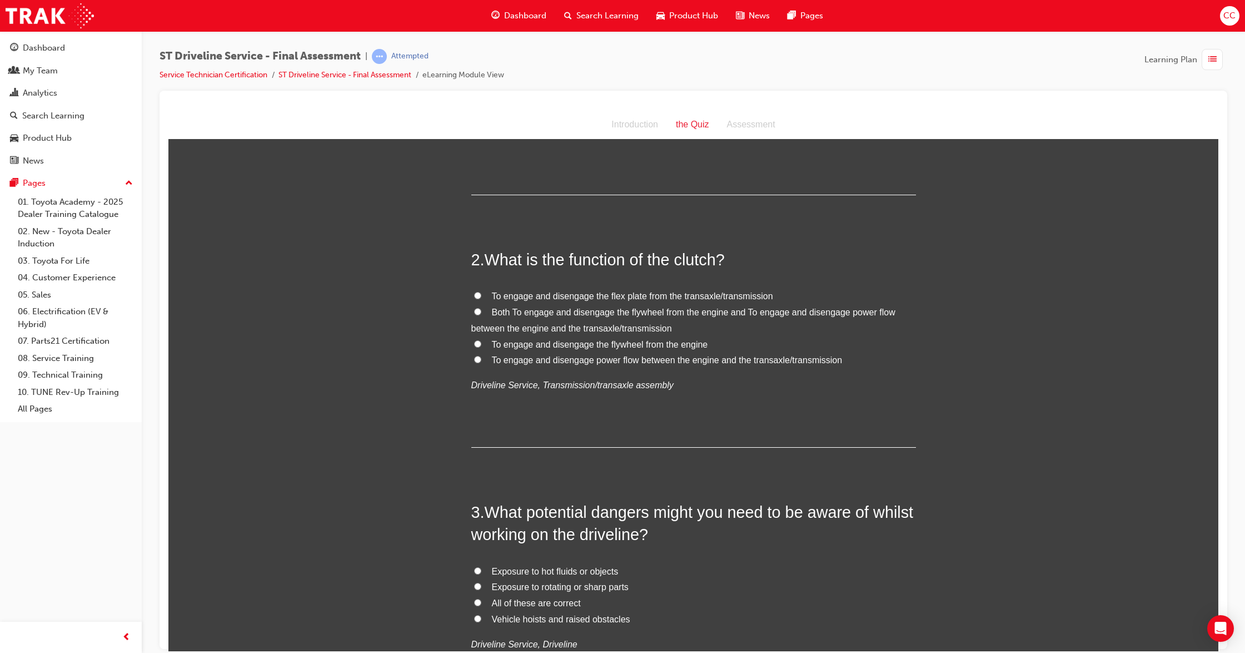
scroll to position [222, 0]
click at [471, 356] on label "To engage and disengage power flow between the engine and the transaxle/transmi…" at bounding box center [693, 358] width 445 height 16
click at [474, 356] on input "To engage and disengage power flow between the engine and the transaxle/transmi…" at bounding box center [477, 357] width 7 height 7
radio input "true"
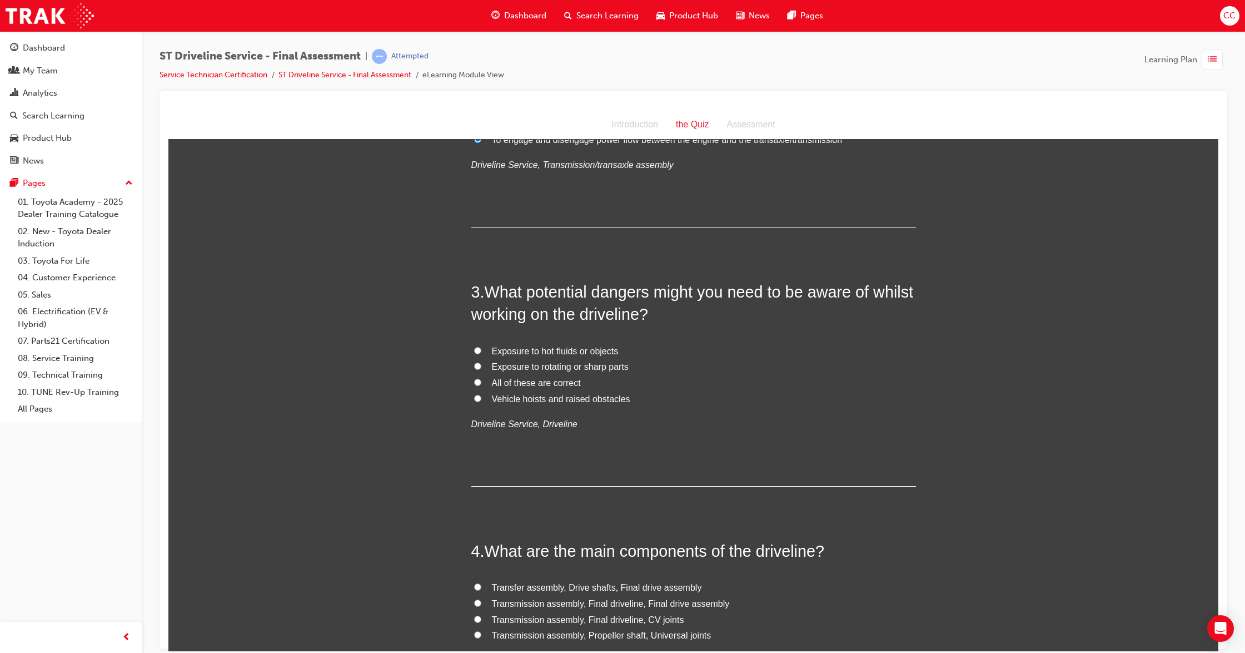
scroll to position [445, 0]
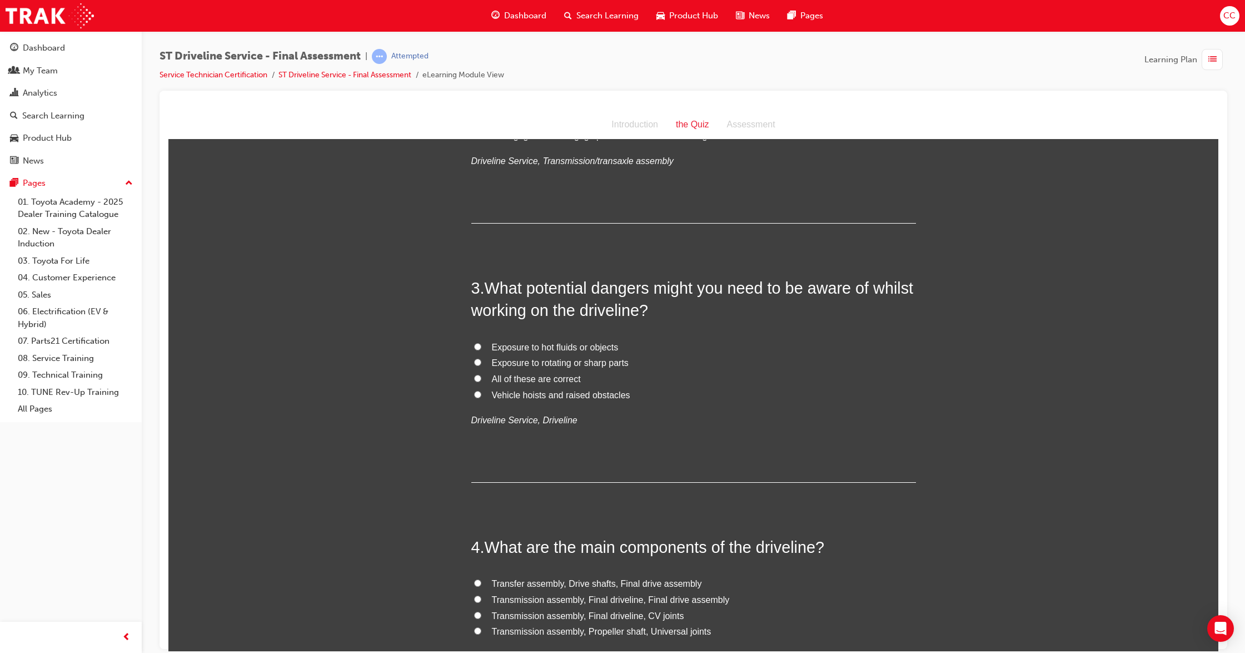
click at [474, 381] on input "All of these are correct" at bounding box center [477, 377] width 7 height 7
radio input "true"
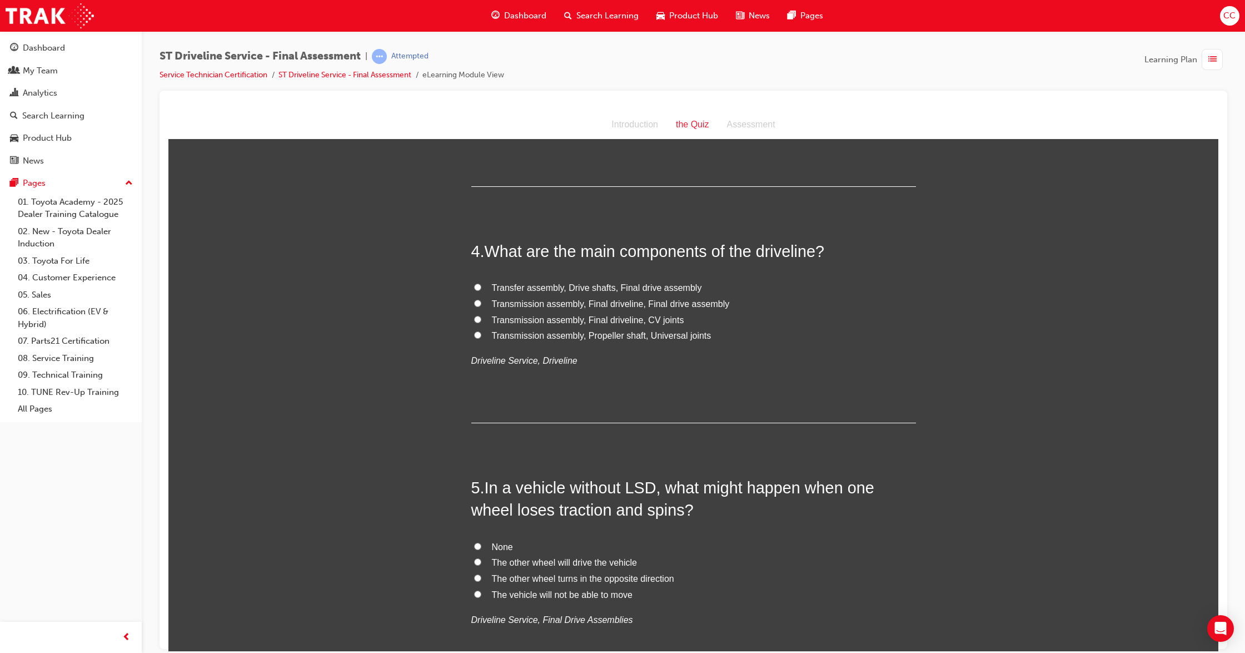
scroll to position [741, 0]
click at [474, 302] on input "Transmission assembly, Final driveline, Final drive assembly" at bounding box center [477, 302] width 7 height 7
radio input "true"
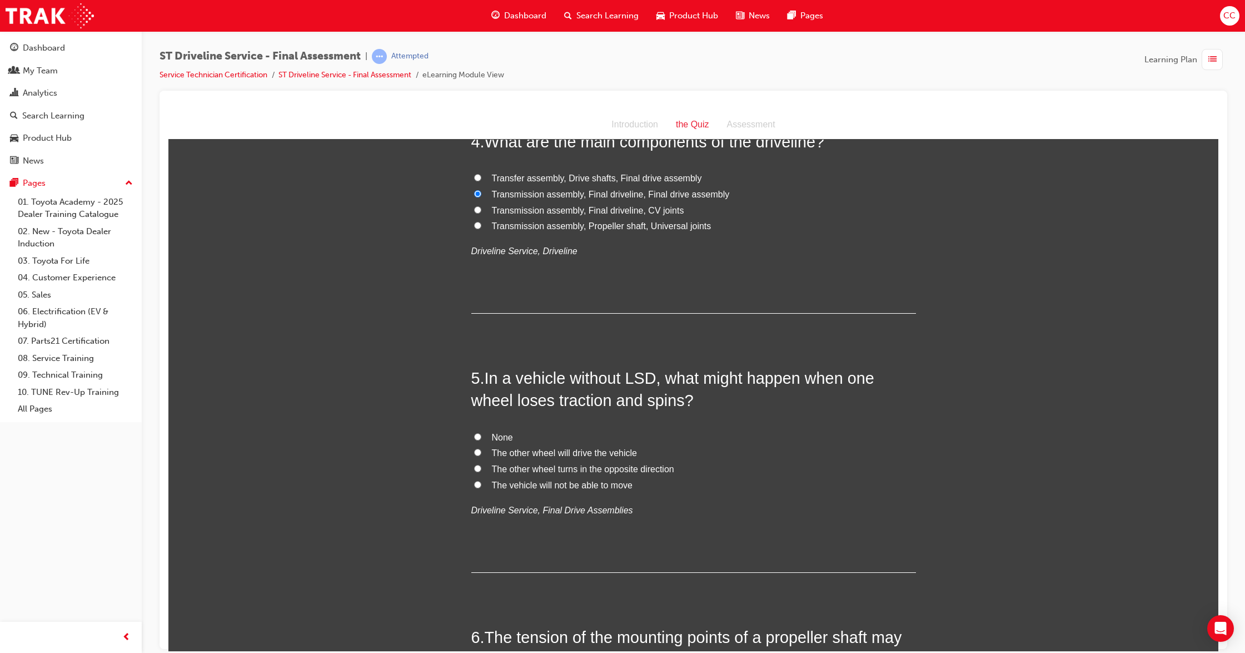
scroll to position [890, 0]
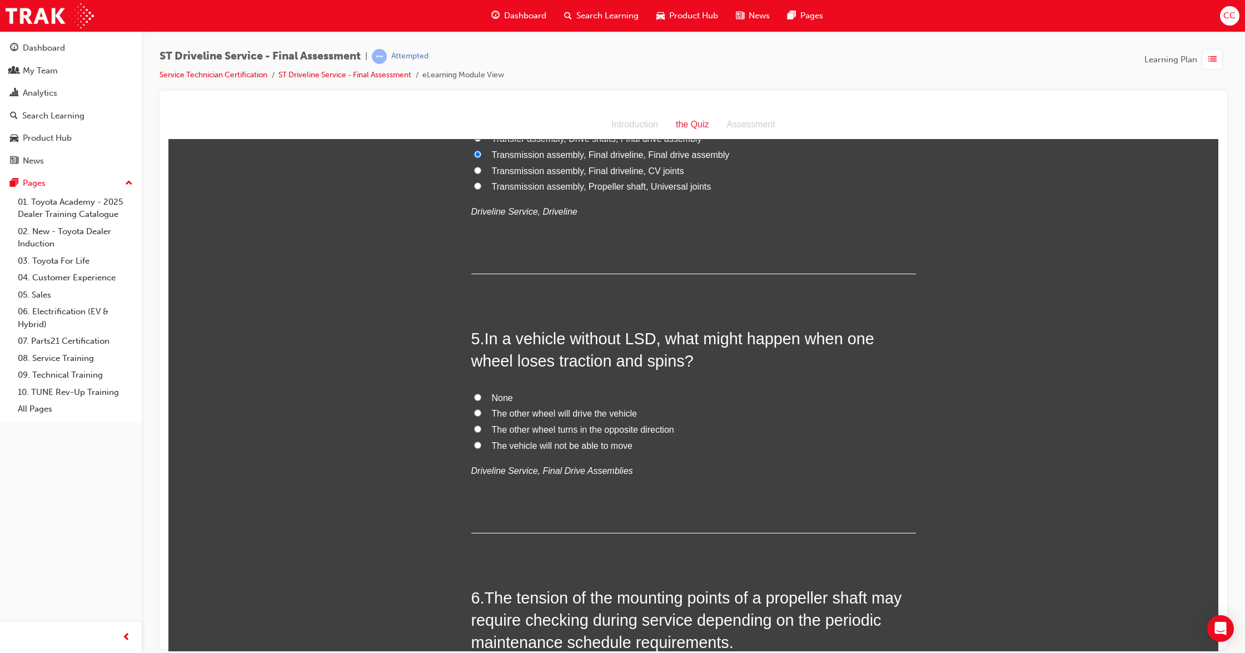
click at [474, 444] on input "The vehicle will not be able to move" at bounding box center [477, 444] width 7 height 7
radio input "true"
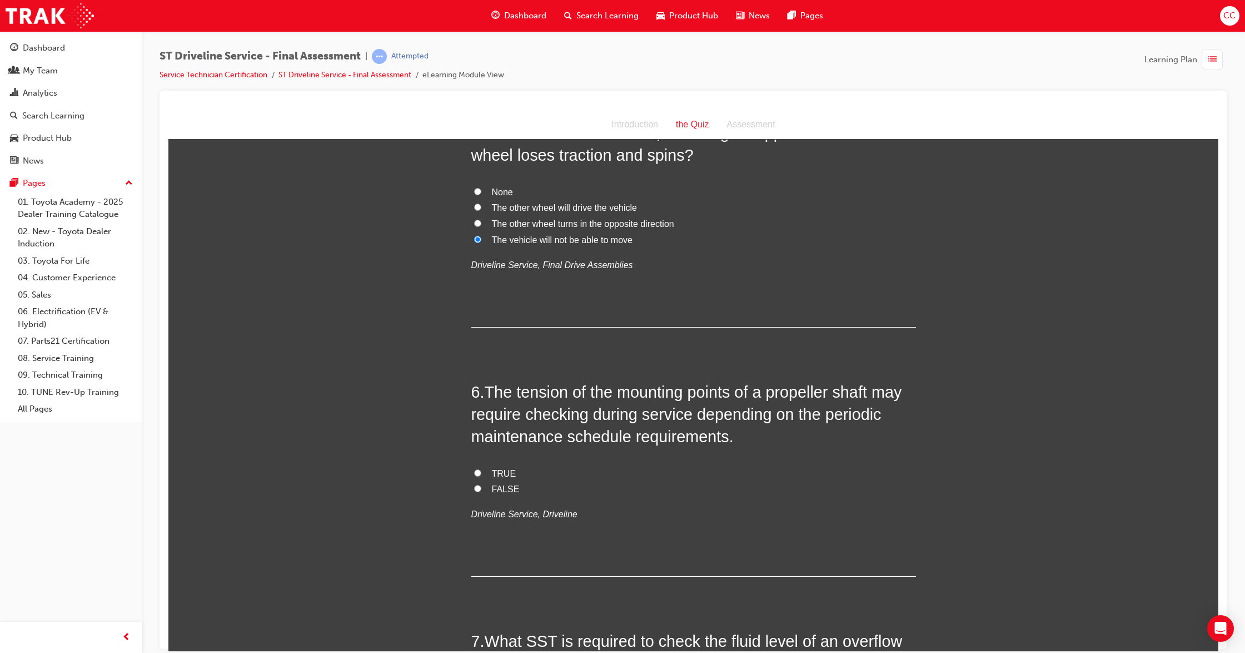
scroll to position [1112, 0]
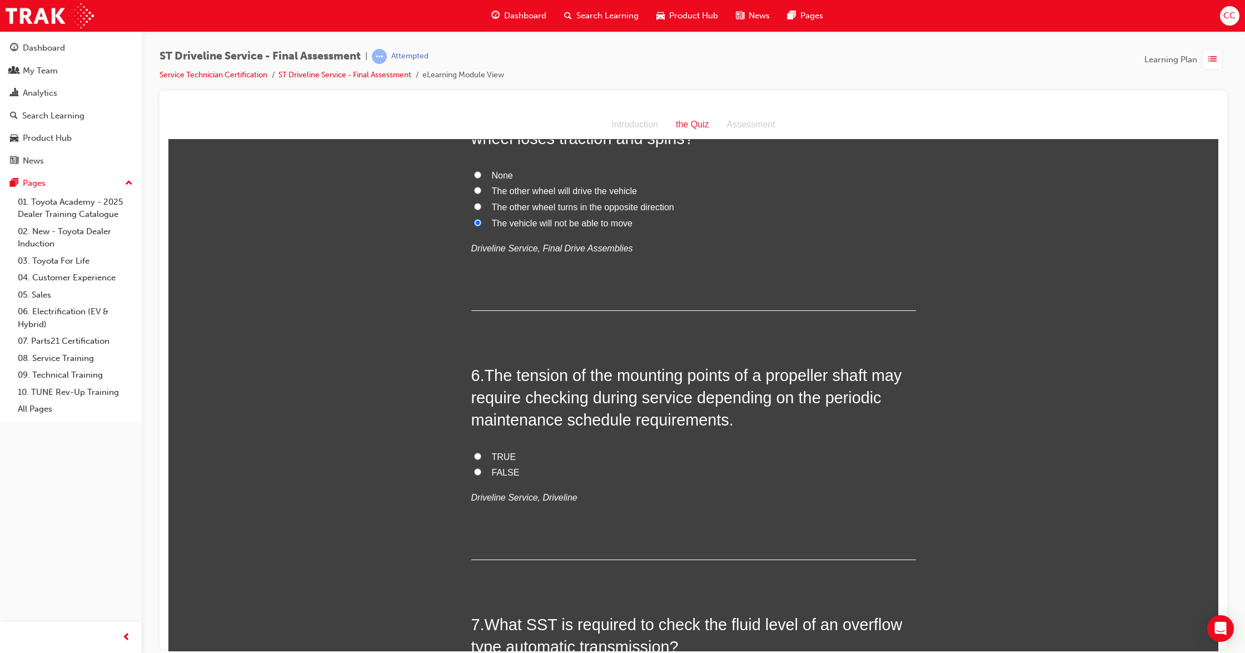
click at [474, 453] on input "TRUE" at bounding box center [477, 455] width 7 height 7
radio input "true"
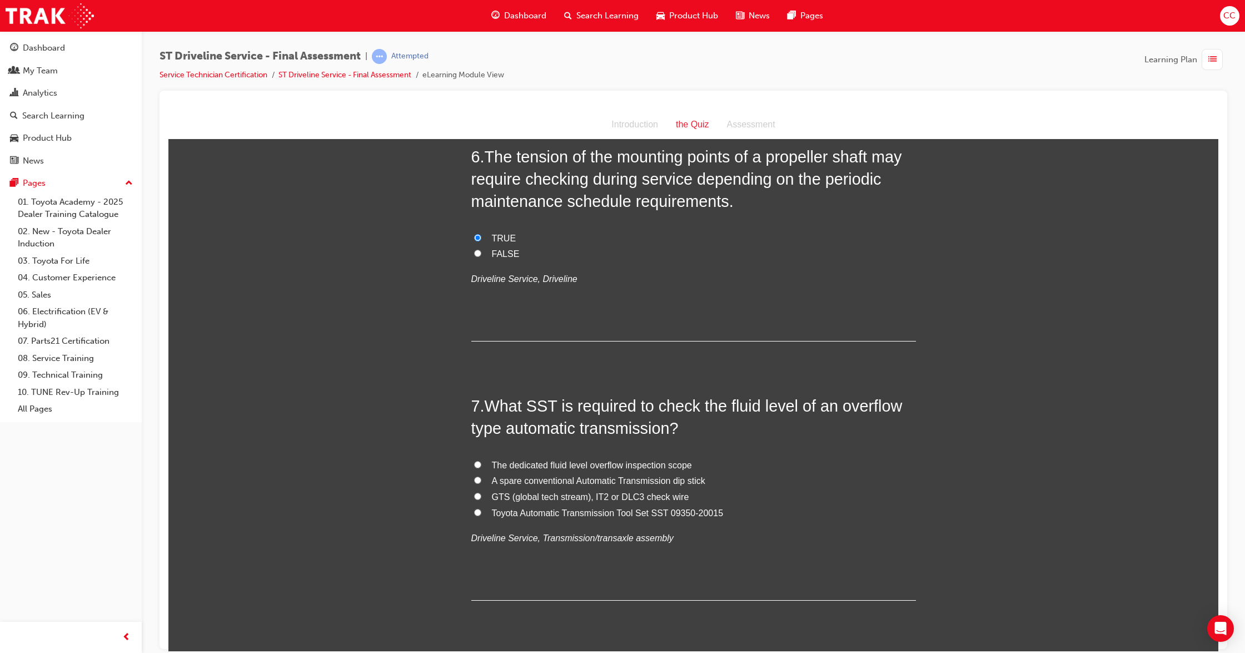
scroll to position [1334, 0]
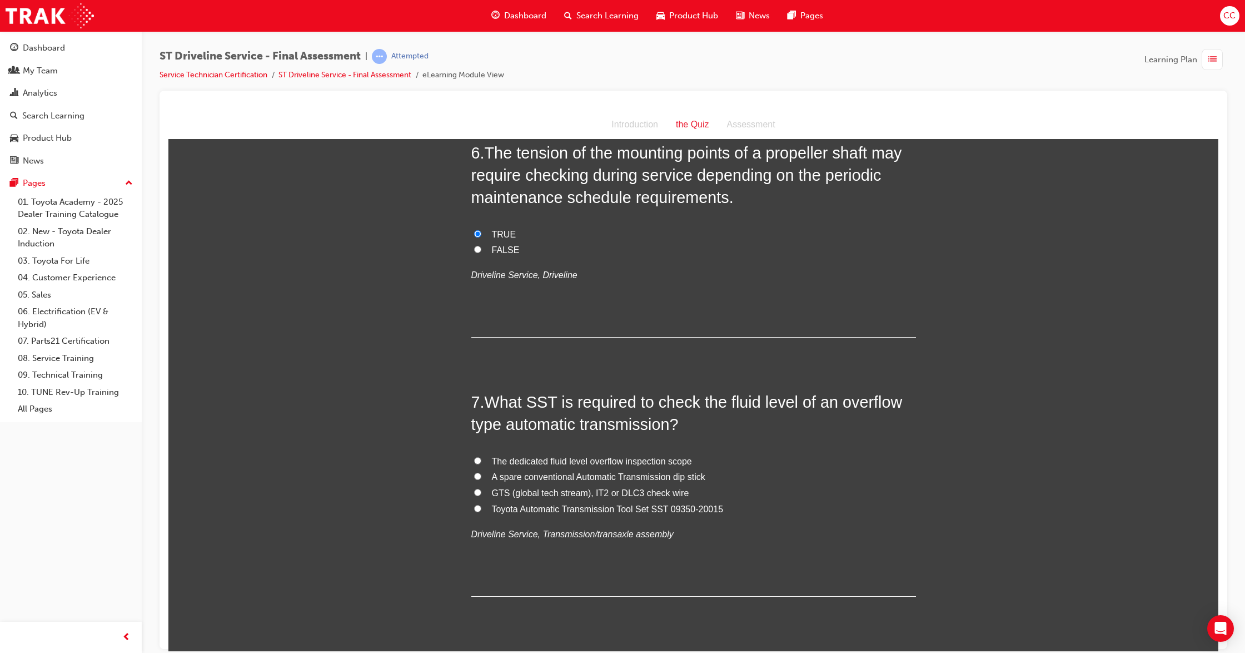
click at [474, 490] on input "GTS (global tech stream), IT2 or DLC3 check wire" at bounding box center [477, 491] width 7 height 7
radio input "true"
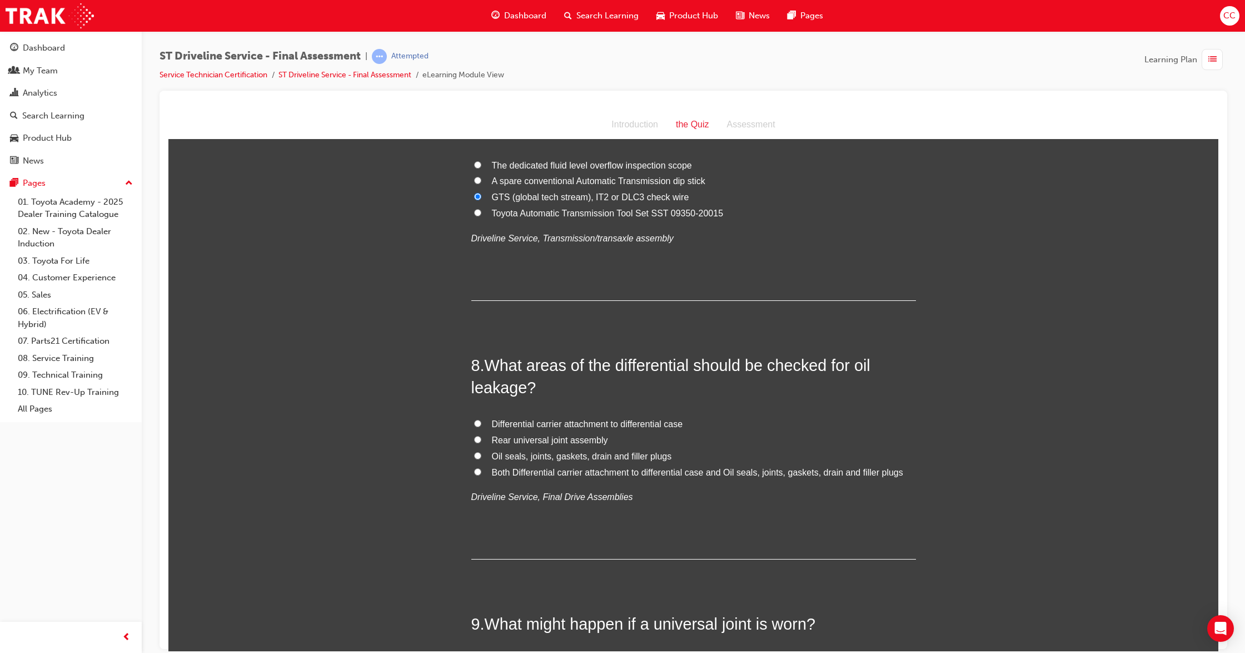
scroll to position [1631, 0]
click at [474, 471] on input "Both Differential carrier attachment to differential case and Oil seals, joints…" at bounding box center [477, 470] width 7 height 7
radio input "true"
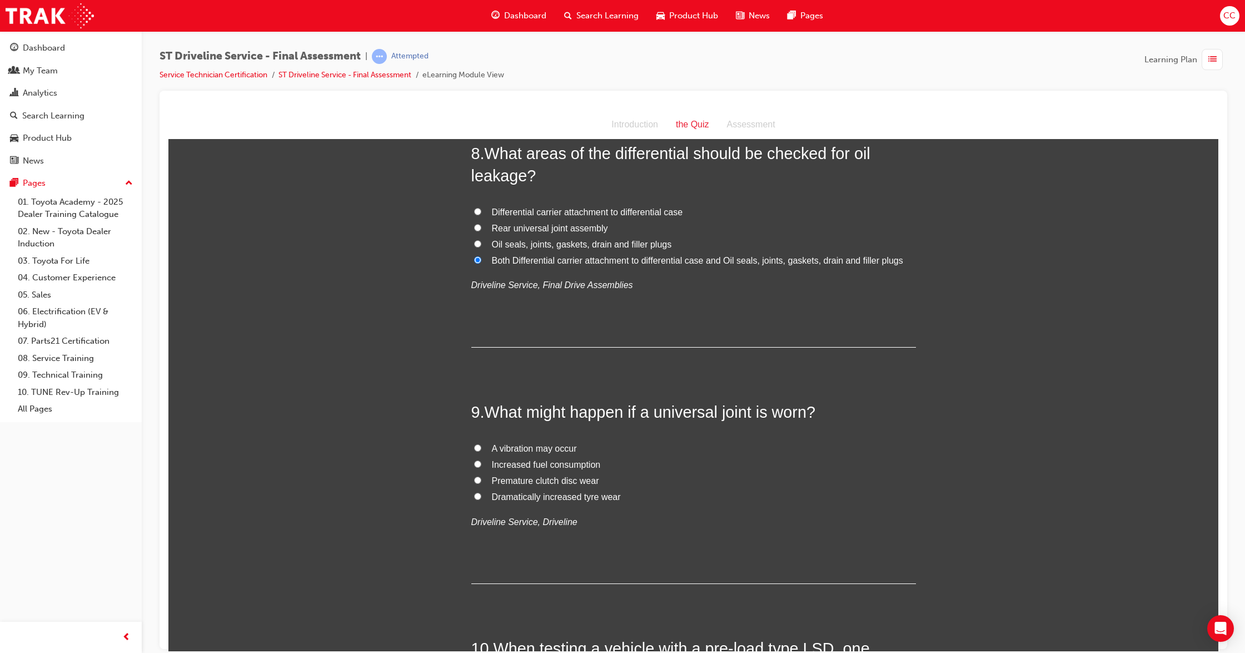
scroll to position [1853, 0]
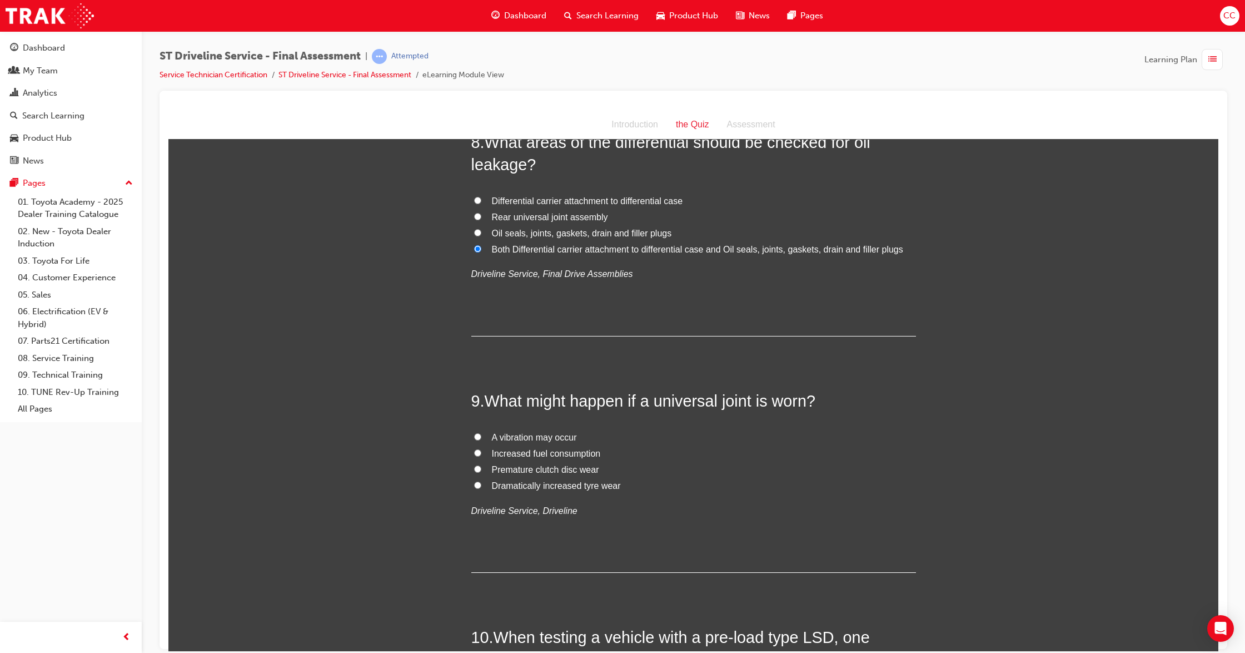
click at [474, 436] on input "A vibration may occur" at bounding box center [477, 436] width 7 height 7
radio input "true"
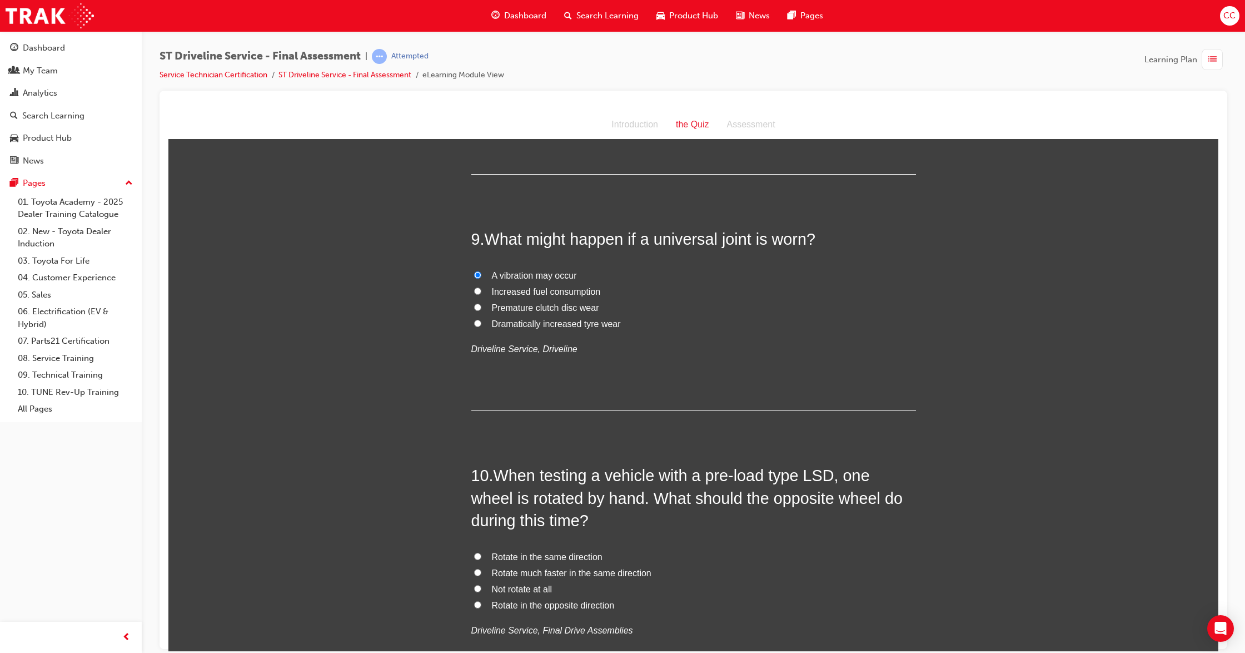
scroll to position [2076, 0]
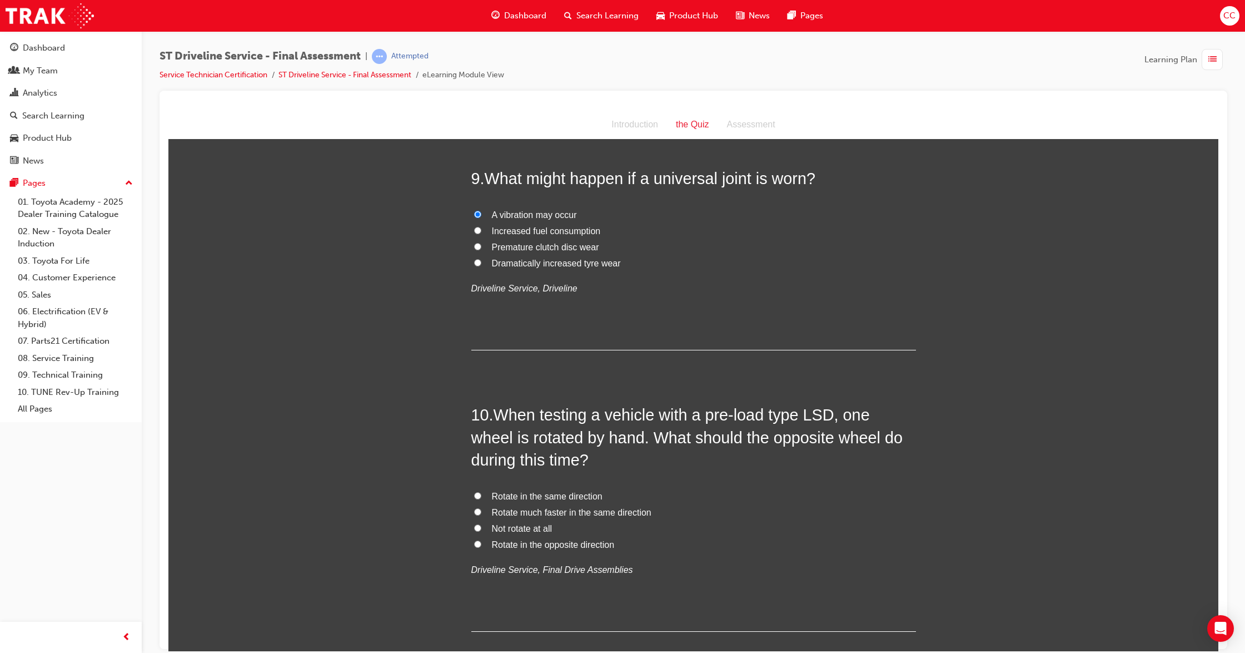
click at [471, 491] on label "Rotate in the same direction" at bounding box center [693, 496] width 445 height 16
click at [474, 492] on input "Rotate in the same direction" at bounding box center [477, 495] width 7 height 7
radio input "true"
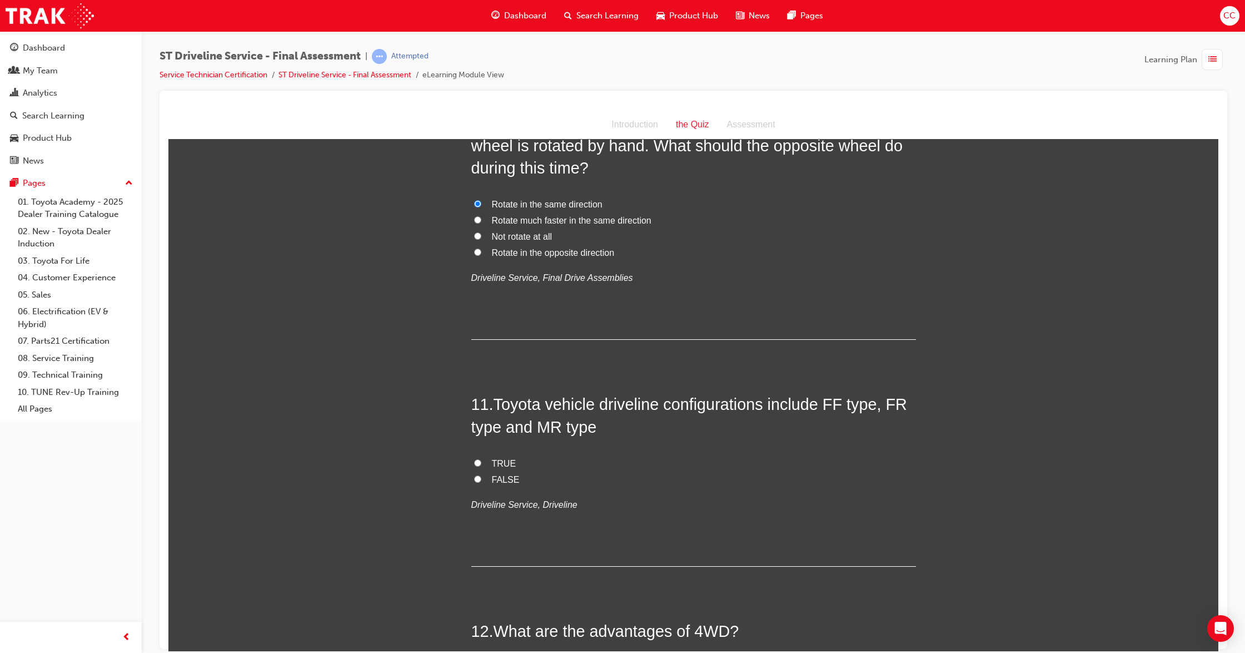
scroll to position [2372, 0]
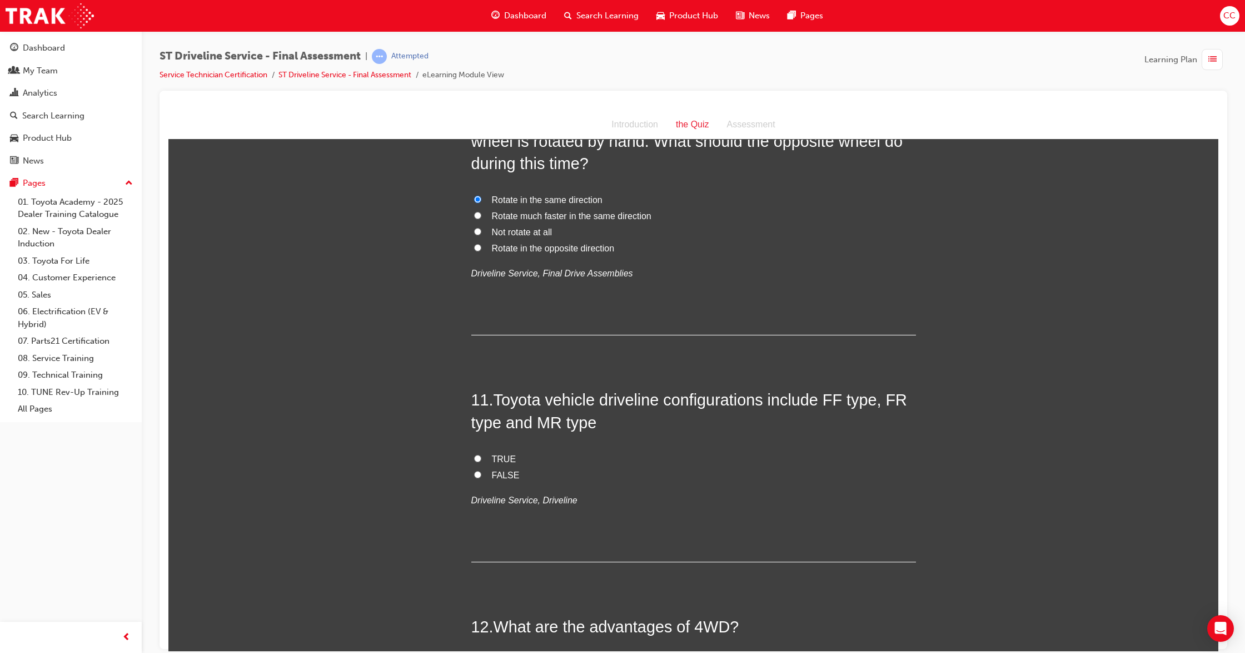
click at [474, 458] on input "TRUE" at bounding box center [477, 457] width 7 height 7
radio input "true"
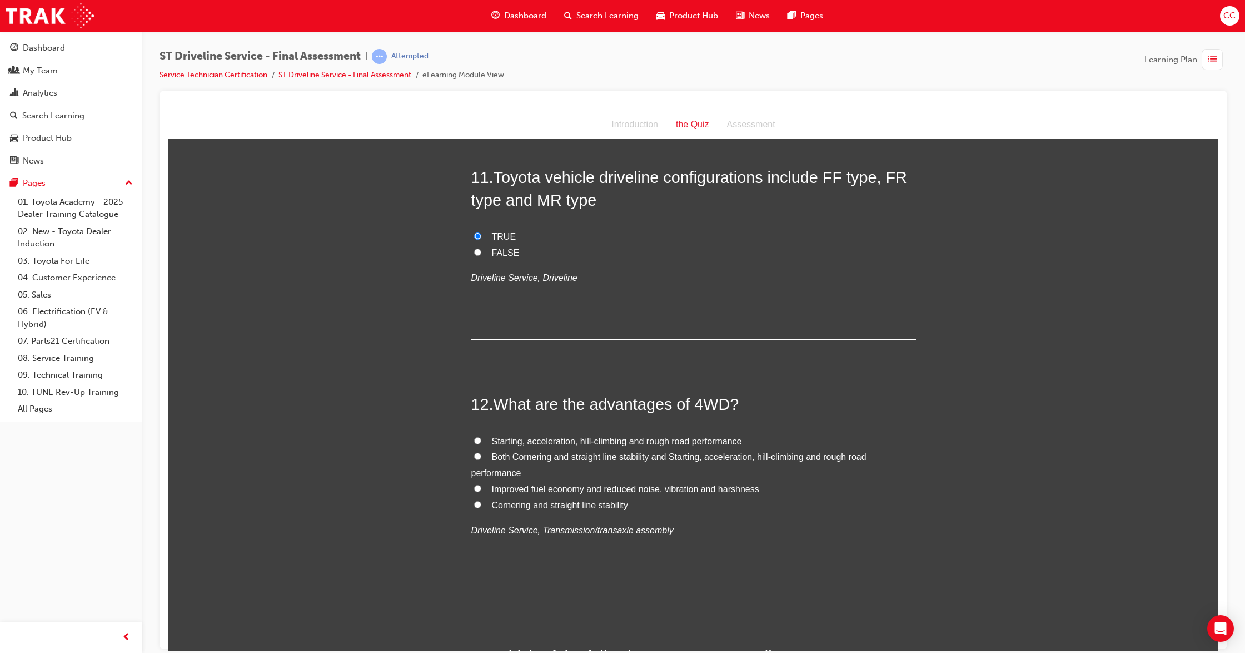
scroll to position [2669, 0]
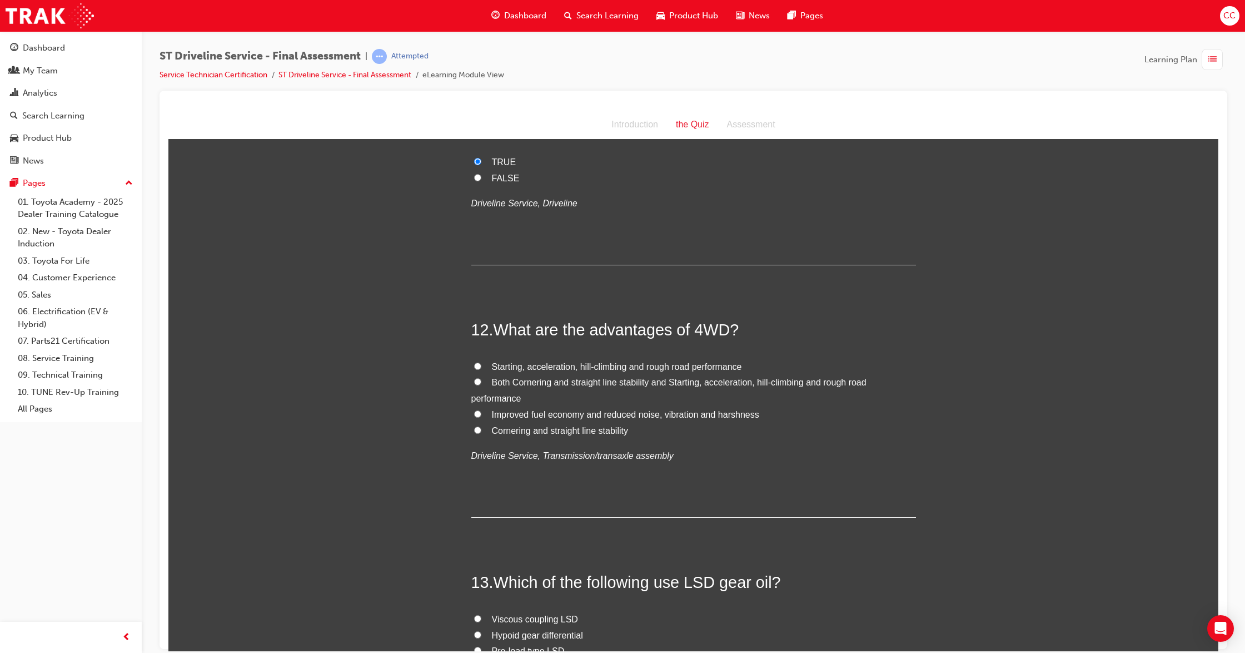
click at [474, 385] on input "Both Cornering and straight line stability and Starting, acceleration, hill-cli…" at bounding box center [477, 381] width 7 height 7
radio input "true"
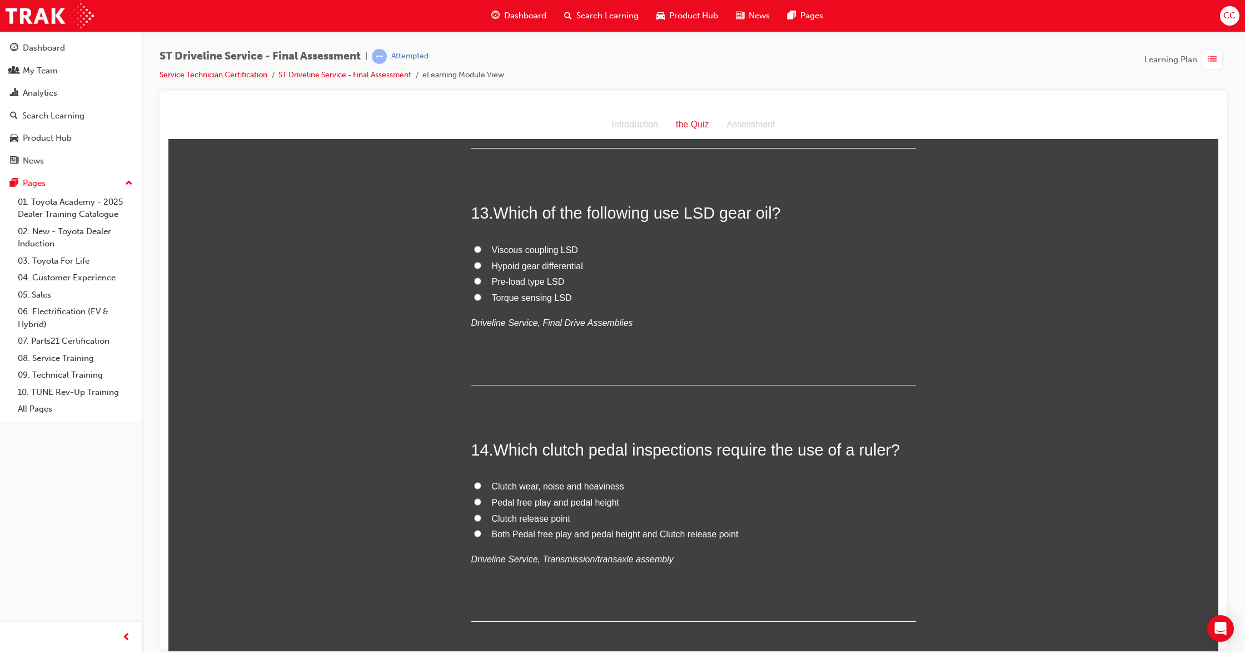
scroll to position [3039, 0]
click at [474, 296] on input "Torque sensing LSD" at bounding box center [477, 295] width 7 height 7
radio input "true"
click at [474, 280] on input "Pre-load type LSD" at bounding box center [477, 279] width 7 height 7
radio input "true"
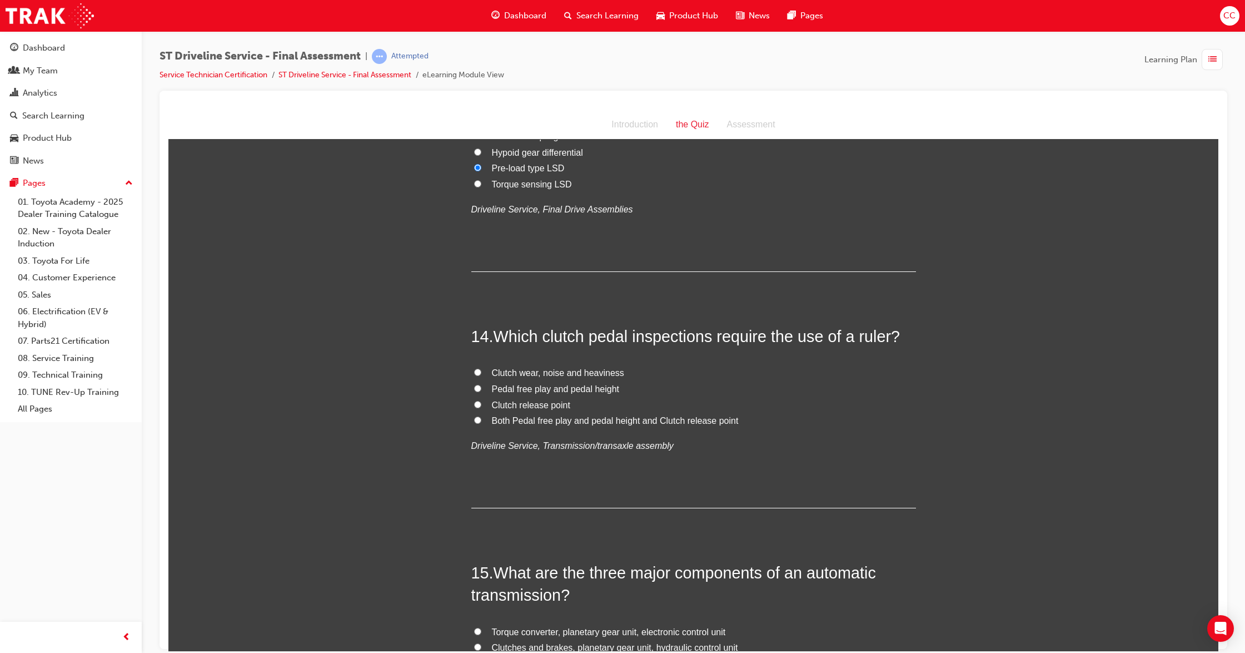
scroll to position [3188, 0]
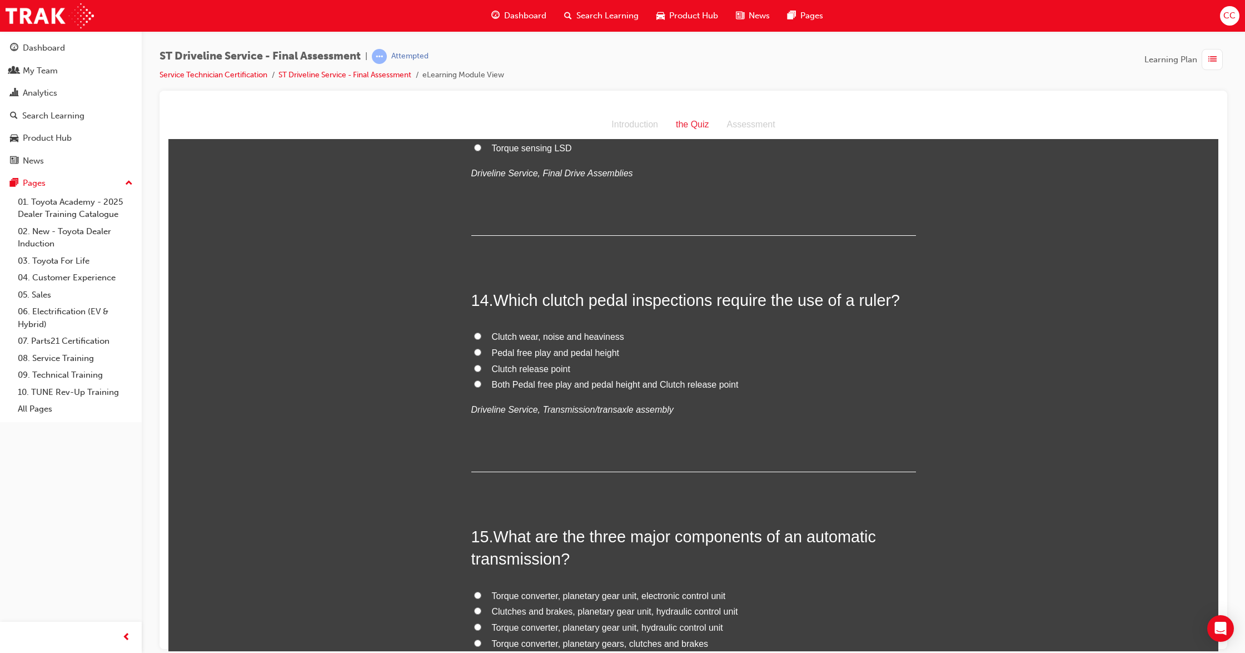
click at [474, 385] on input "Both Pedal free play and pedal height and Clutch release point" at bounding box center [477, 383] width 7 height 7
radio input "true"
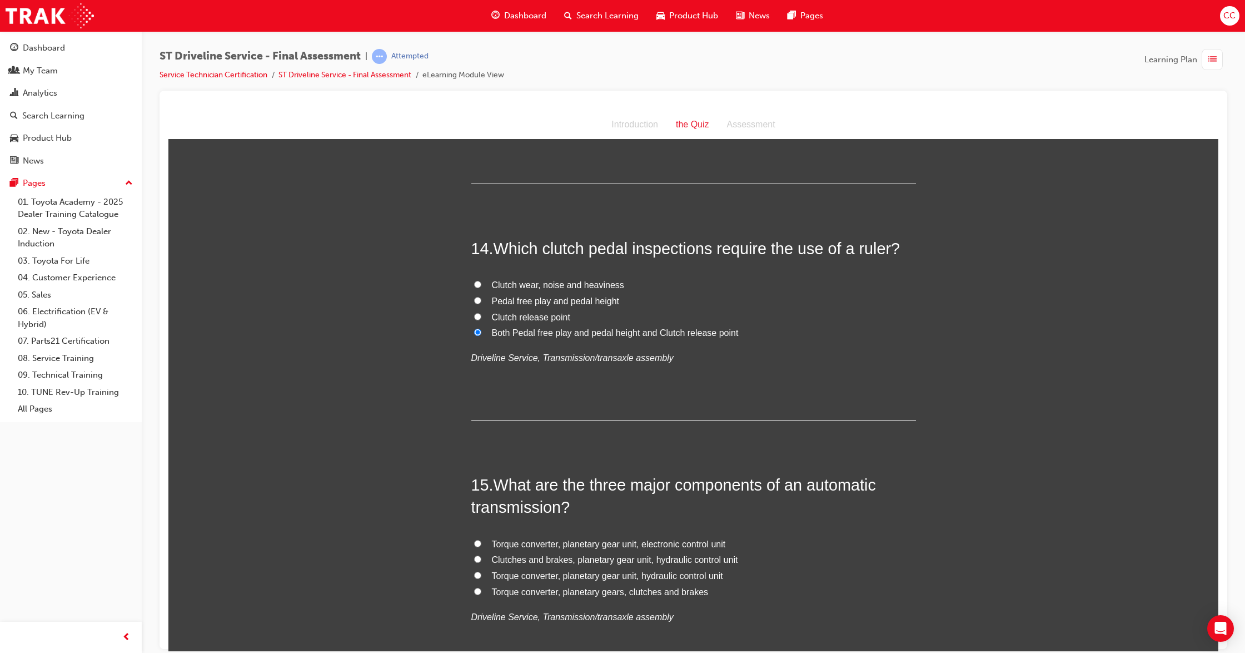
scroll to position [3336, 0]
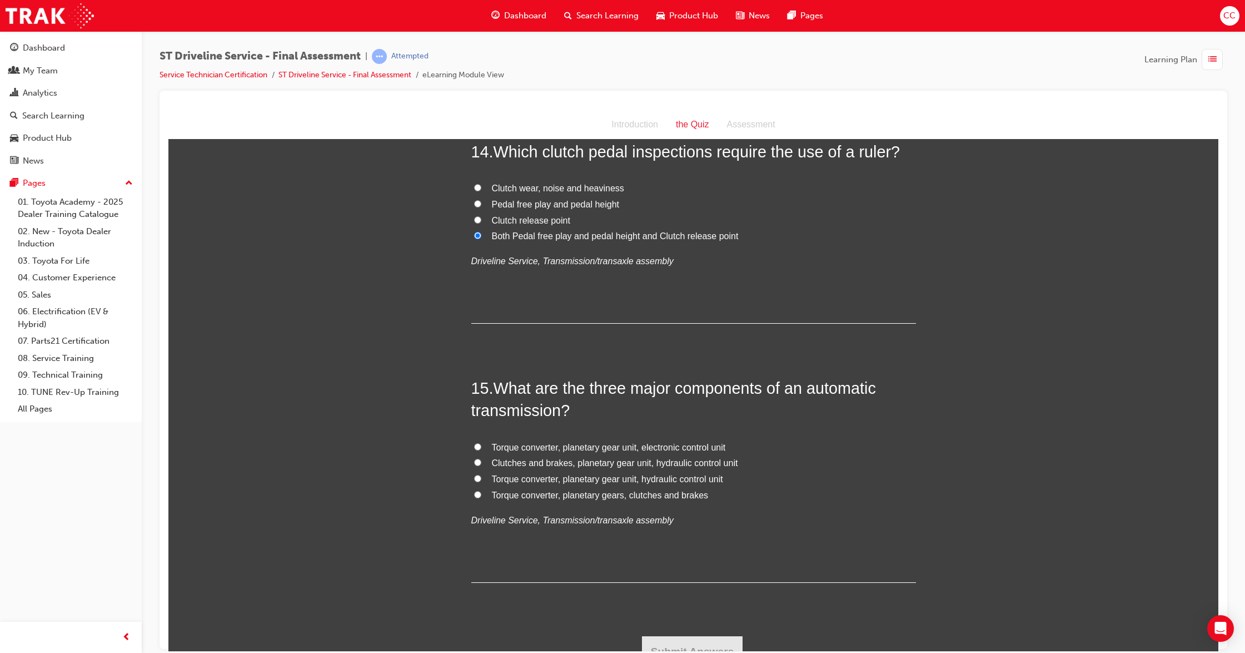
click at [474, 493] on input "Torque converter, planetary gears, clutches and brakes" at bounding box center [477, 493] width 7 height 7
radio input "true"
click at [474, 480] on input "Torque converter, planetary gear unit, hydraulic control unit" at bounding box center [477, 477] width 7 height 7
radio input "true"
click at [471, 489] on label "Torque converter, planetary gears, clutches and brakes" at bounding box center [693, 495] width 445 height 16
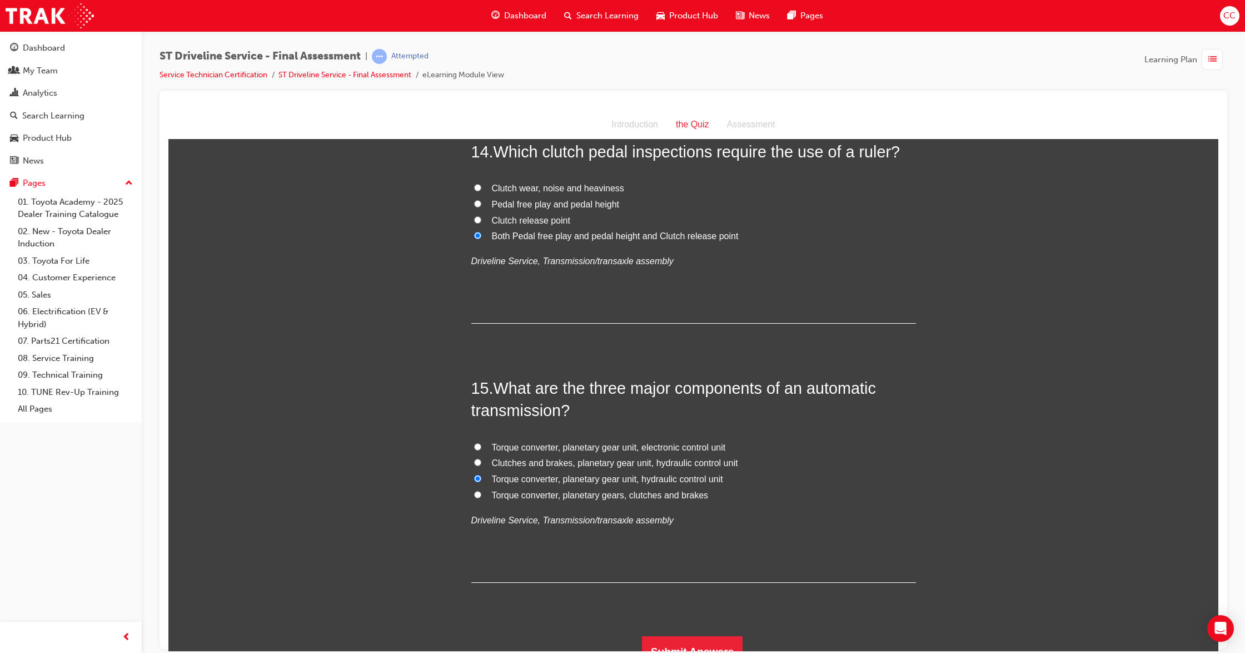
click at [474, 490] on input "Torque converter, planetary gears, clutches and brakes" at bounding box center [477, 493] width 7 height 7
radio input "true"
click at [697, 648] on button "Submit Answers" at bounding box center [692, 651] width 101 height 31
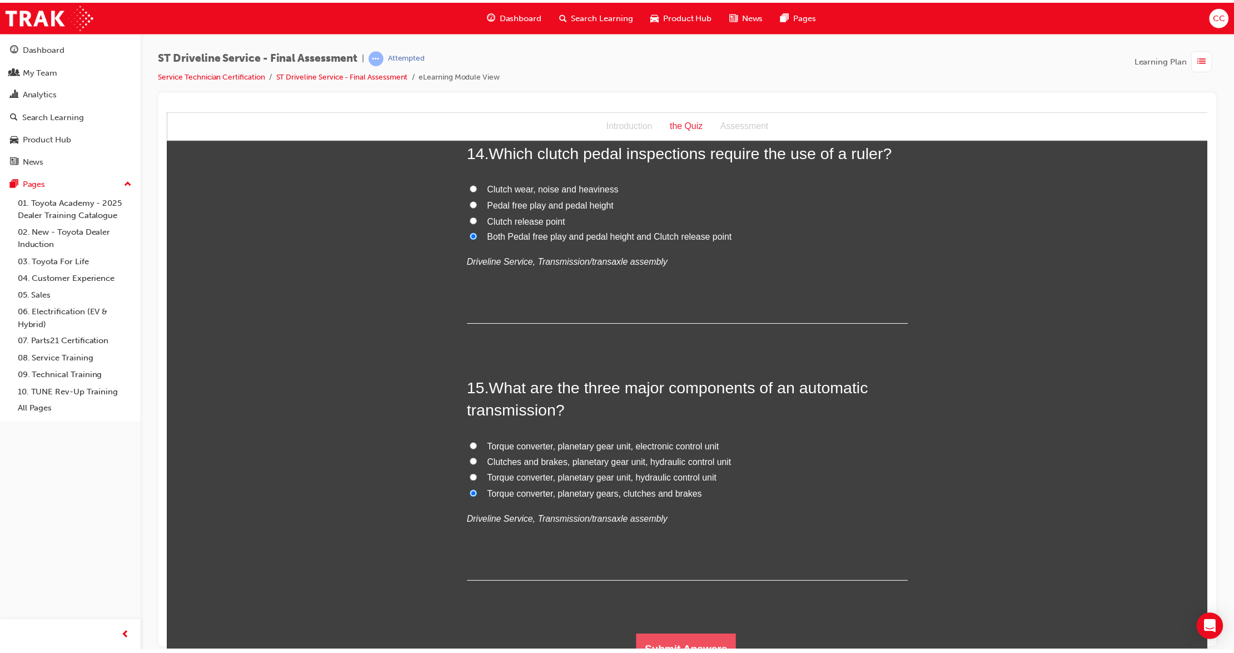
scroll to position [0, 0]
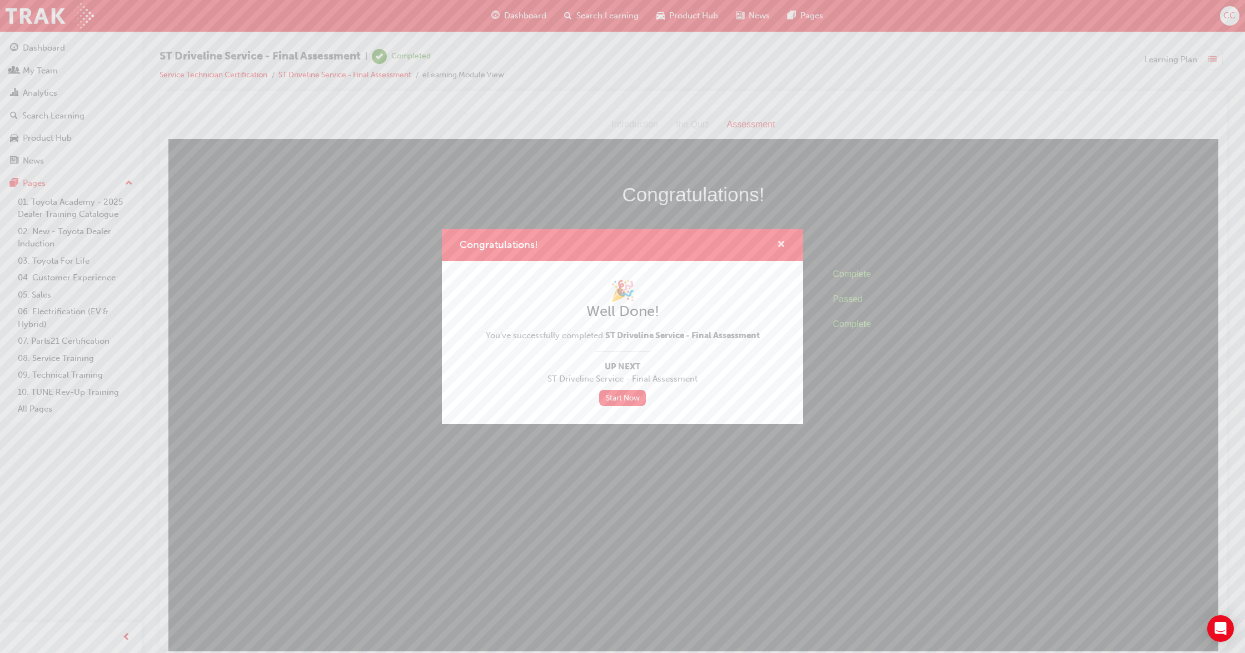
click at [778, 241] on span "cross-icon" at bounding box center [781, 245] width 8 height 10
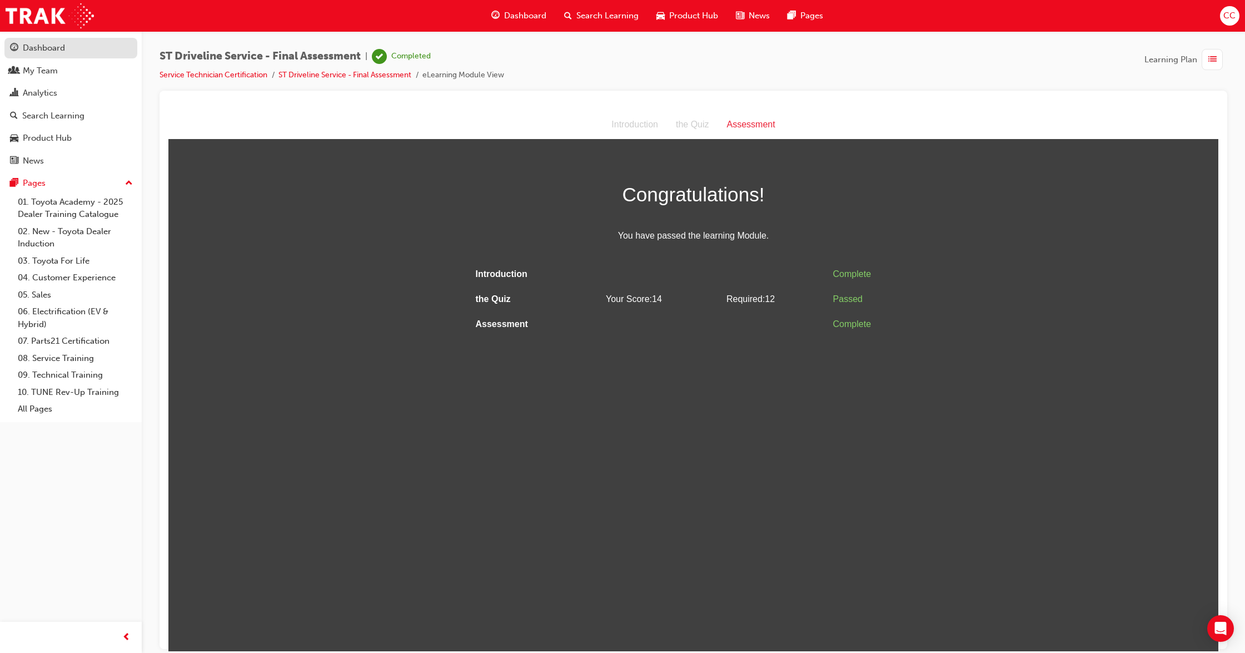
click at [39, 52] on div "Dashboard" at bounding box center [44, 48] width 42 height 13
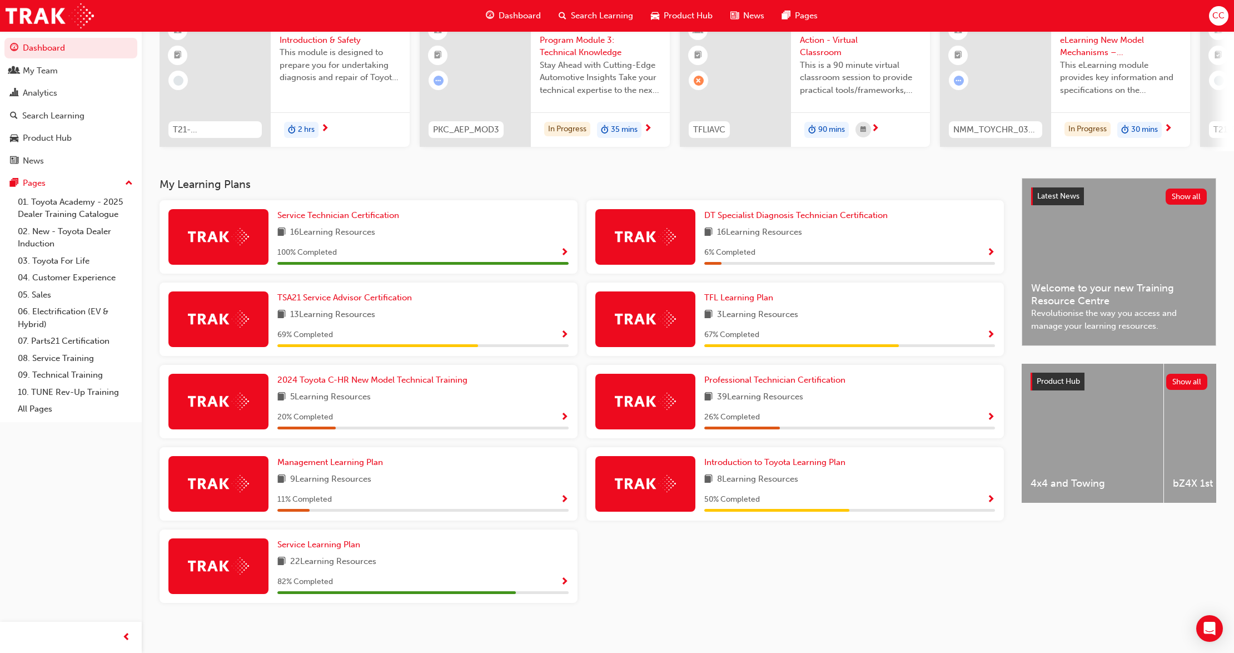
scroll to position [113, 0]
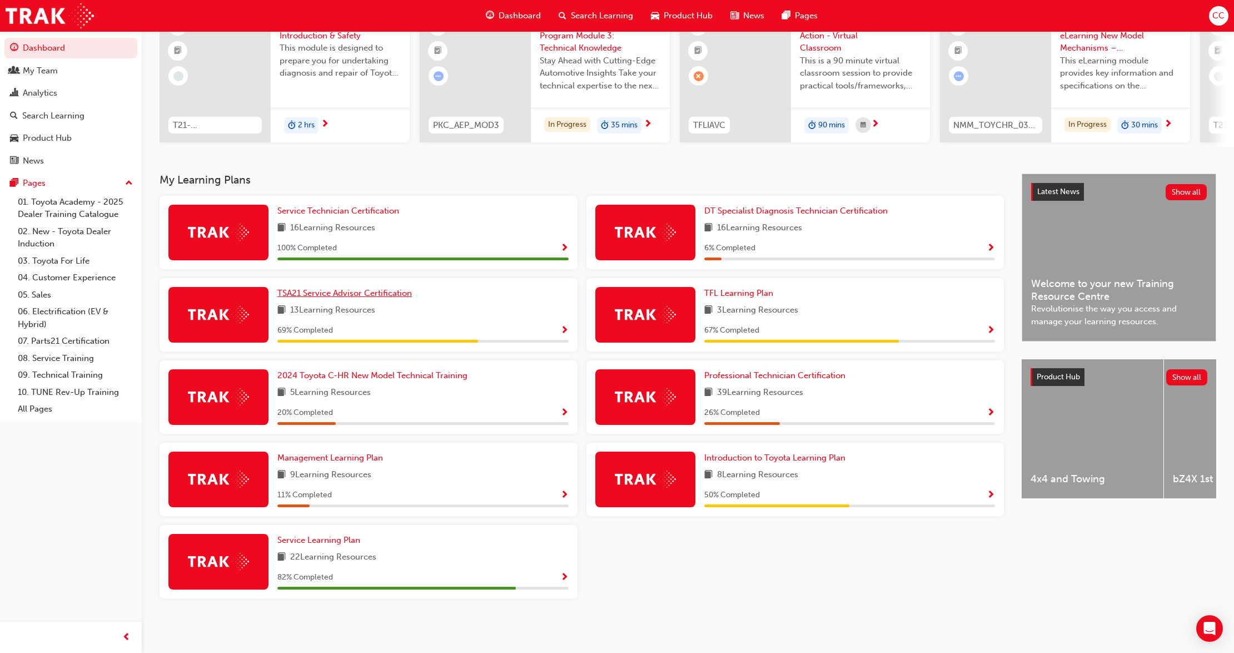
click at [378, 295] on span "TSA21 Service Advisor Certification" at bounding box center [344, 293] width 135 height 10
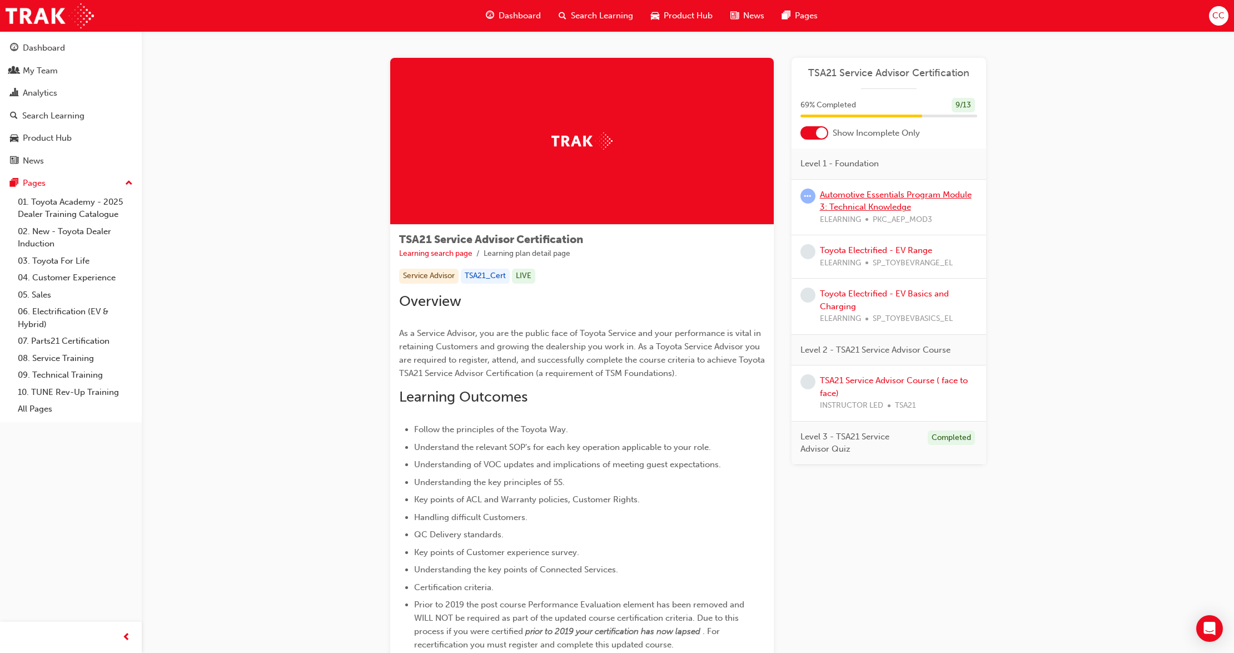
click at [903, 198] on link "Automotive Essentials Program Module 3: Technical Knowledge" at bounding box center [896, 201] width 152 height 23
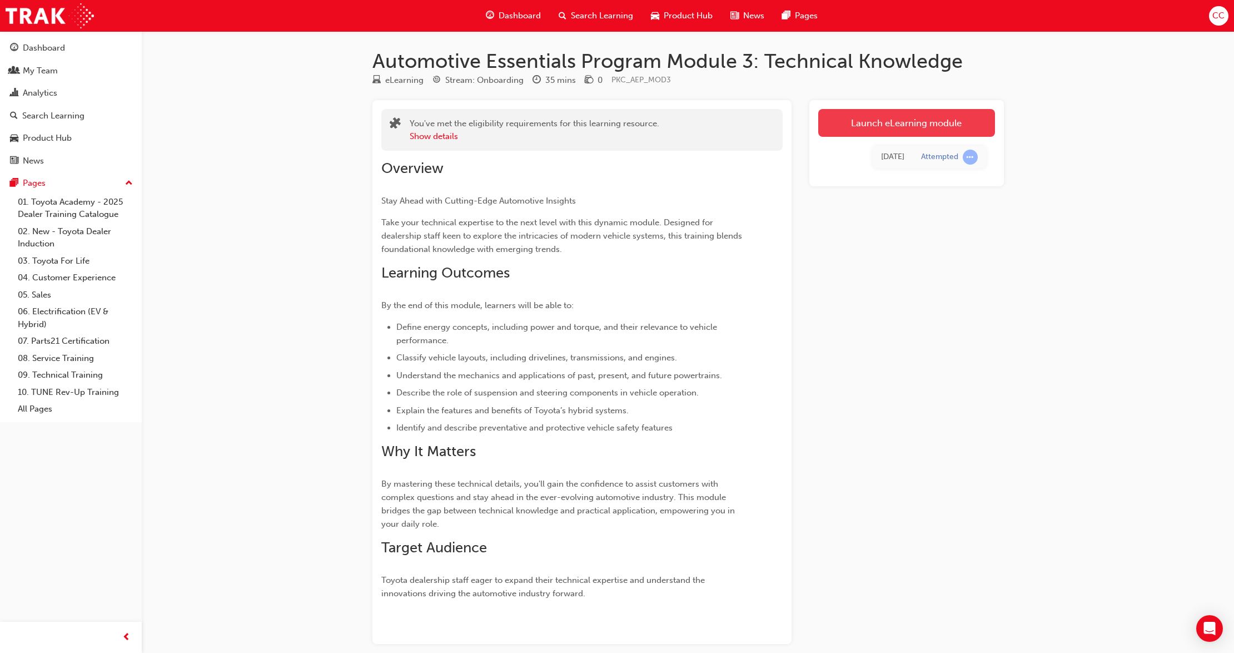
click at [886, 130] on link "Launch eLearning module" at bounding box center [906, 123] width 177 height 28
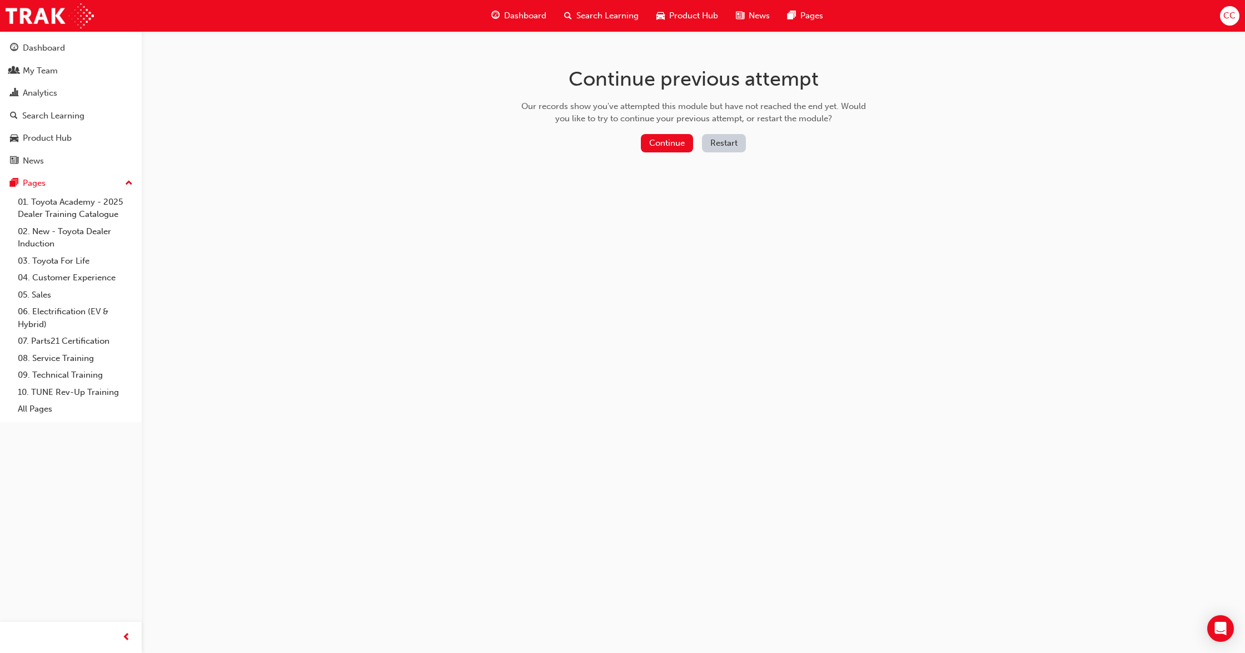
click at [731, 139] on button "Restart" at bounding box center [724, 143] width 44 height 18
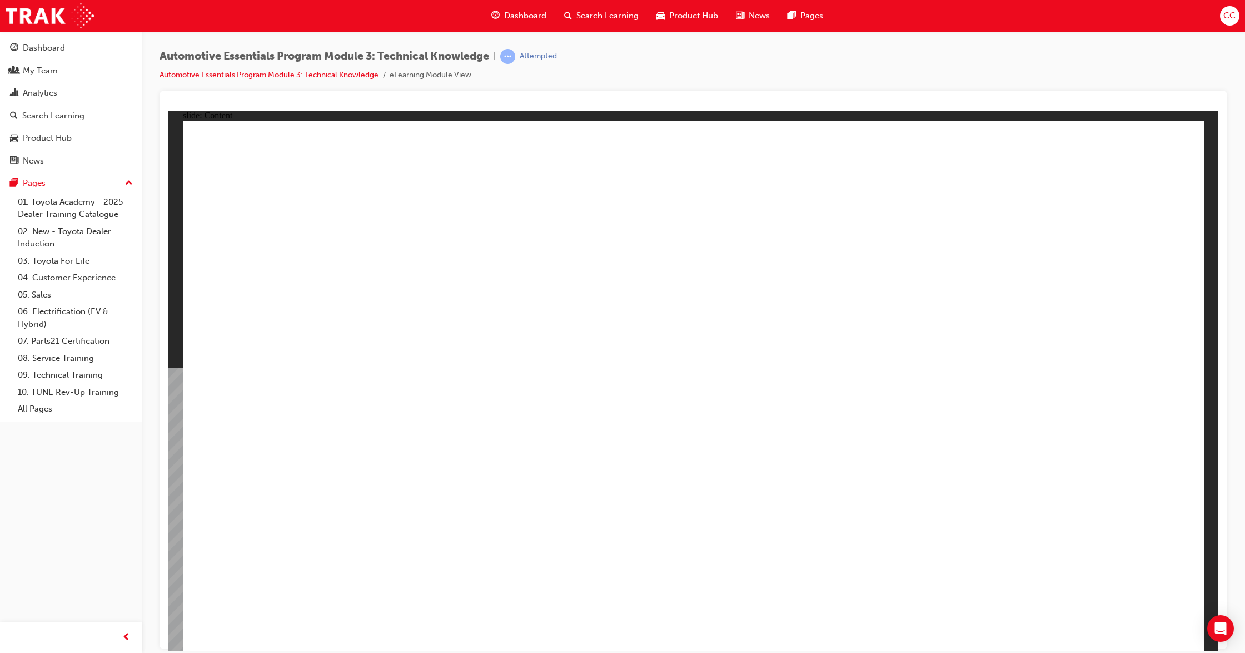
drag, startPoint x: 665, startPoint y: 305, endPoint x: 754, endPoint y: 315, distance: 90.1
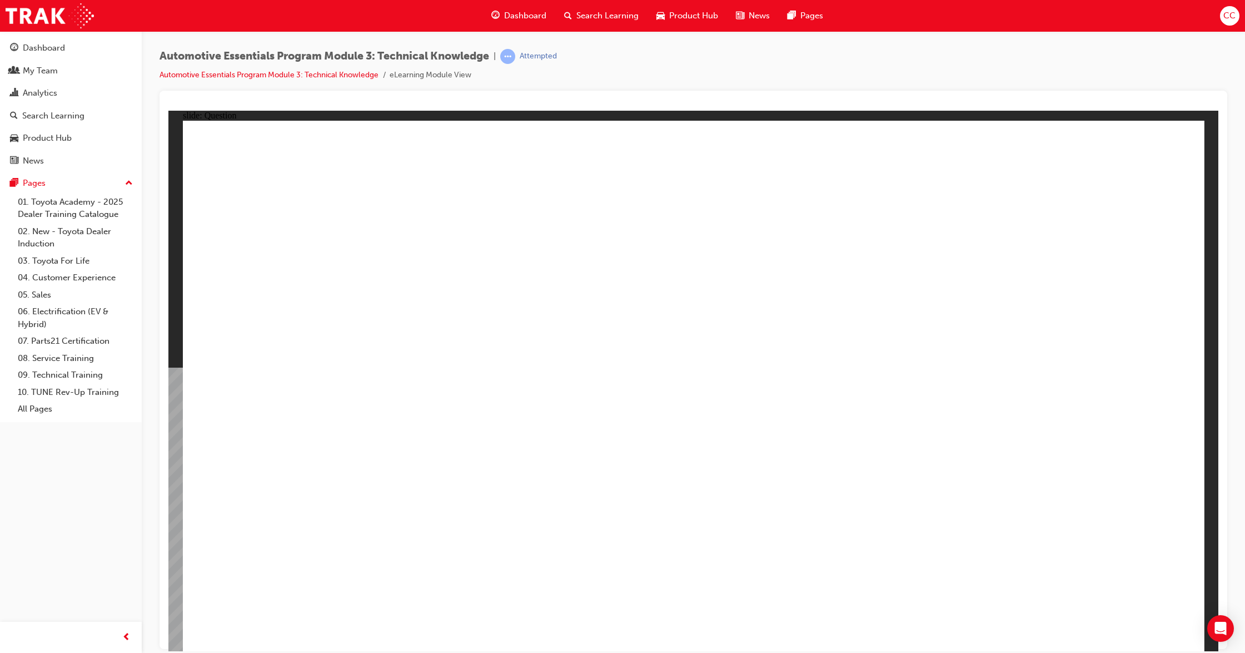
radio input "true"
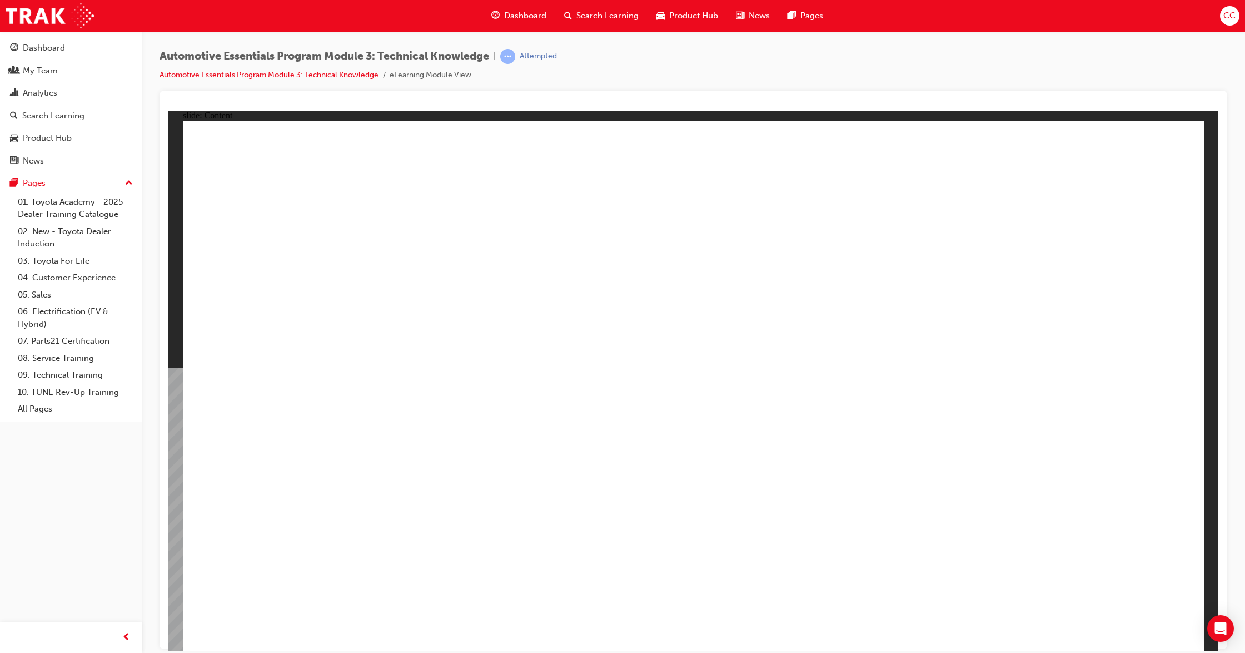
drag, startPoint x: 1120, startPoint y: 196, endPoint x: 1122, endPoint y: 189, distance: 7.0
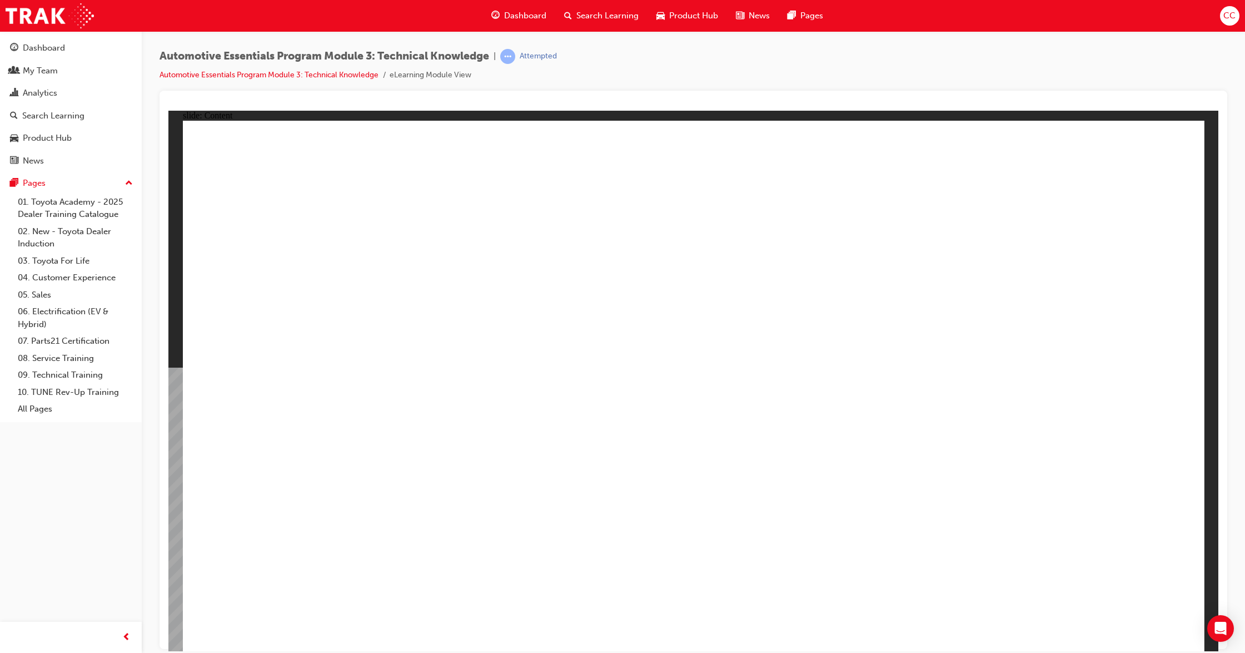
drag, startPoint x: 1101, startPoint y: 603, endPoint x: 1112, endPoint y: 613, distance: 14.9
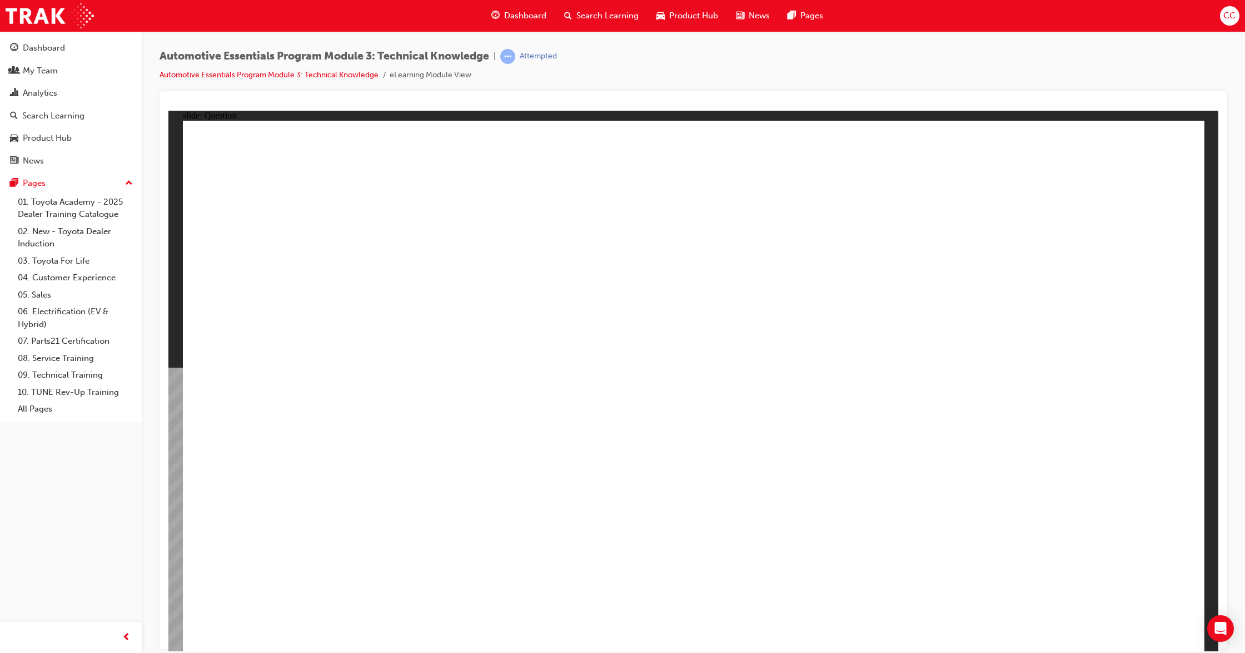
radio input "true"
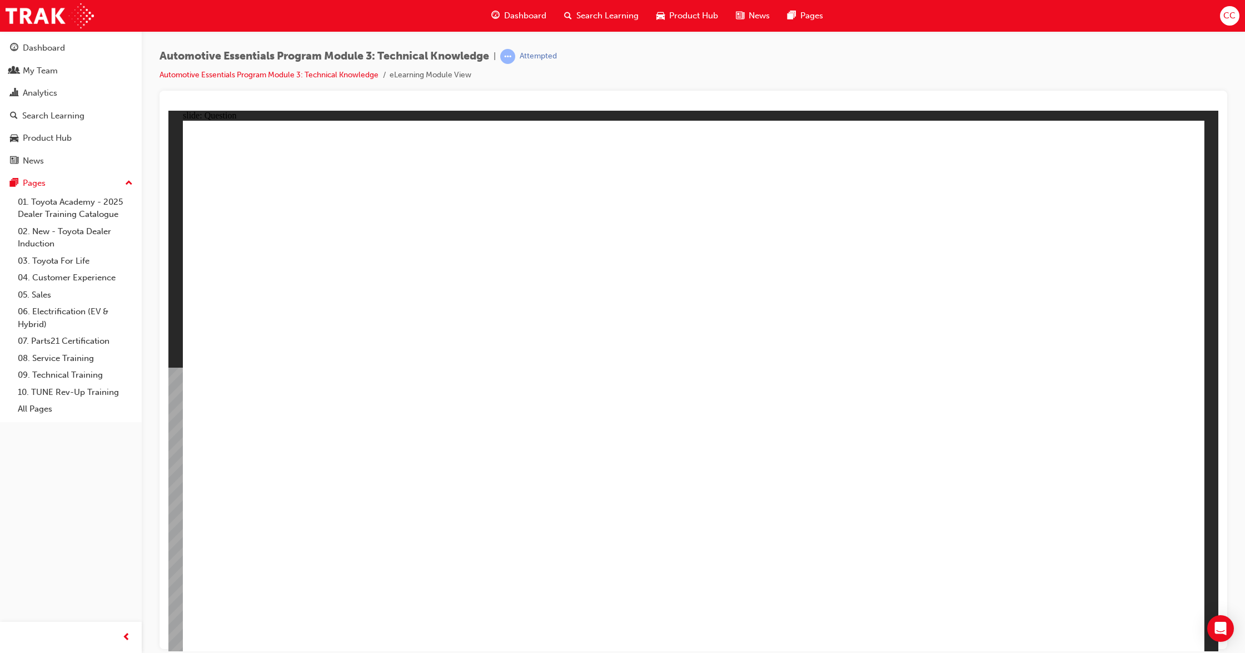
radio input "true"
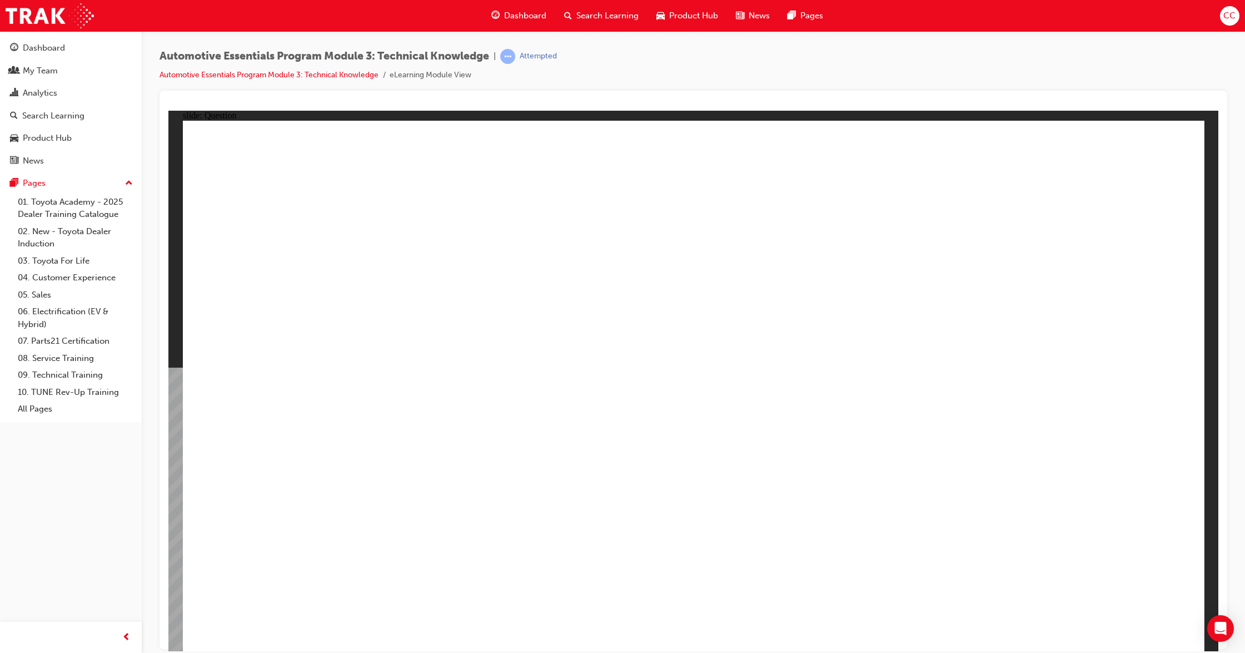
radio input "true"
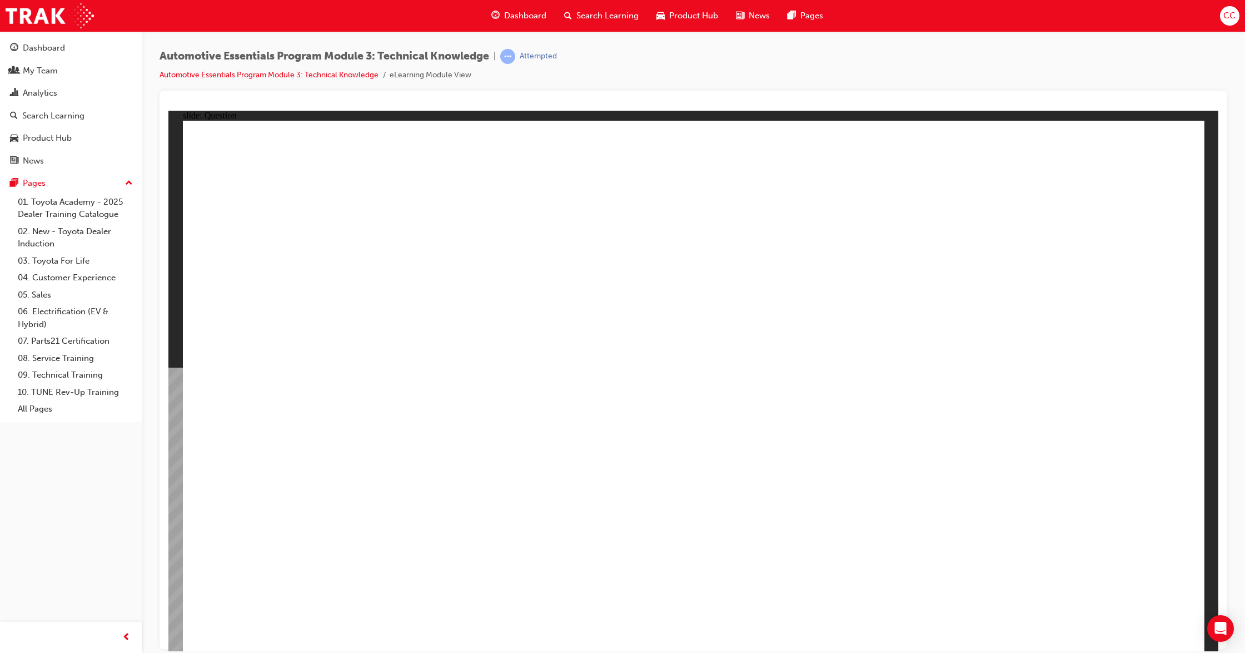
radio input "true"
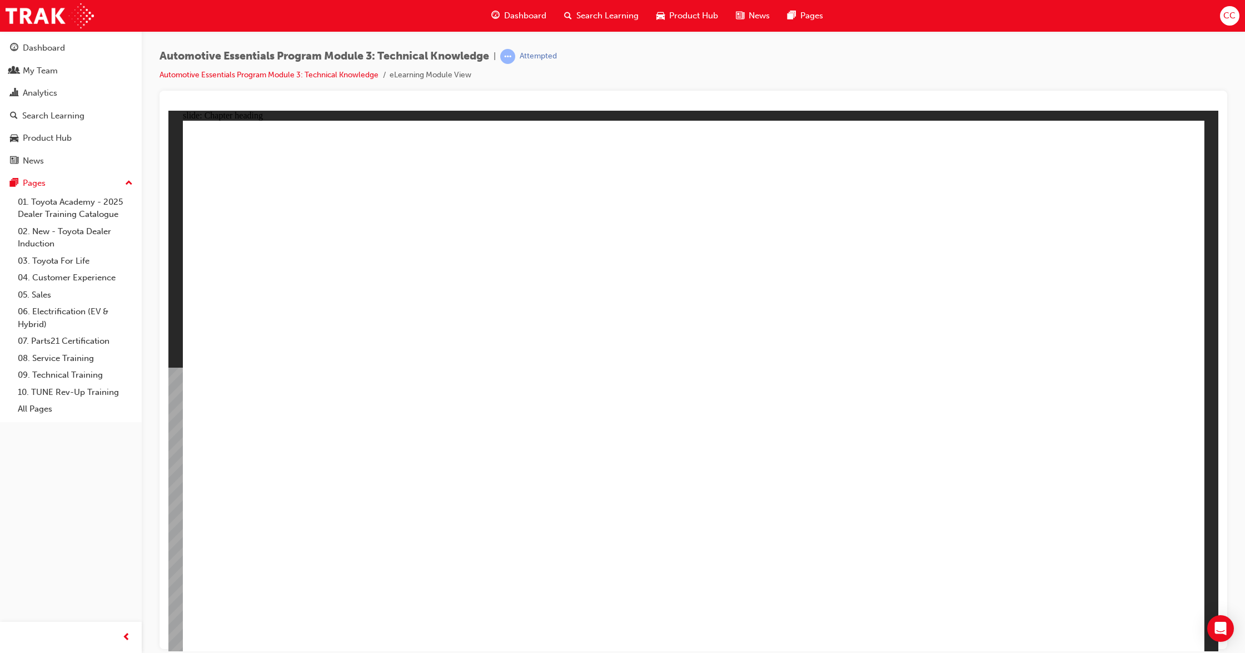
type input "227"
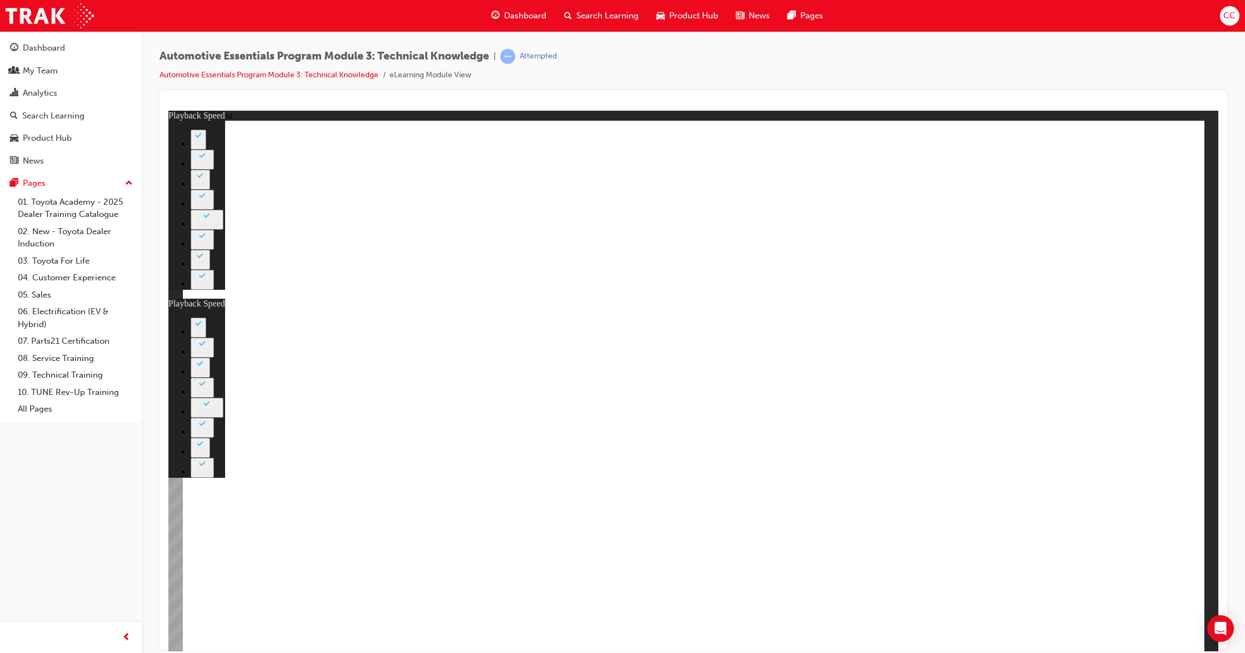
type input "1"
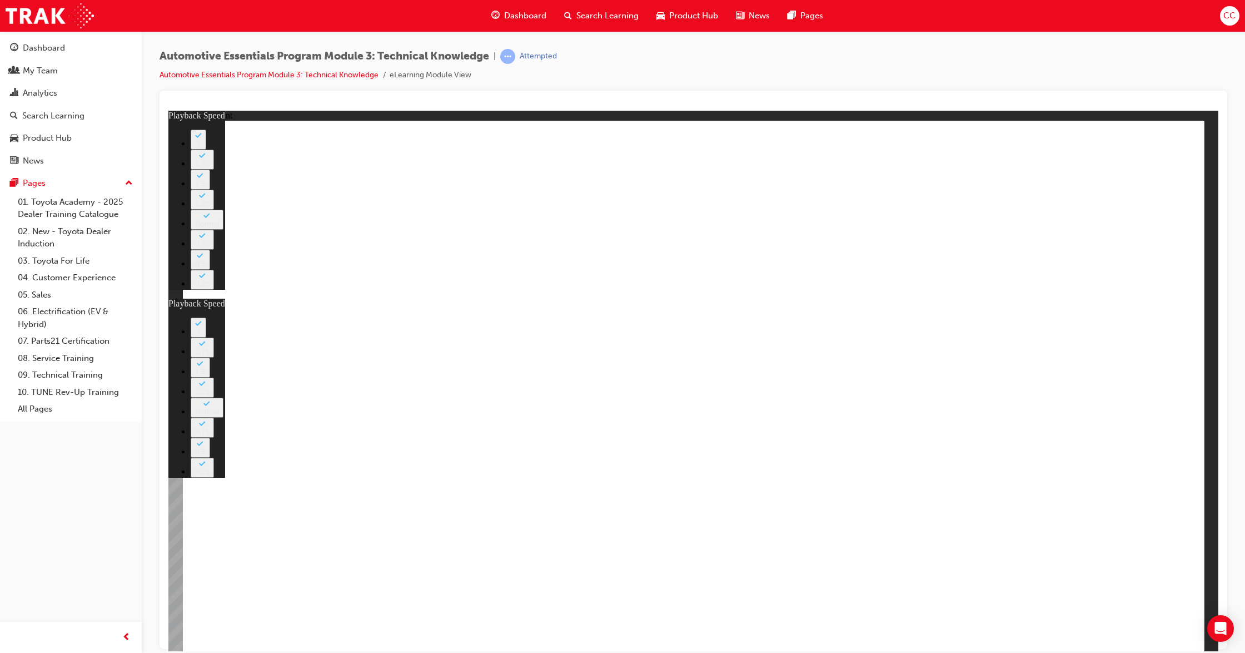
type input "1"
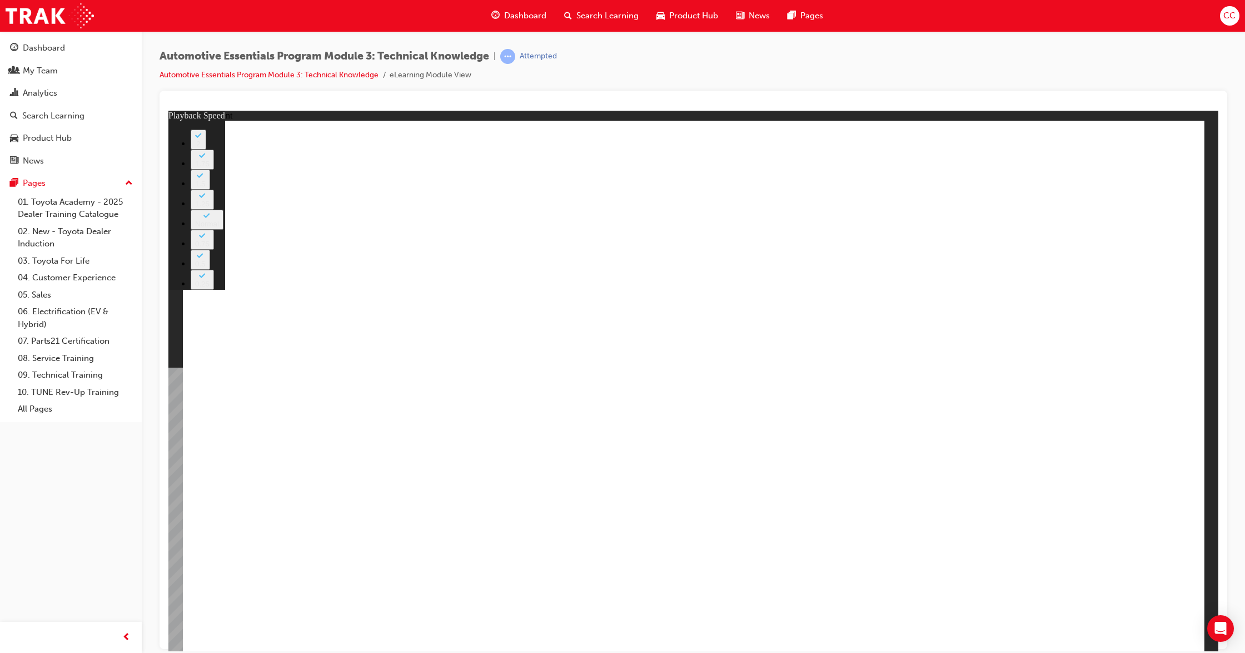
drag, startPoint x: 956, startPoint y: 191, endPoint x: 933, endPoint y: 171, distance: 30.4
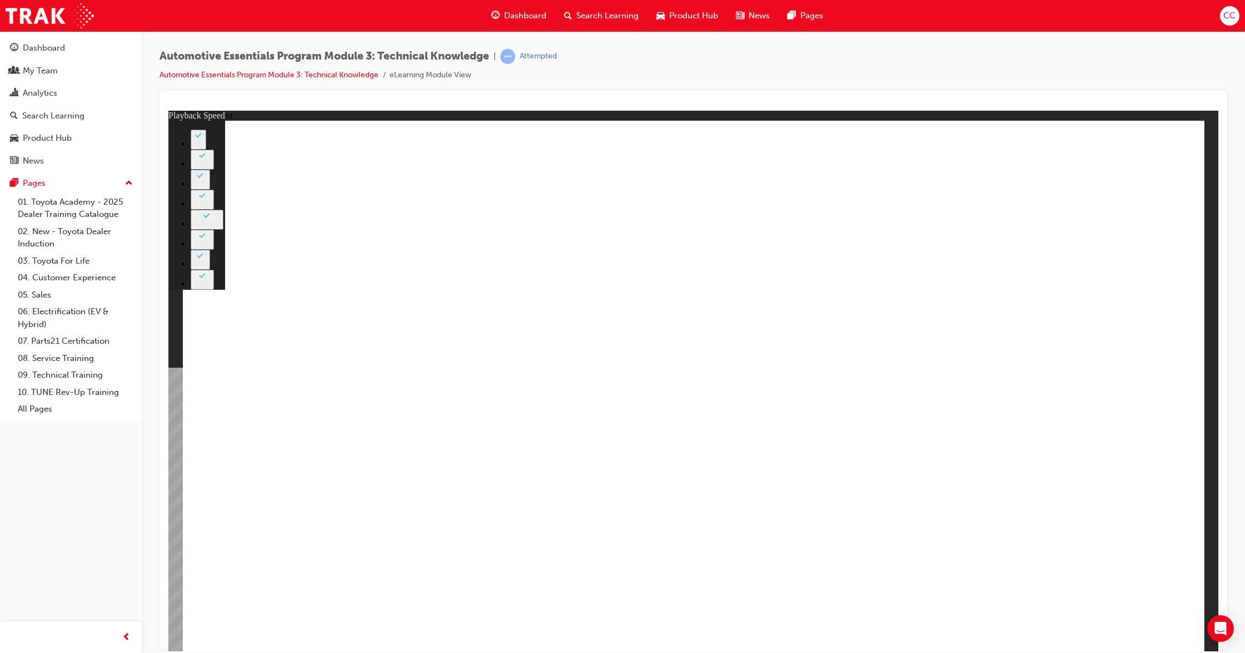
type input "18"
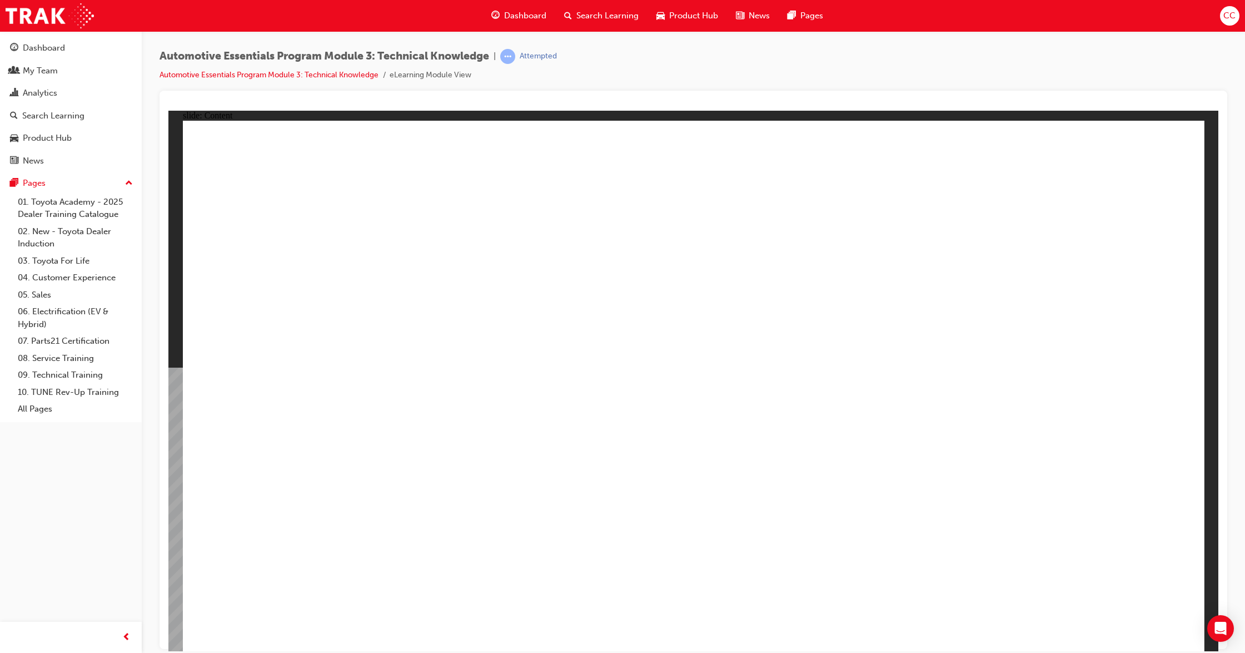
radio input "true"
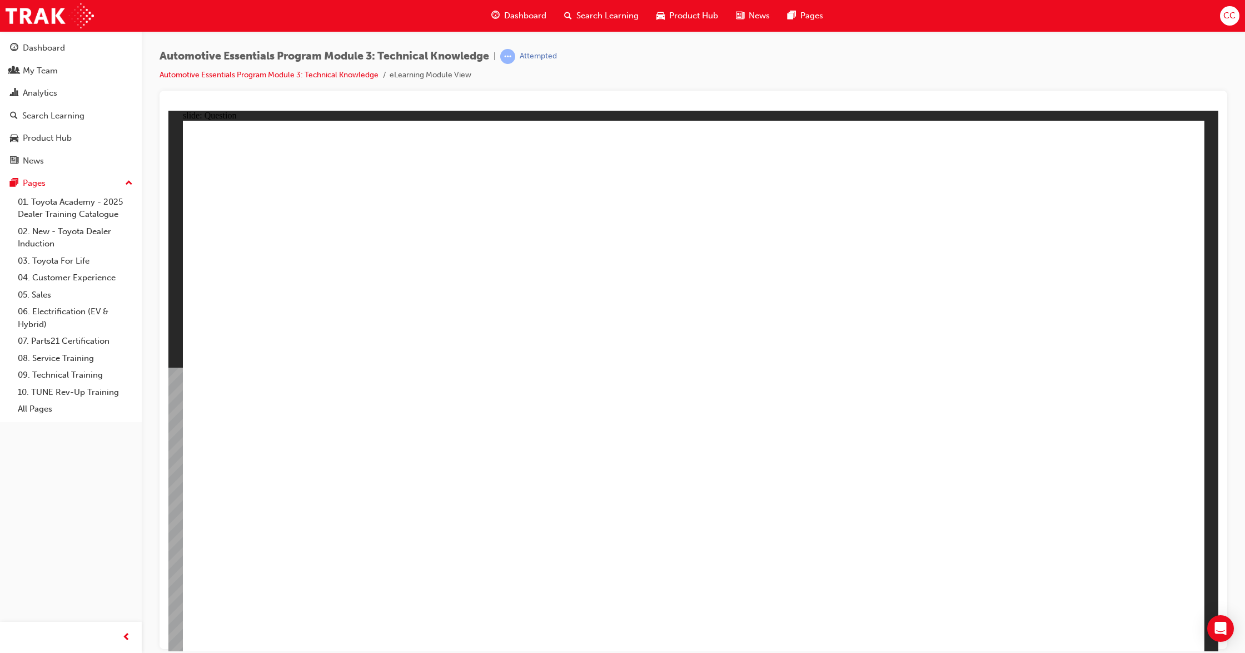
radio input "true"
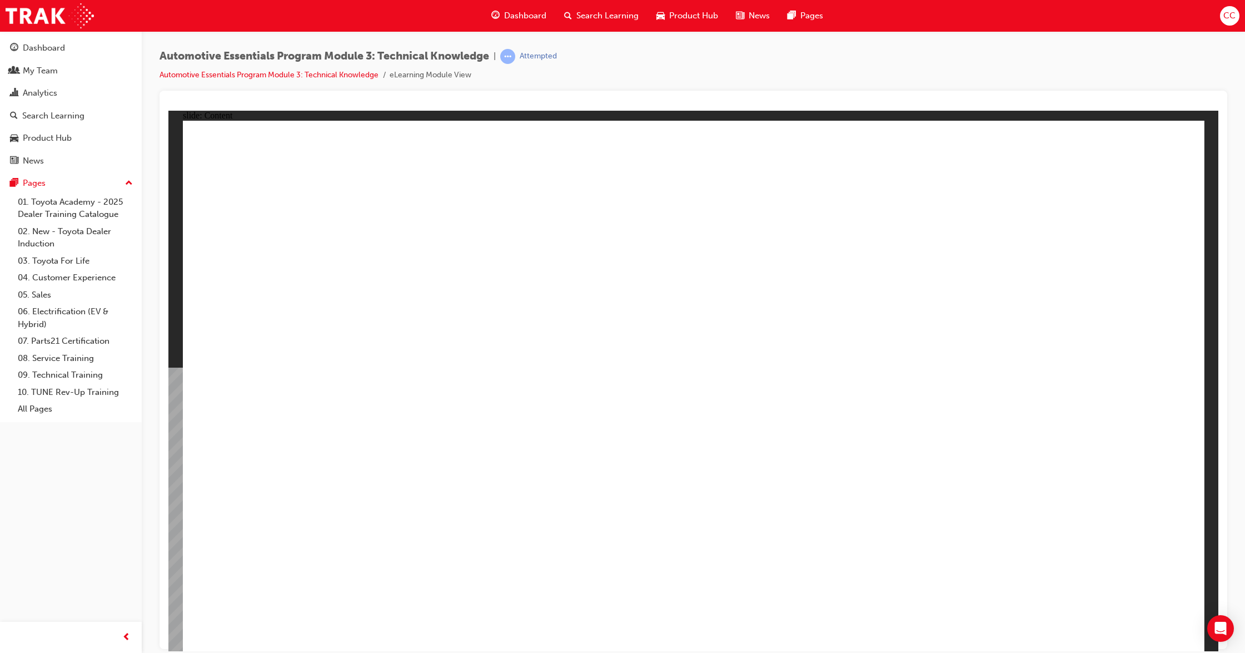
drag, startPoint x: 753, startPoint y: 623, endPoint x: 753, endPoint y: 629, distance: 6.1
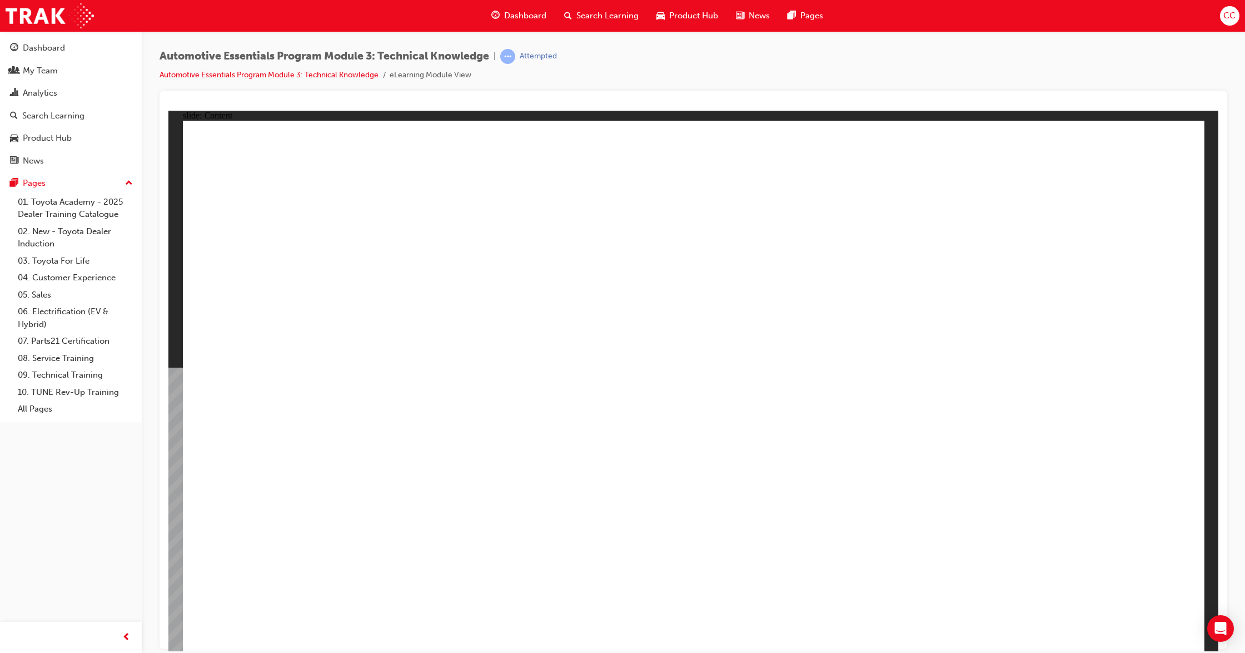
drag, startPoint x: 828, startPoint y: 376, endPoint x: 828, endPoint y: 361, distance: 15.6
drag, startPoint x: 1079, startPoint y: 627, endPoint x: 1114, endPoint y: 616, distance: 36.6
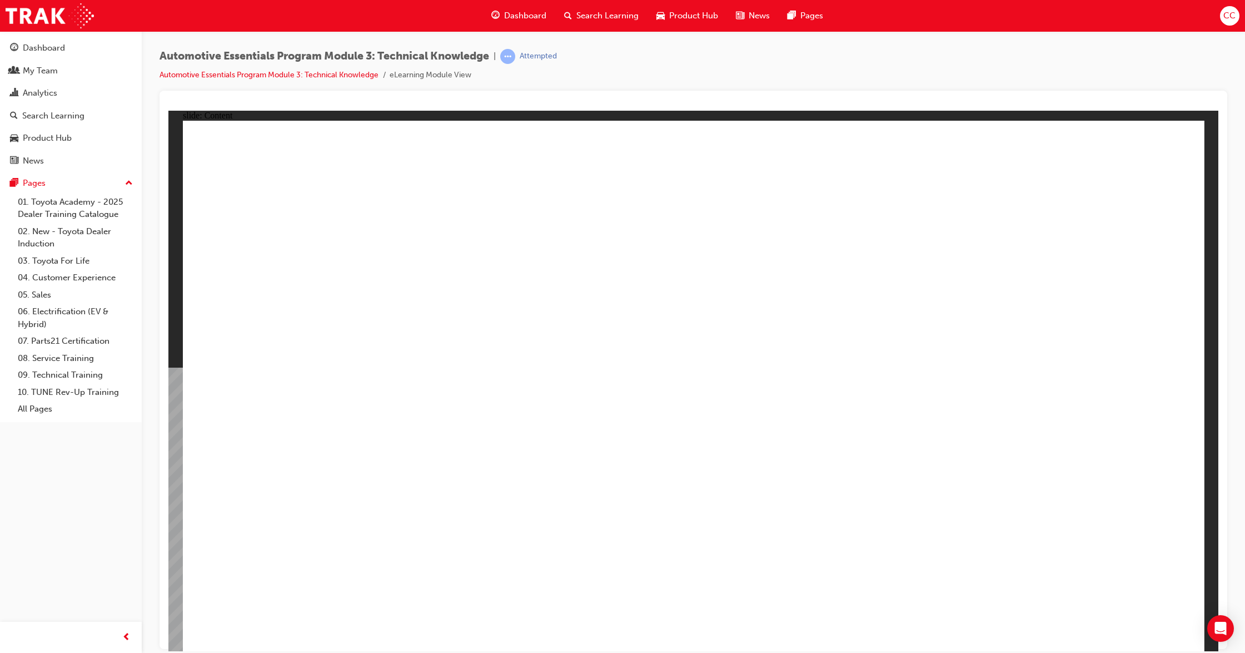
drag, startPoint x: 691, startPoint y: 389, endPoint x: 686, endPoint y: 380, distance: 10.2
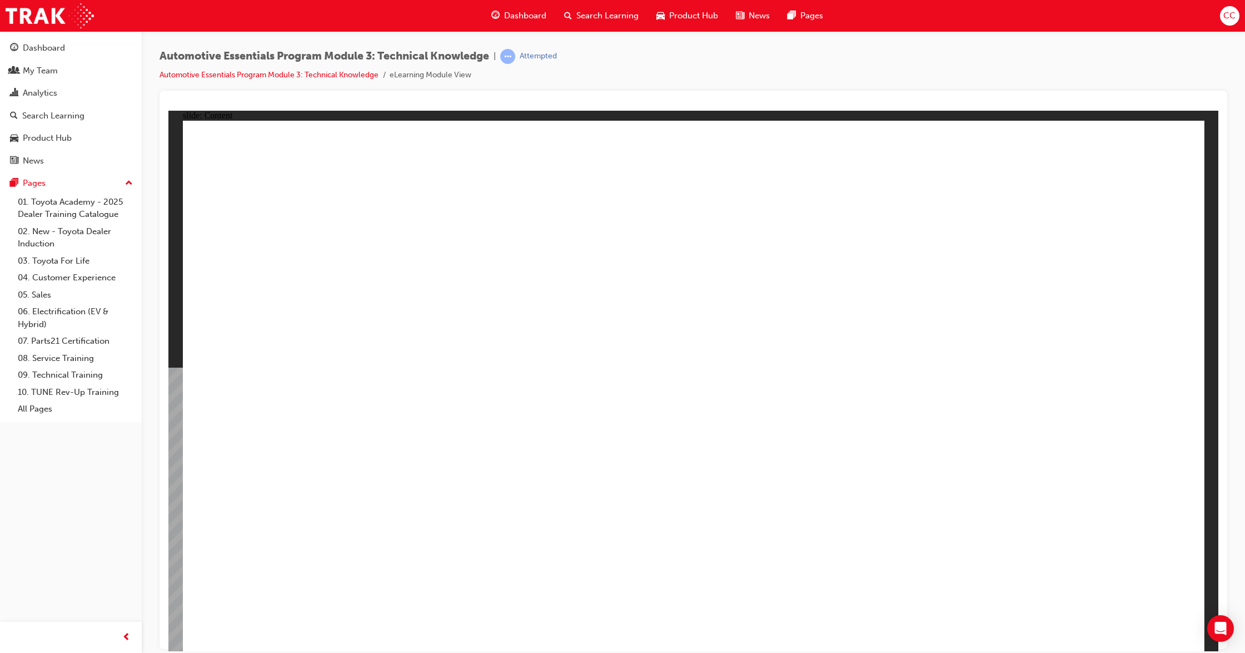
radio input "true"
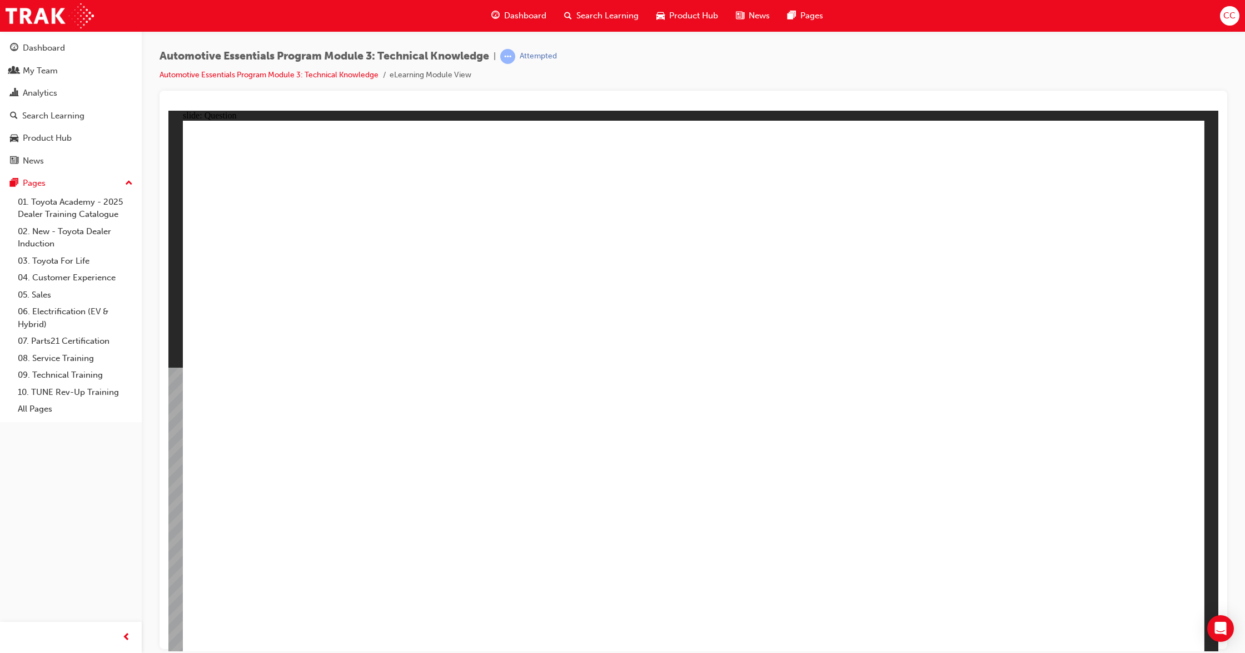
radio input "true"
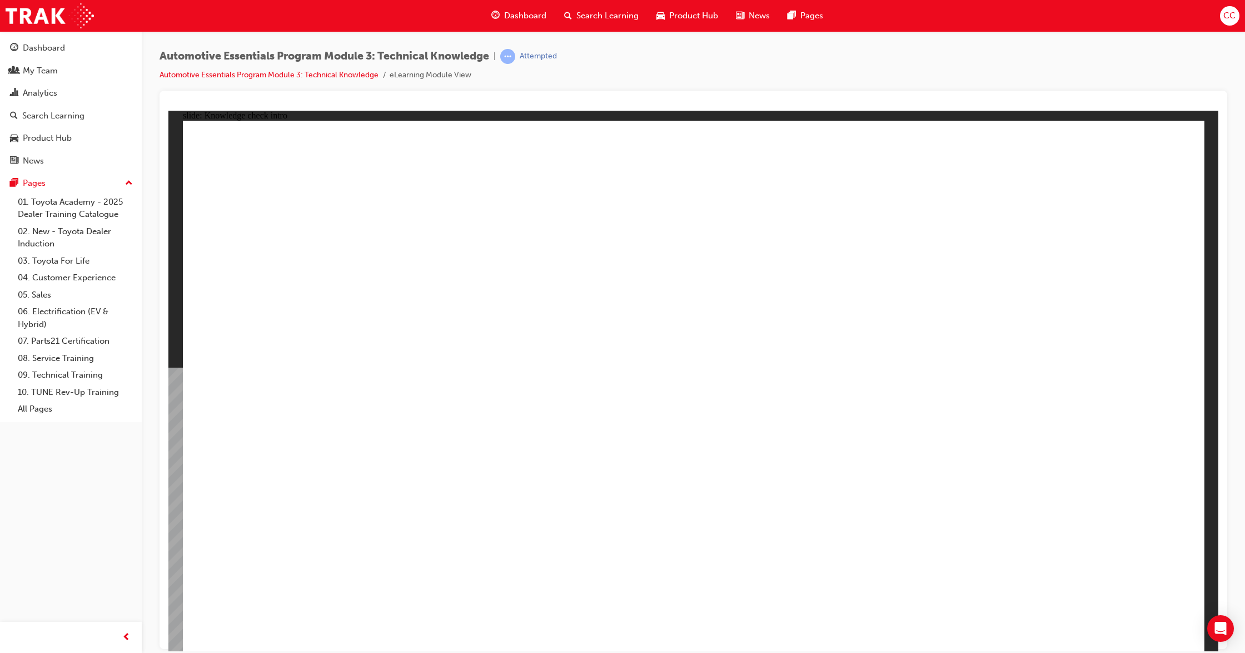
drag, startPoint x: 1088, startPoint y: 601, endPoint x: 1094, endPoint y: 608, distance: 9.1
radio input "true"
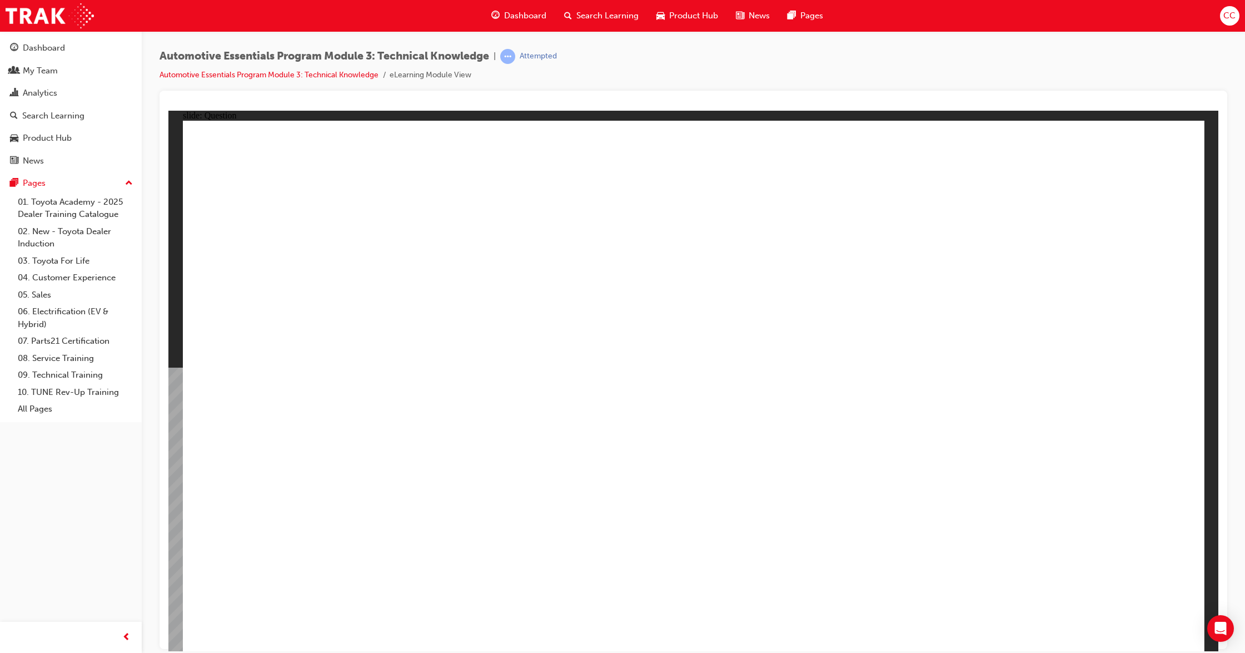
radio input "true"
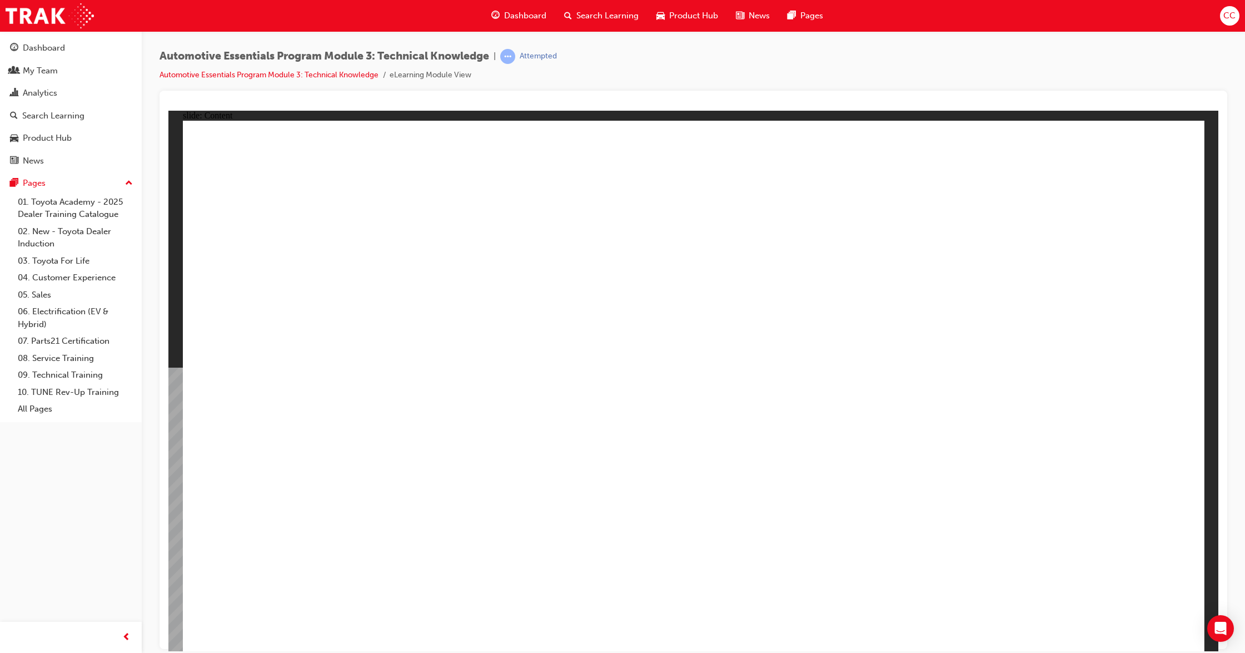
type input "8"
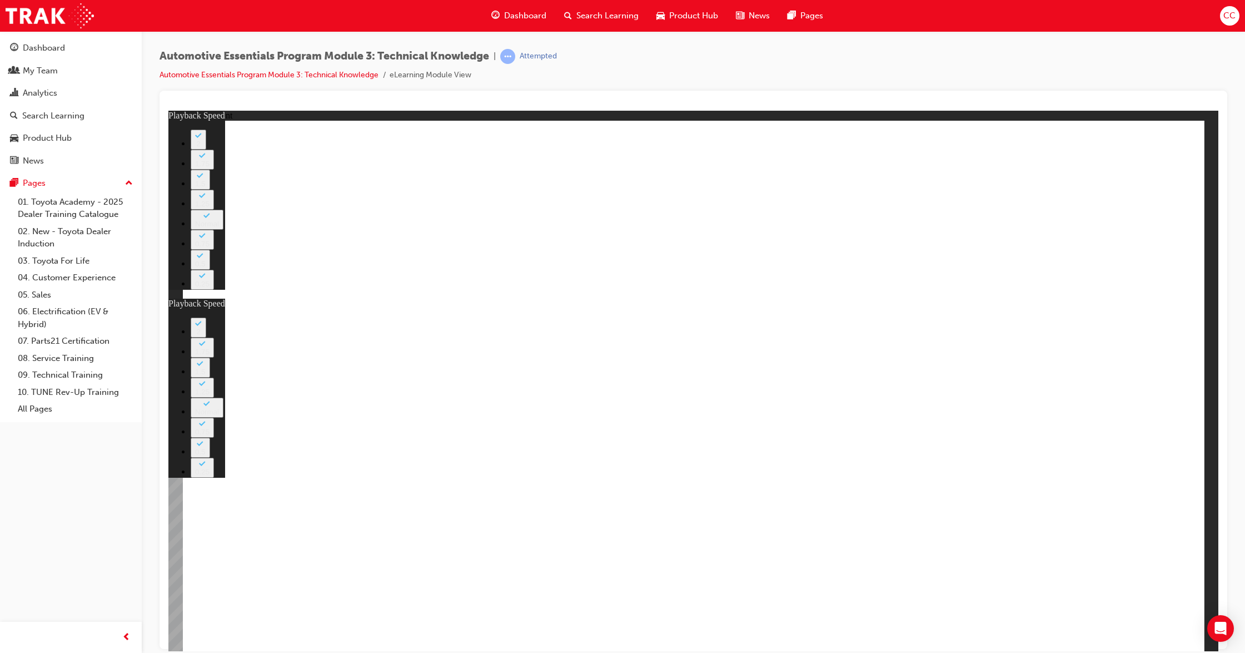
type input "77"
type input "135"
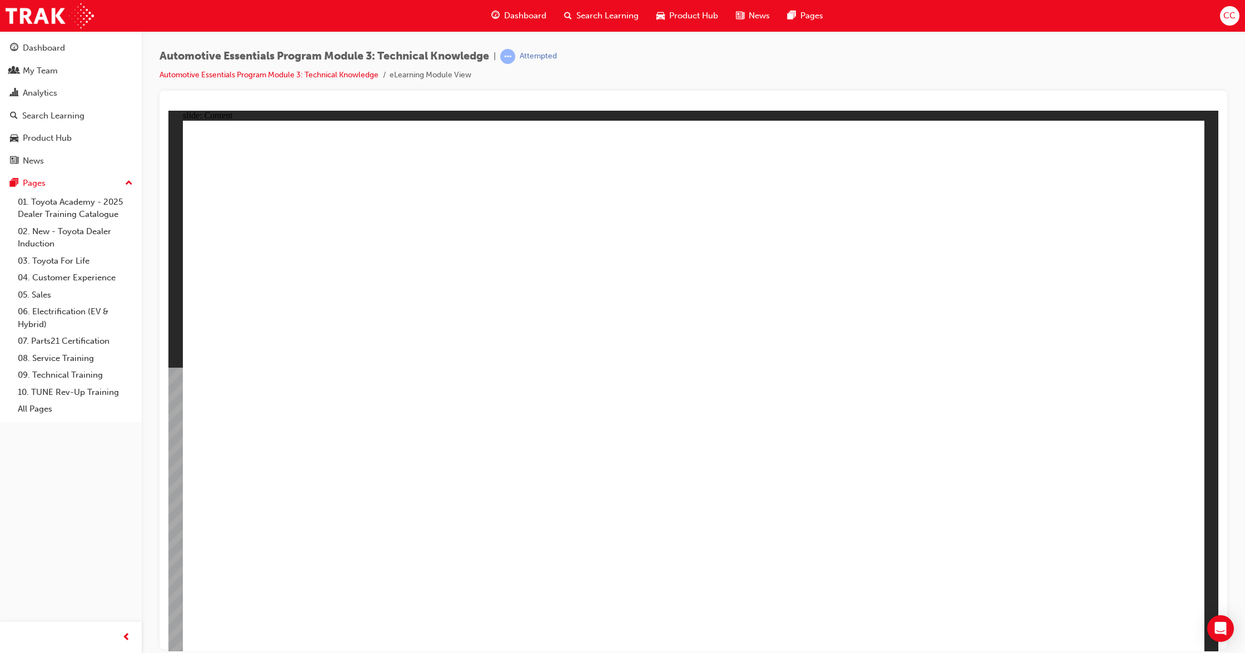
type input "7"
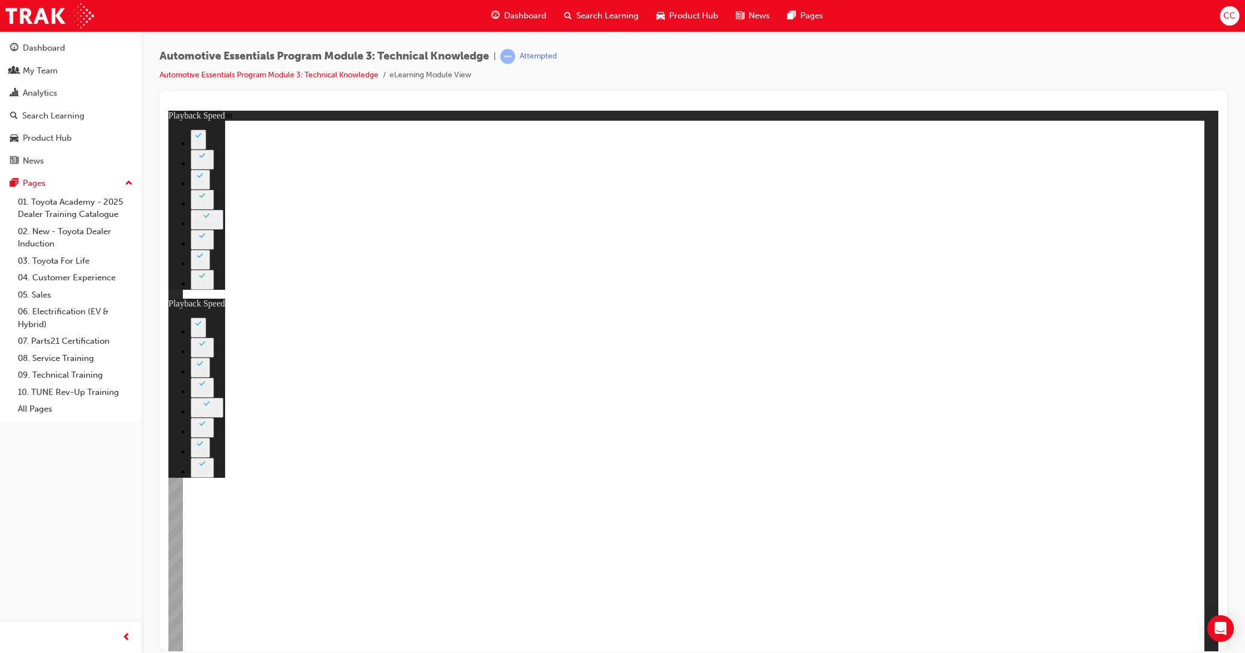
type input "105"
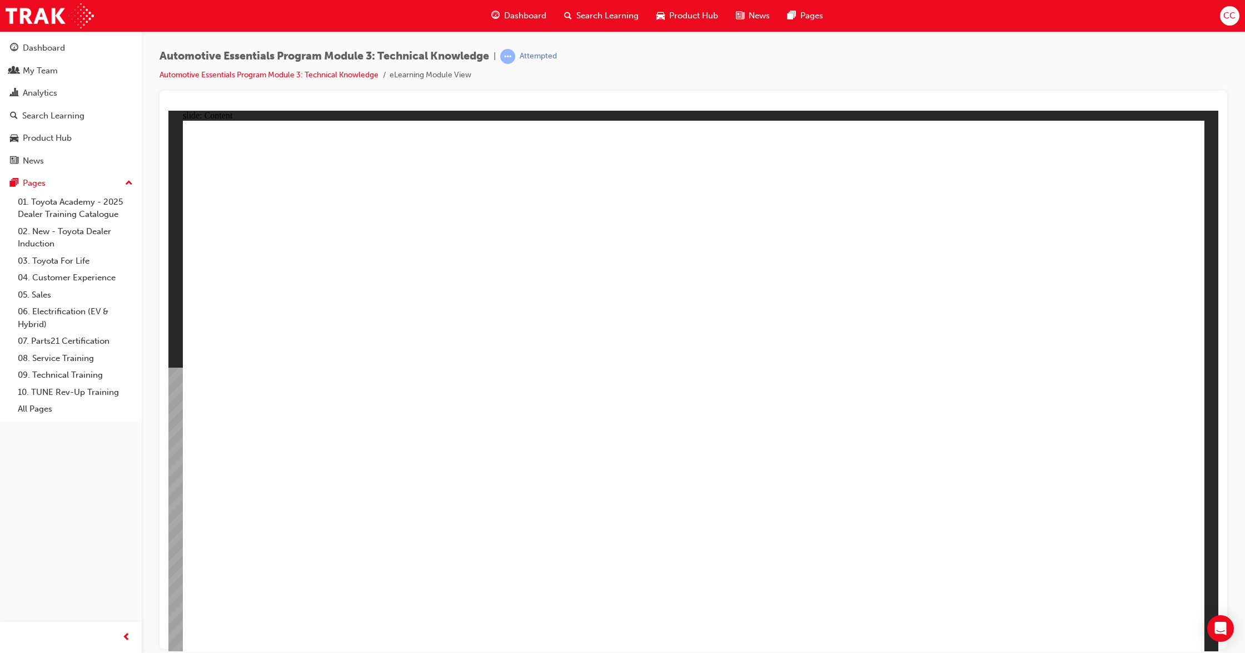
type input "7"
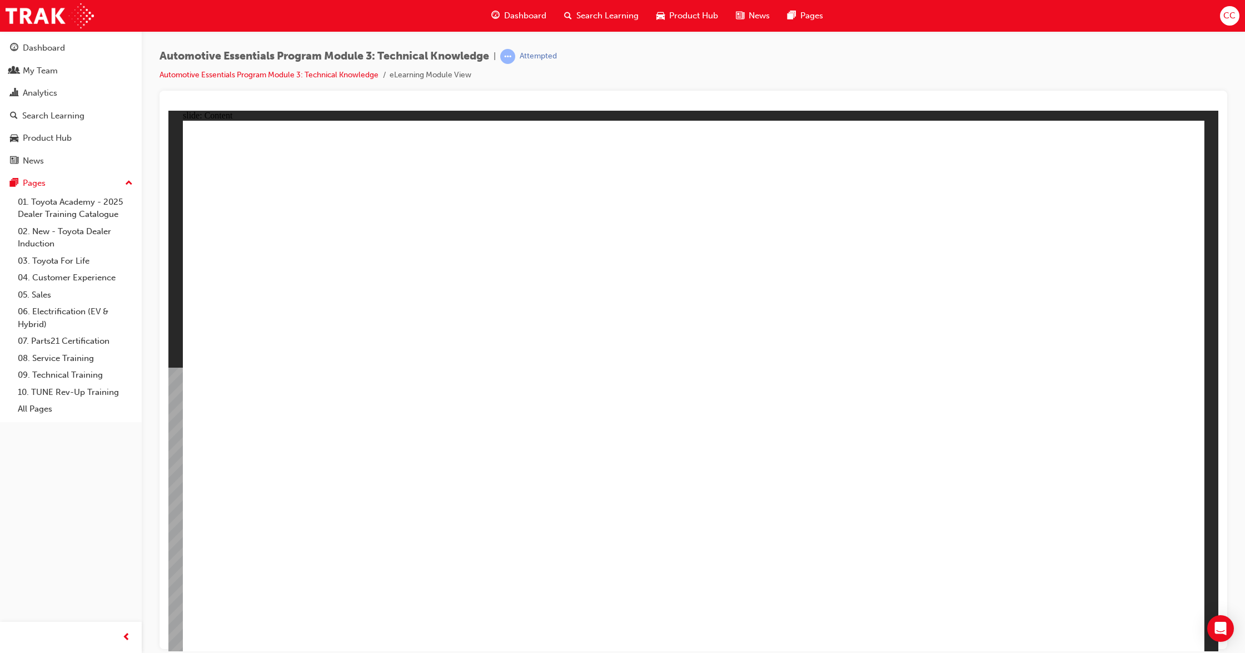
type input "7"
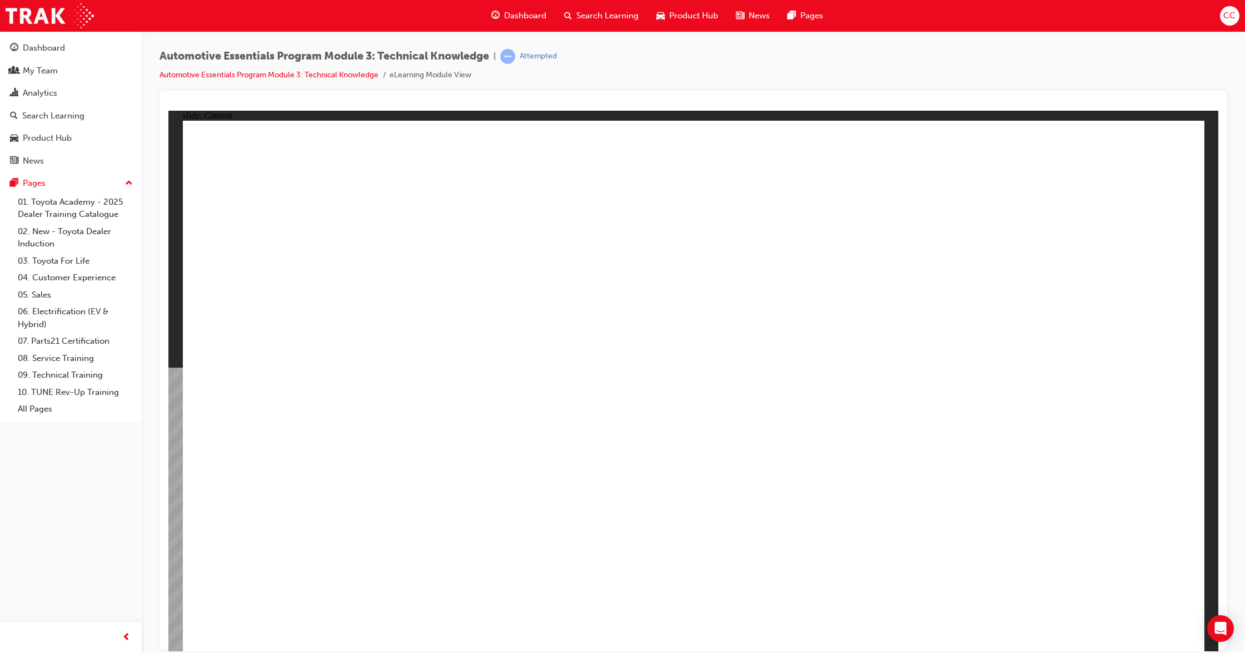
drag, startPoint x: 1153, startPoint y: 176, endPoint x: 1166, endPoint y: 163, distance: 18.9
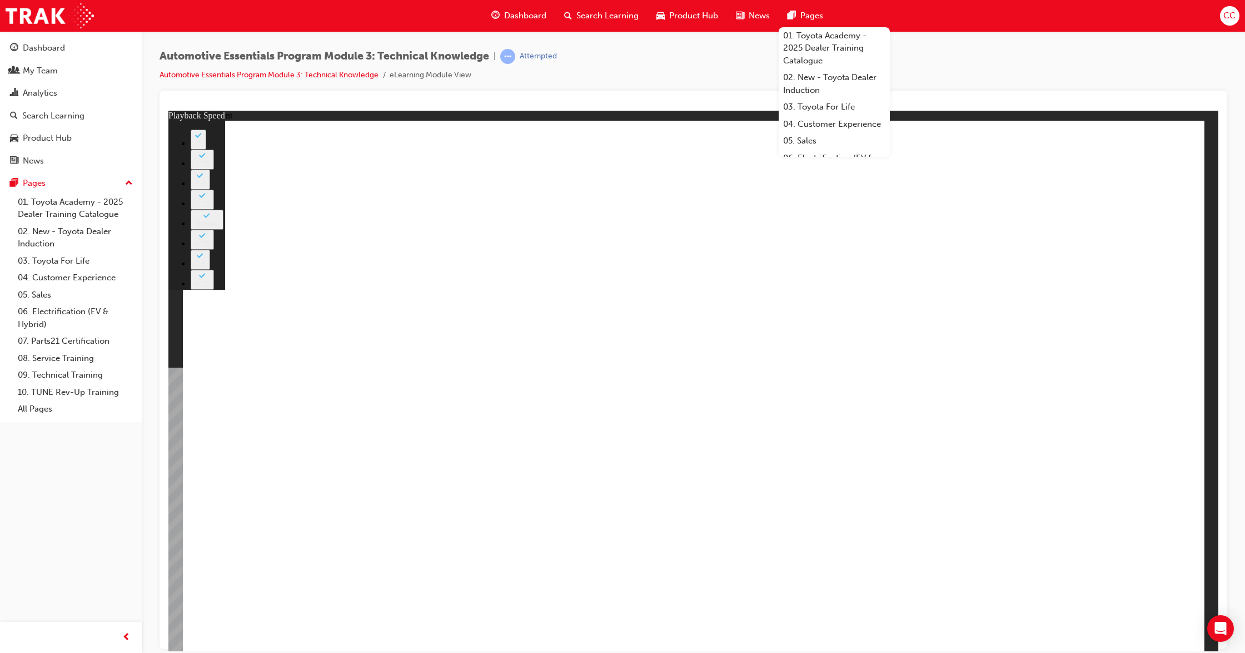
type input "74"
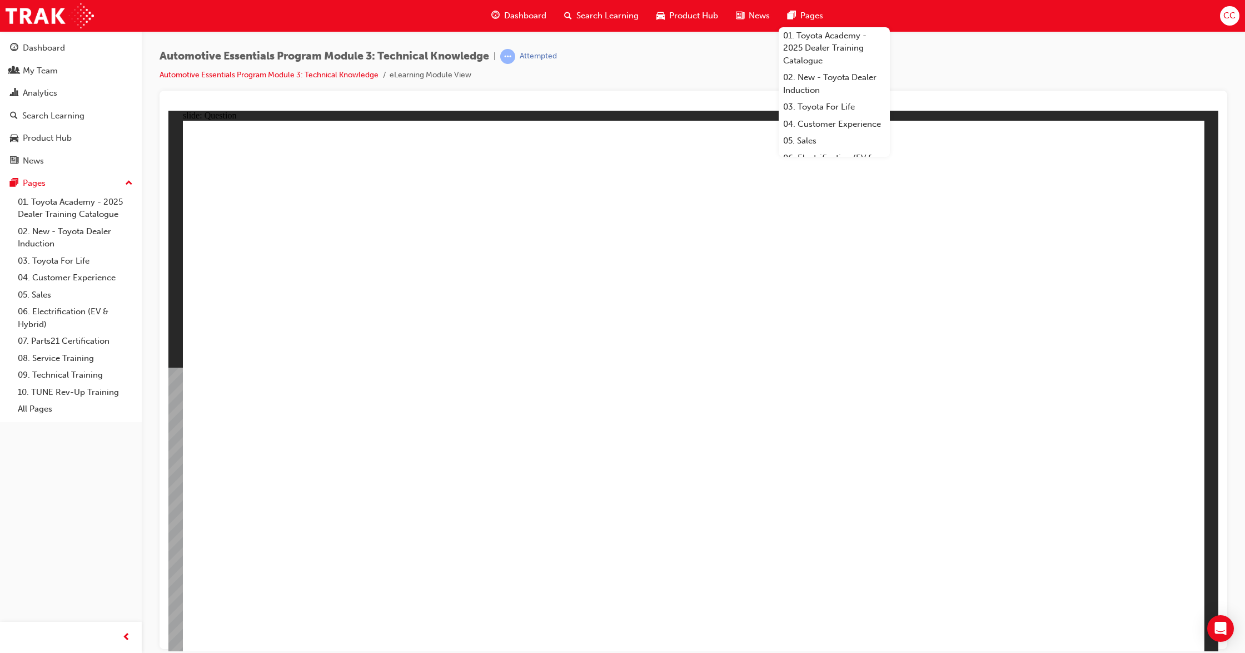
radio input "true"
drag, startPoint x: 1095, startPoint y: 598, endPoint x: 1113, endPoint y: 605, distance: 19.7
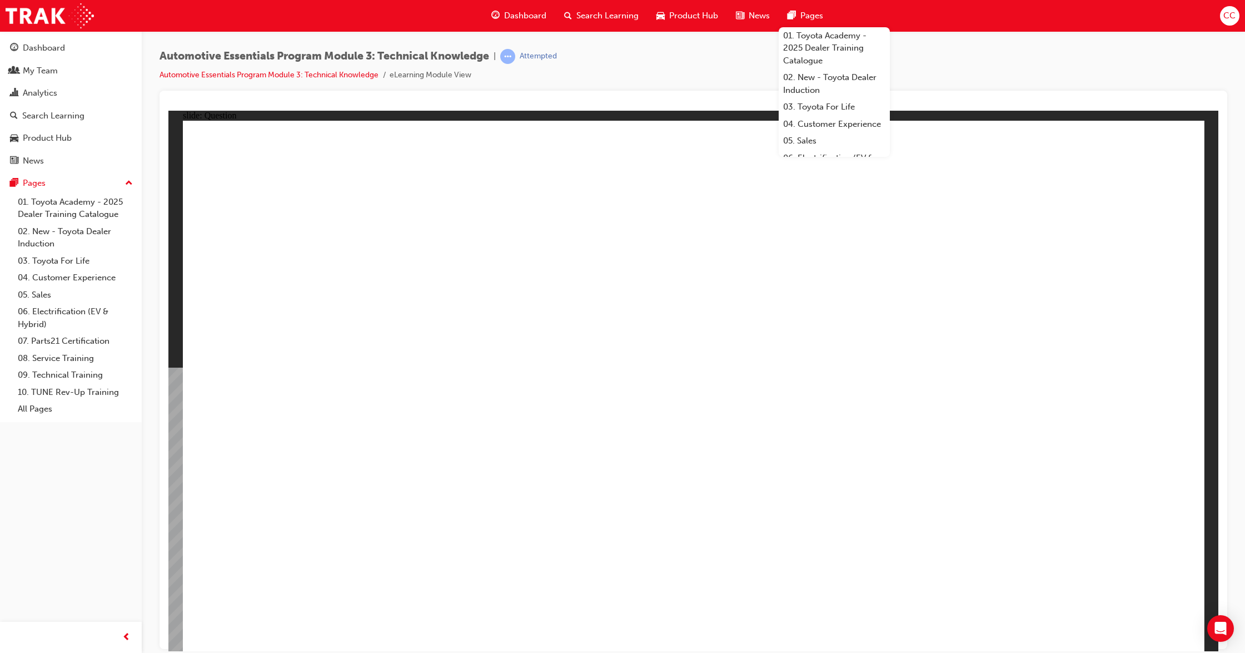
radio input "true"
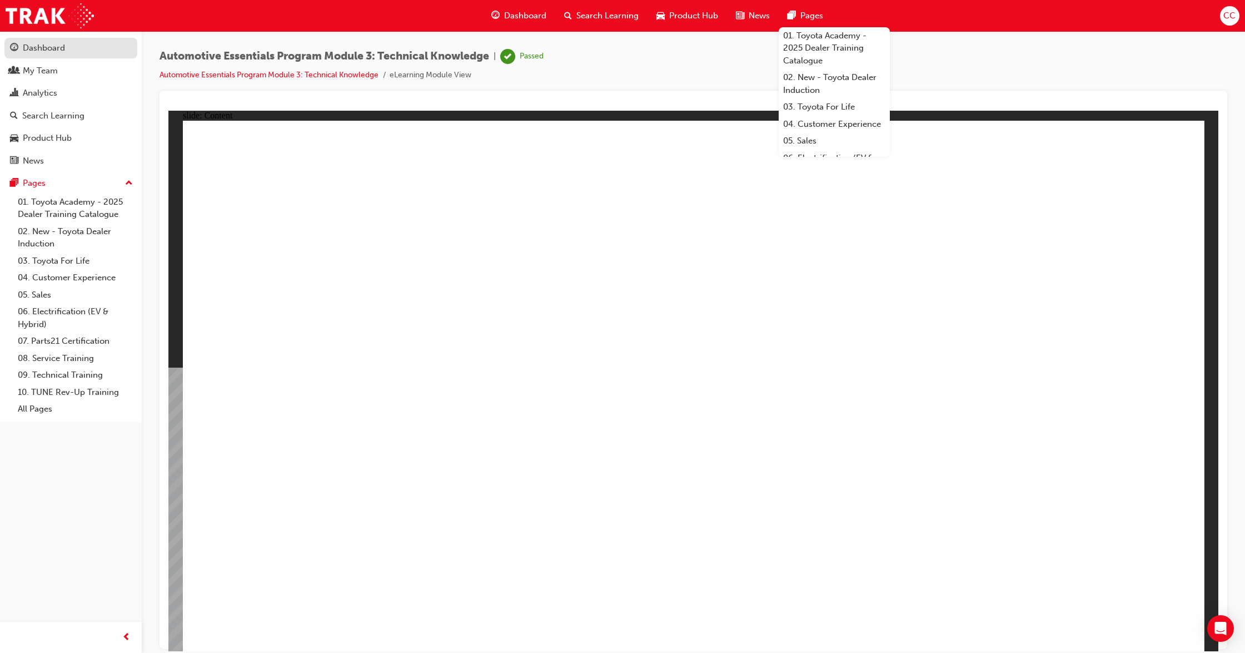
click at [52, 50] on div "Dashboard" at bounding box center [44, 48] width 42 height 13
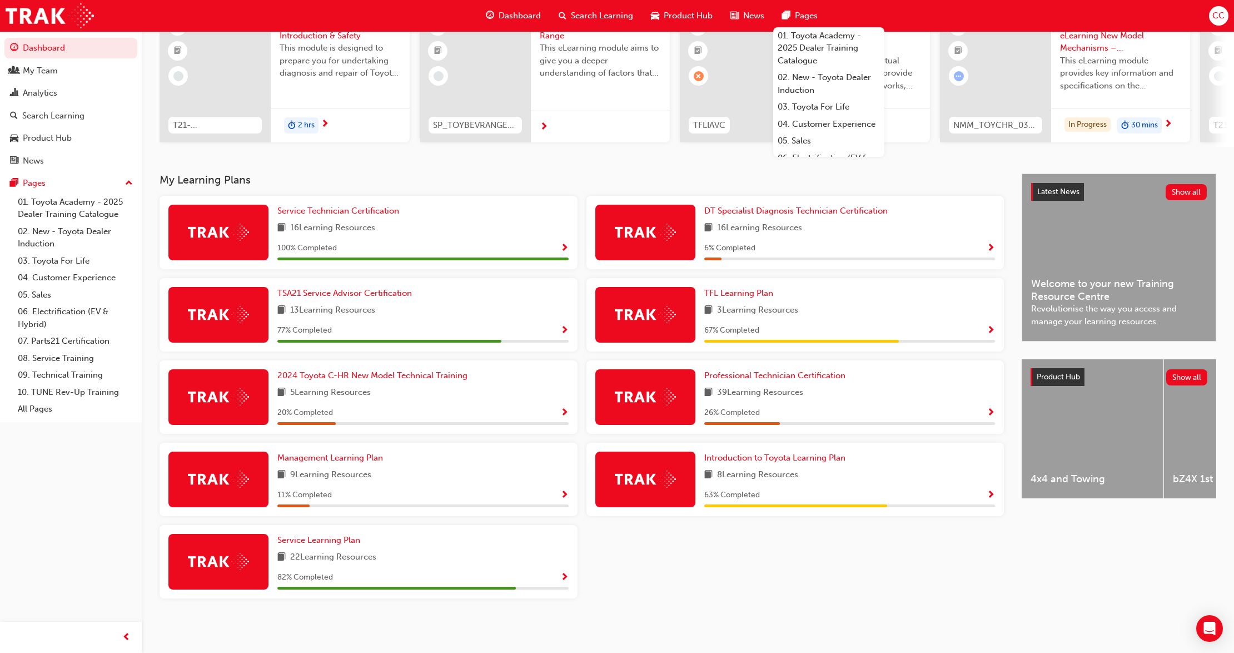
scroll to position [113, 0]
